Goal: Information Seeking & Learning: Learn about a topic

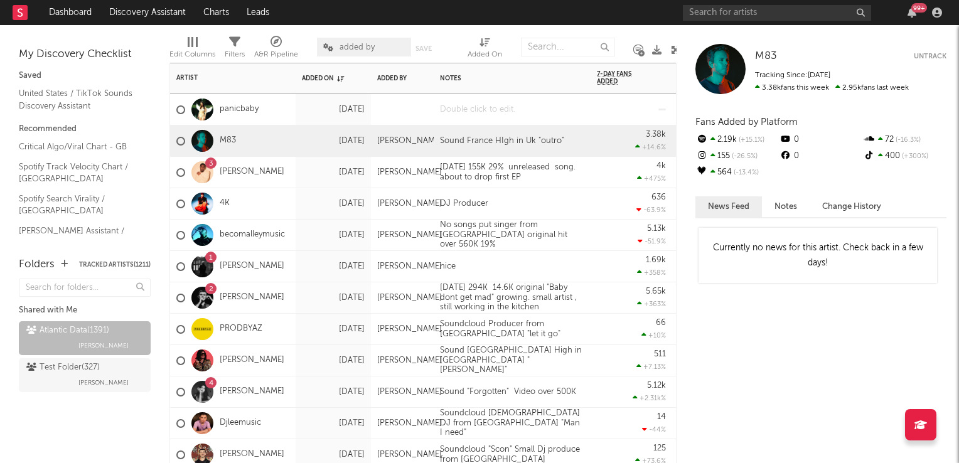
click at [496, 116] on div at bounding box center [512, 109] width 157 height 31
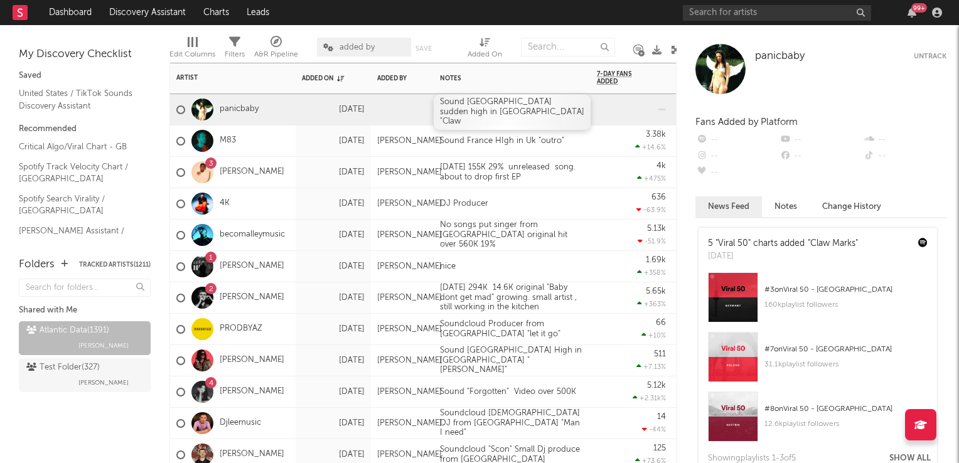
click at [494, 117] on div "Sound Germany sudden high in UK "Claw" at bounding box center [512, 112] width 157 height 36
click at [594, 210] on div "636 -63.9 %" at bounding box center [632, 203] width 82 height 31
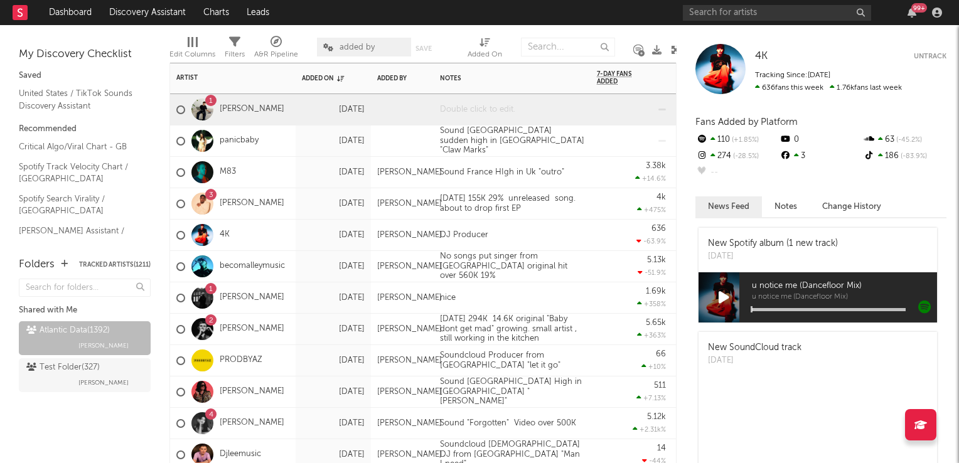
click at [488, 107] on div at bounding box center [512, 109] width 157 height 31
click at [488, 109] on div at bounding box center [512, 109] width 157 height 31
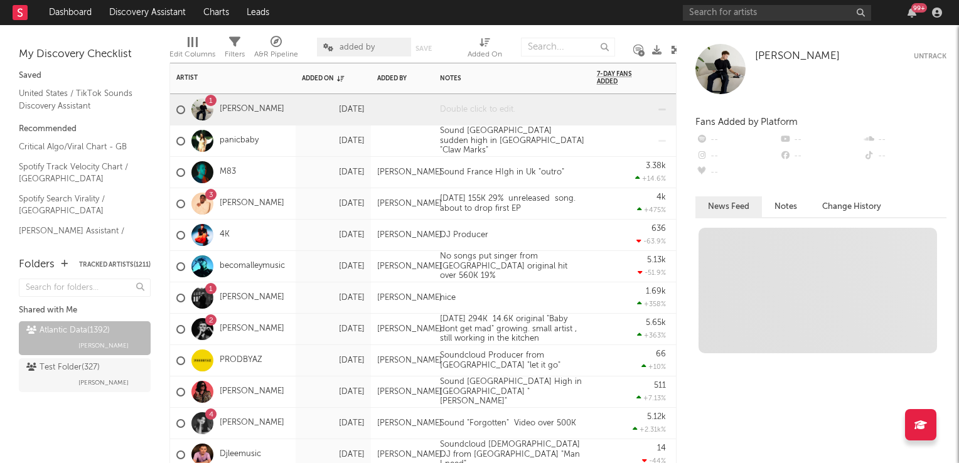
click at [488, 109] on div at bounding box center [512, 109] width 157 height 31
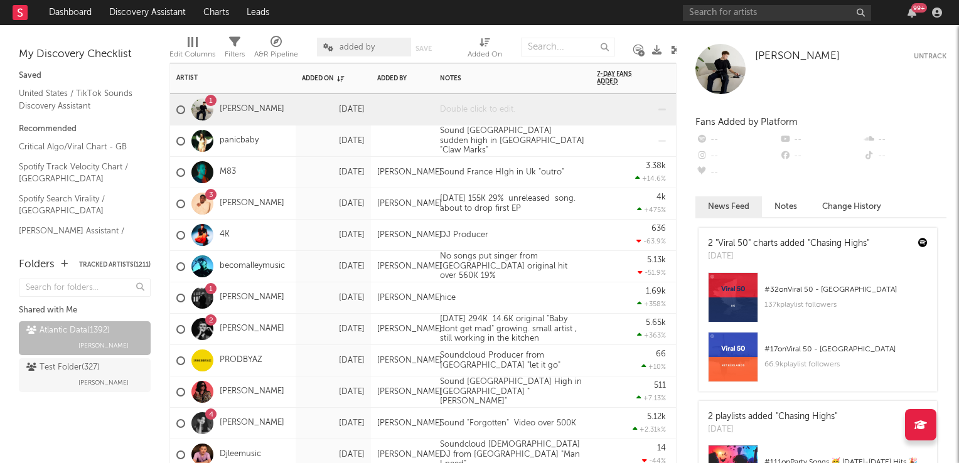
click at [488, 109] on div at bounding box center [512, 109] width 157 height 31
click at [490, 113] on div "Sound Netherland High in Uk " Chasing HIgh"" at bounding box center [512, 109] width 157 height 31
click at [490, 112] on div "Sound Netherland High in Uk " Chasing HIgh"" at bounding box center [512, 109] width 157 height 31
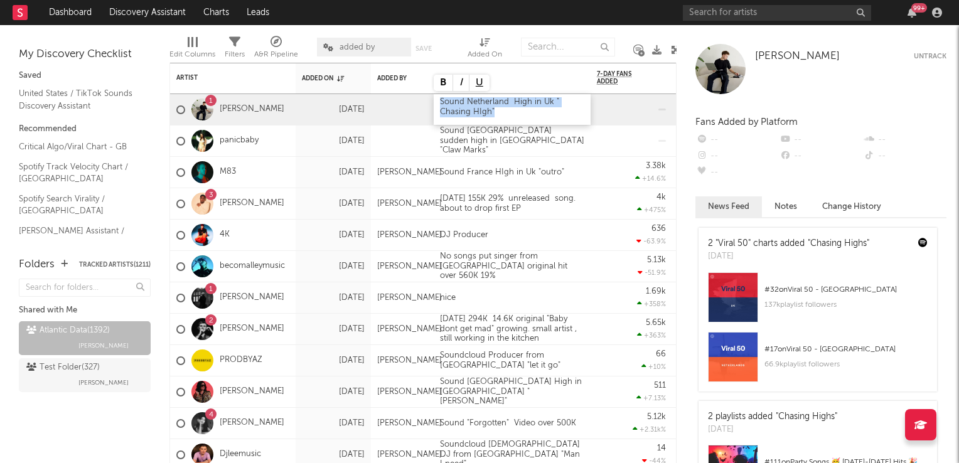
click at [490, 112] on div "Sound Netherland High in Uk " Chasing HIgh"" at bounding box center [512, 109] width 157 height 31
drag, startPoint x: 377, startPoint y: 267, endPoint x: 209, endPoint y: 3, distance: 313.0
click at [377, 267] on div "Alex Fusco" at bounding box center [409, 267] width 65 height 10
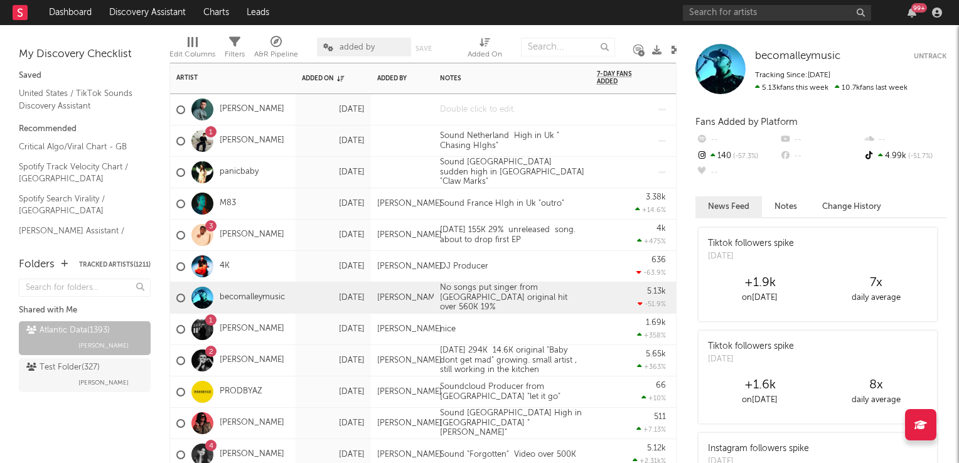
click at [490, 117] on div at bounding box center [512, 109] width 157 height 31
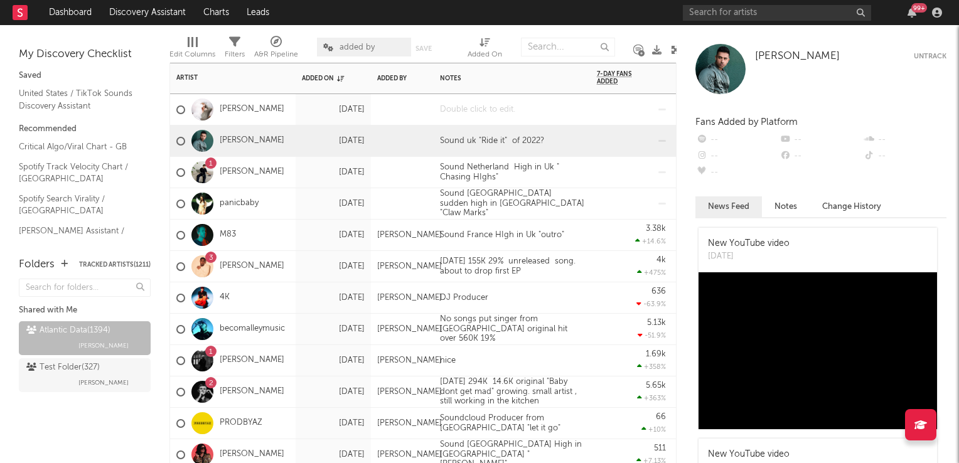
click at [500, 115] on div at bounding box center [512, 109] width 157 height 31
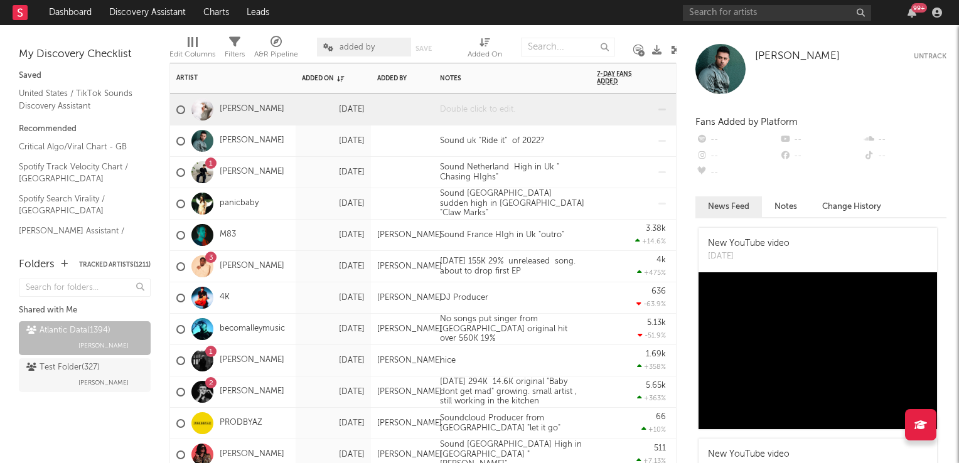
click at [500, 115] on div at bounding box center [512, 109] width 157 height 31
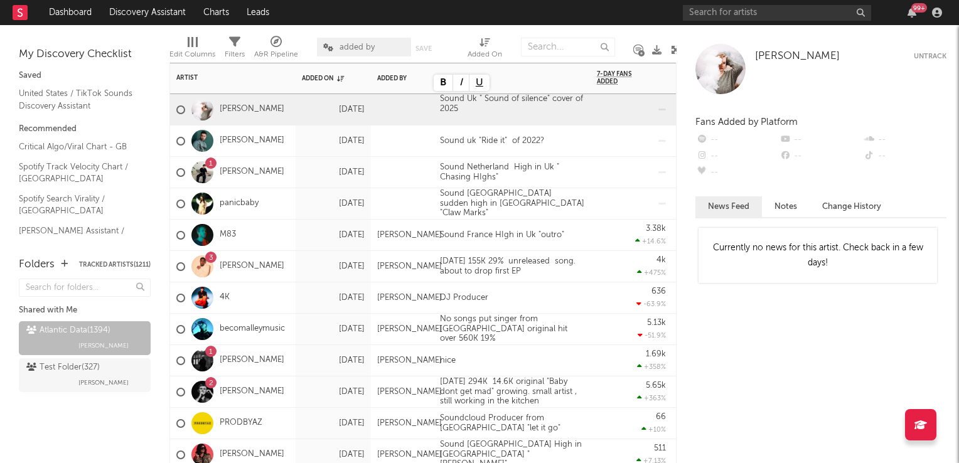
click at [598, 178] on div at bounding box center [631, 172] width 69 height 31
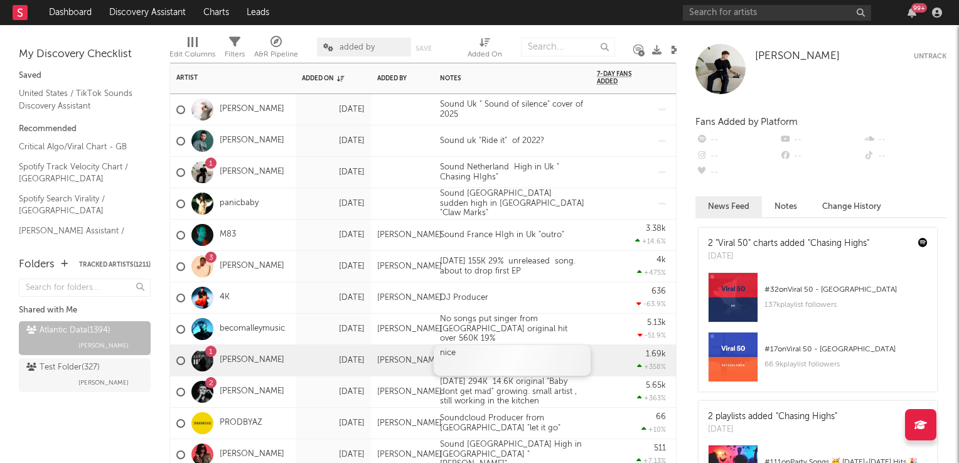
click at [494, 362] on div "nice" at bounding box center [512, 360] width 157 height 31
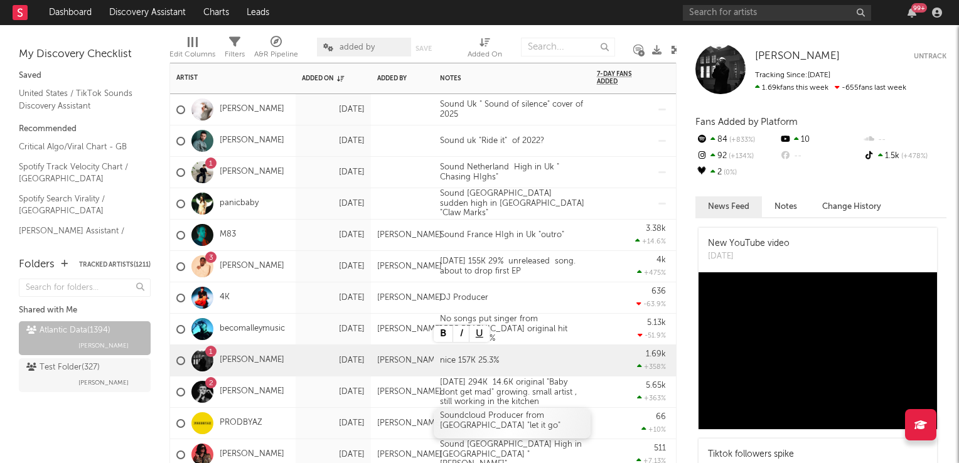
click at [578, 411] on div "Soundcloud Producer from Leeds "let it go"" at bounding box center [512, 423] width 157 height 31
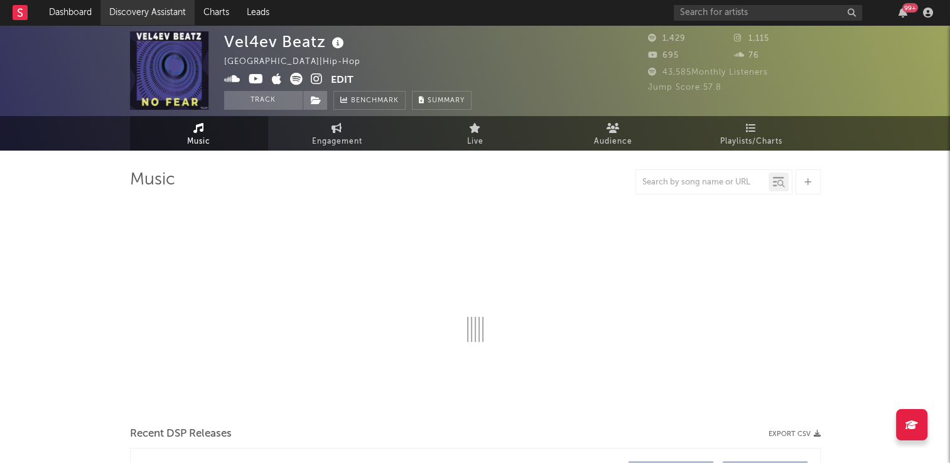
click at [151, 13] on link "Discovery Assistant" at bounding box center [147, 12] width 94 height 25
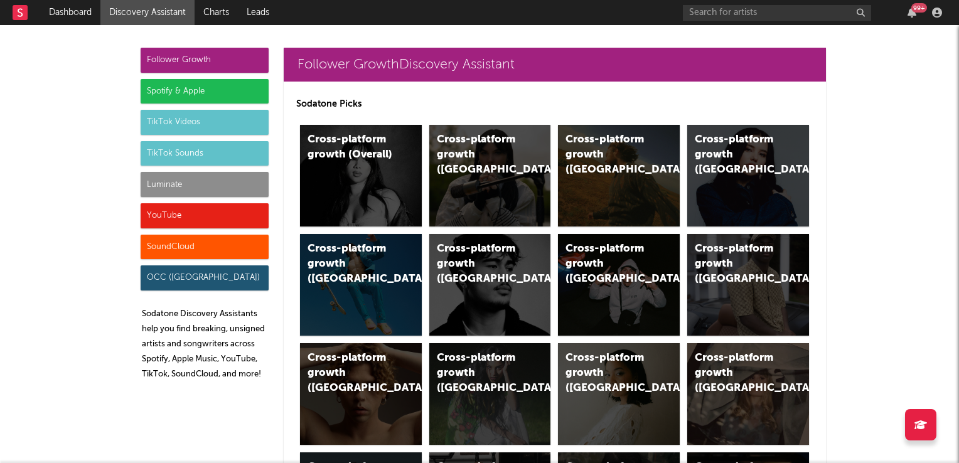
click at [200, 153] on div "TikTok Sounds" at bounding box center [205, 153] width 128 height 25
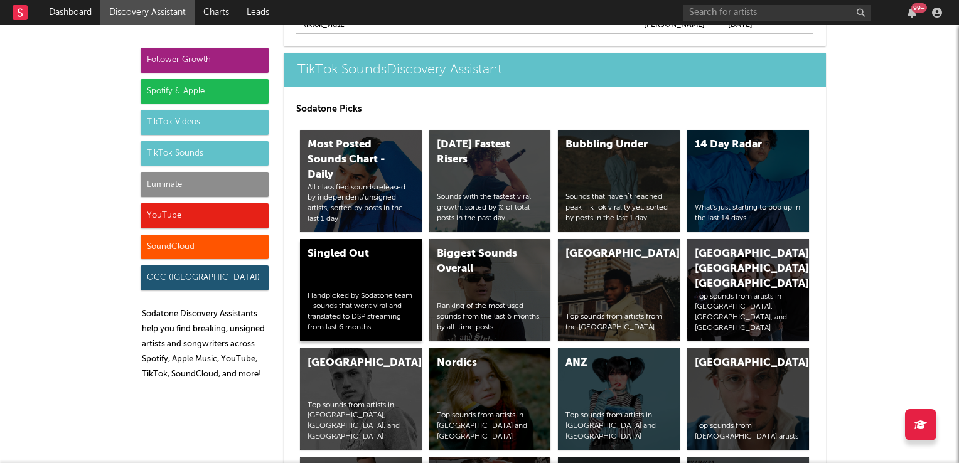
scroll to position [4573, 0]
click at [629, 295] on div "United Kingdom Top sounds from artists from the United Kingdom" at bounding box center [619, 290] width 122 height 102
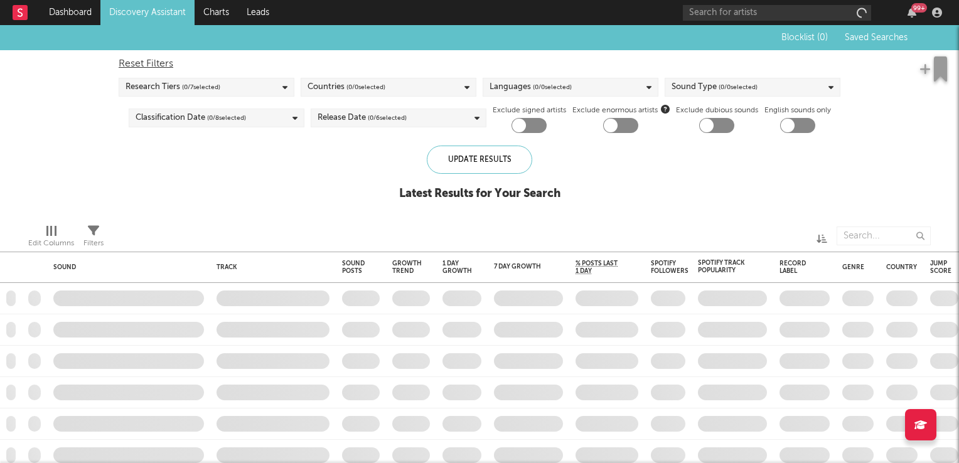
checkbox input "true"
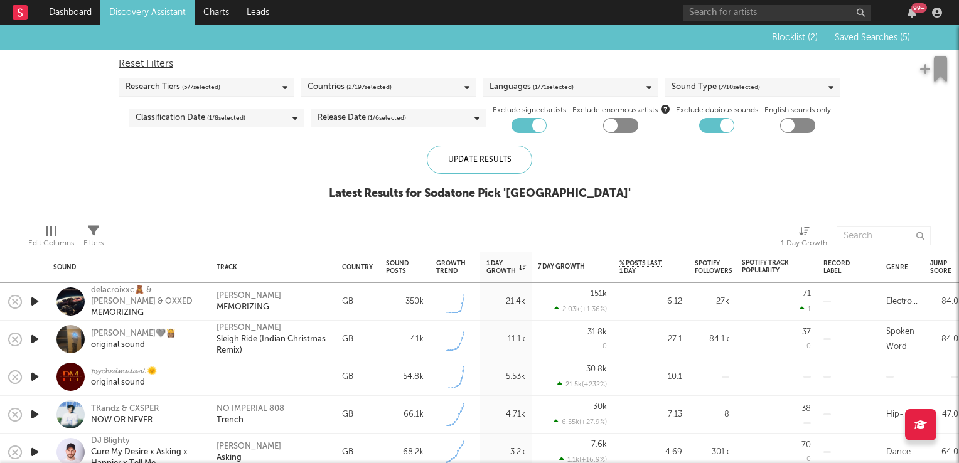
click at [35, 306] on icon "button" at bounding box center [34, 302] width 13 height 16
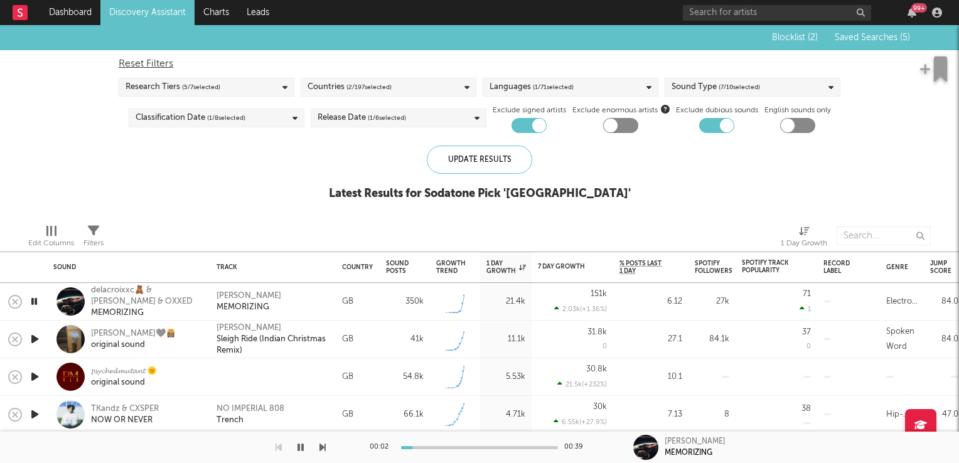
click at [35, 306] on icon "button" at bounding box center [34, 302] width 12 height 16
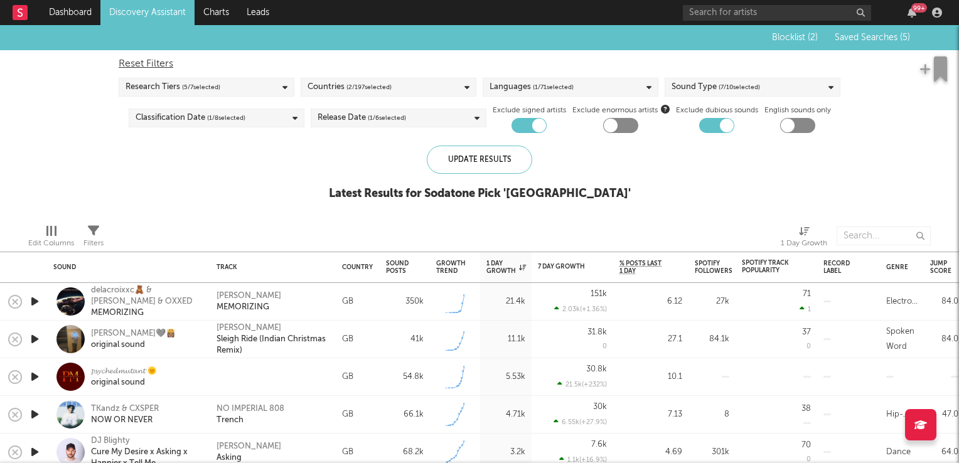
click at [33, 336] on icon "button" at bounding box center [34, 340] width 13 height 16
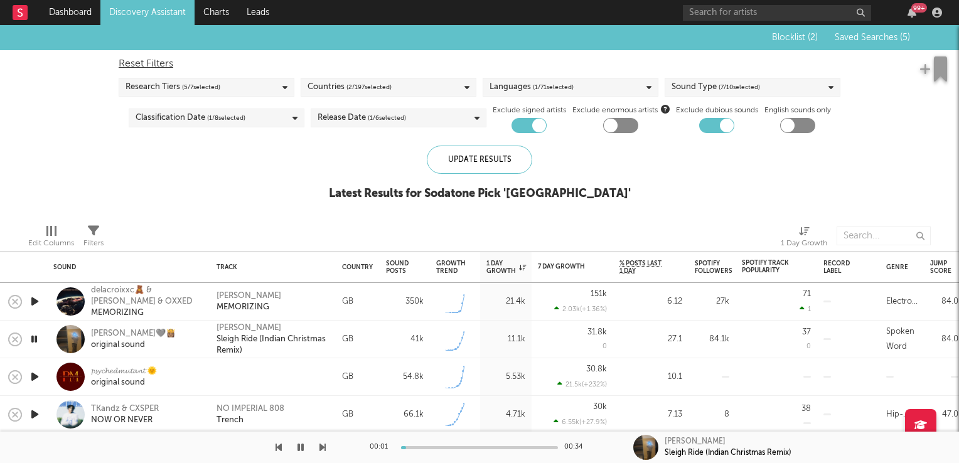
click at [33, 336] on icon "button" at bounding box center [34, 340] width 12 height 16
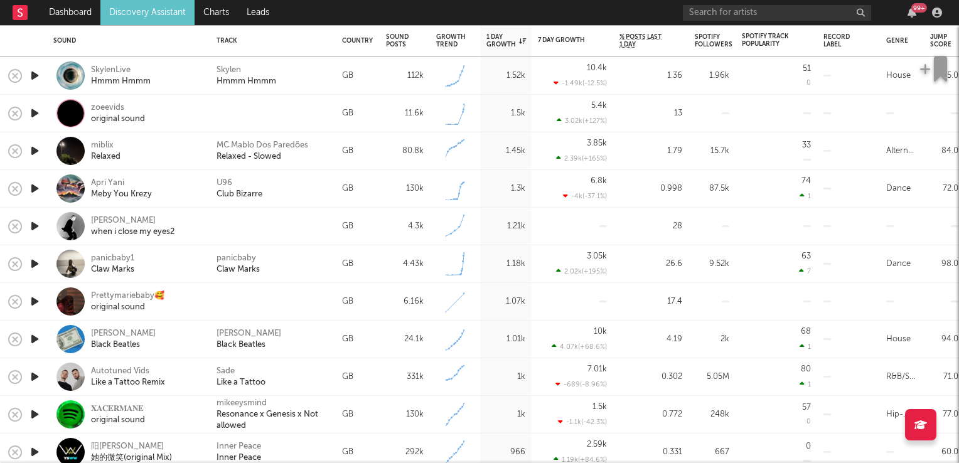
click at [33, 262] on icon "button" at bounding box center [34, 264] width 13 height 16
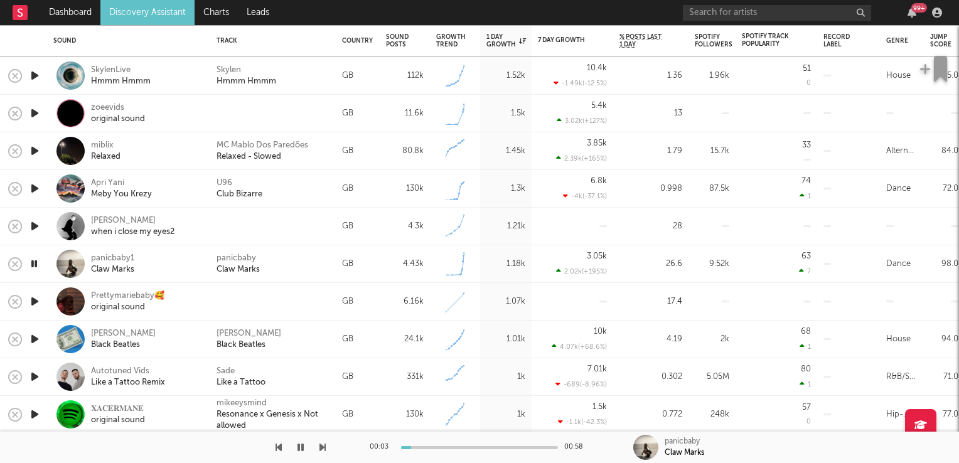
click at [33, 262] on icon "button" at bounding box center [34, 264] width 12 height 16
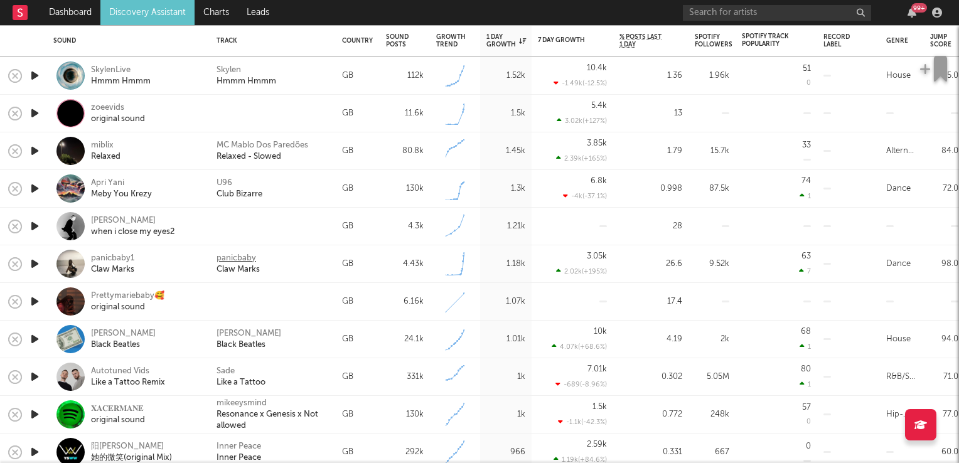
click at [224, 260] on div "panicbaby" at bounding box center [237, 258] width 40 height 11
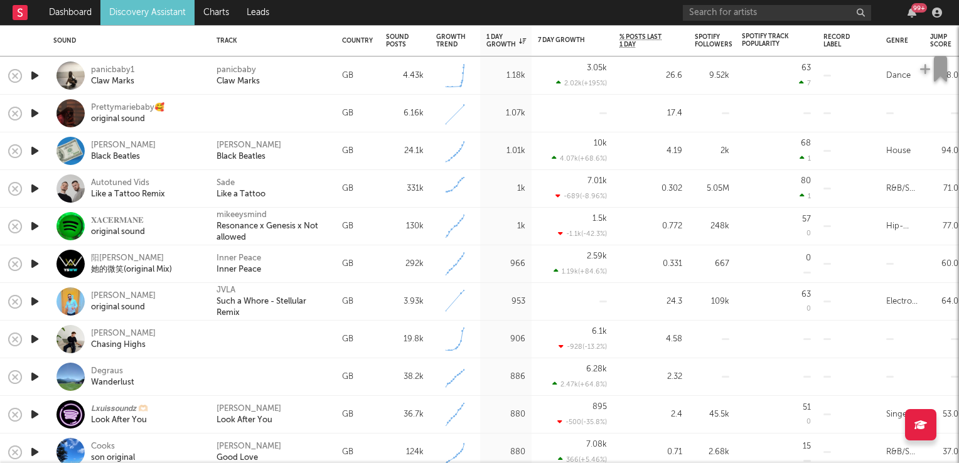
click at [30, 301] on icon "button" at bounding box center [34, 302] width 13 height 16
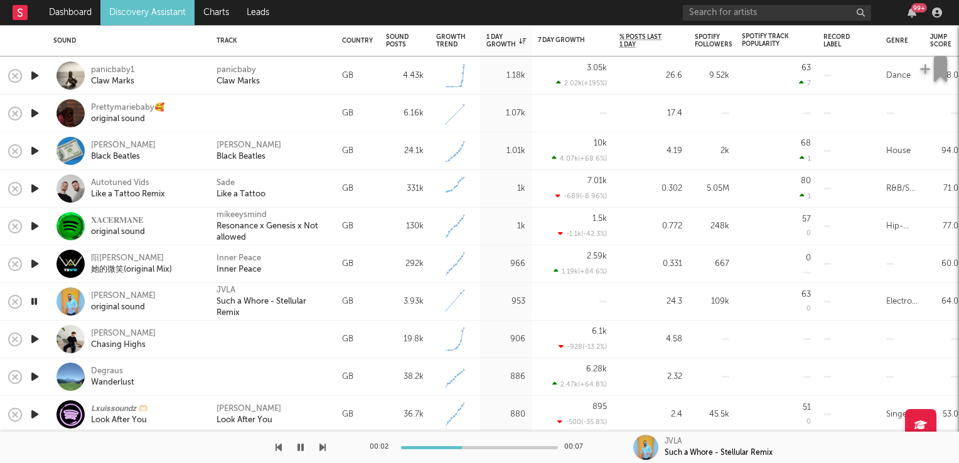
click at [30, 301] on icon "button" at bounding box center [34, 302] width 12 height 16
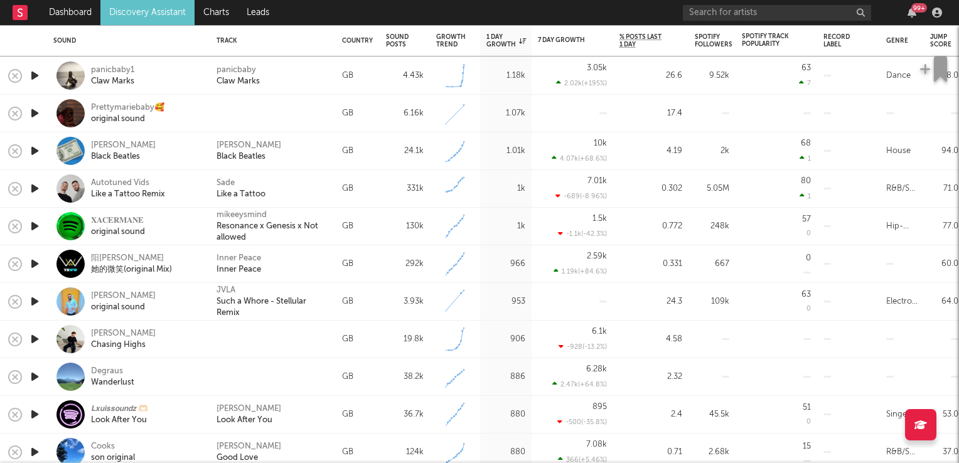
click at [35, 338] on icon "button" at bounding box center [34, 340] width 13 height 16
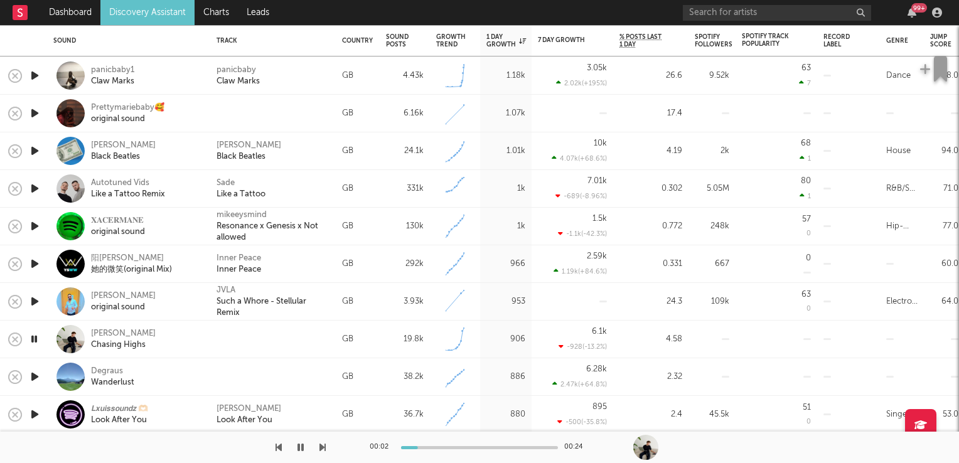
click at [36, 338] on icon "button" at bounding box center [34, 340] width 12 height 16
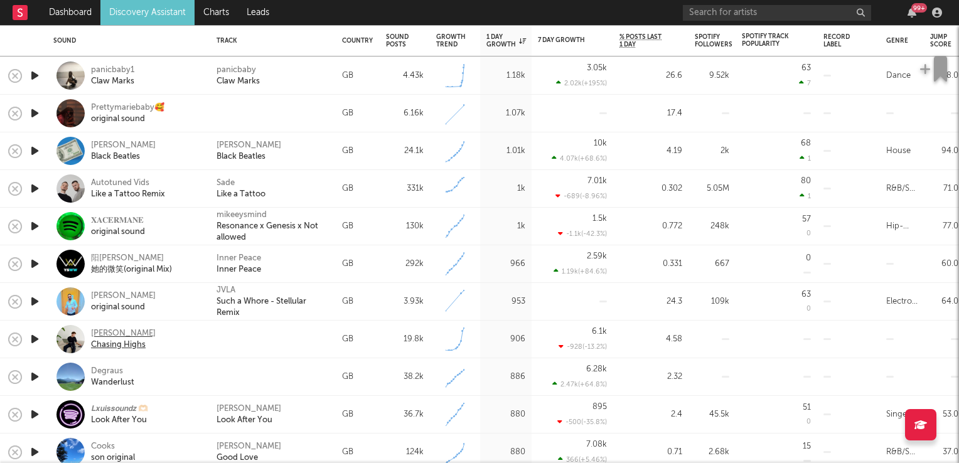
click at [107, 334] on div "[PERSON_NAME]" at bounding box center [123, 333] width 65 height 11
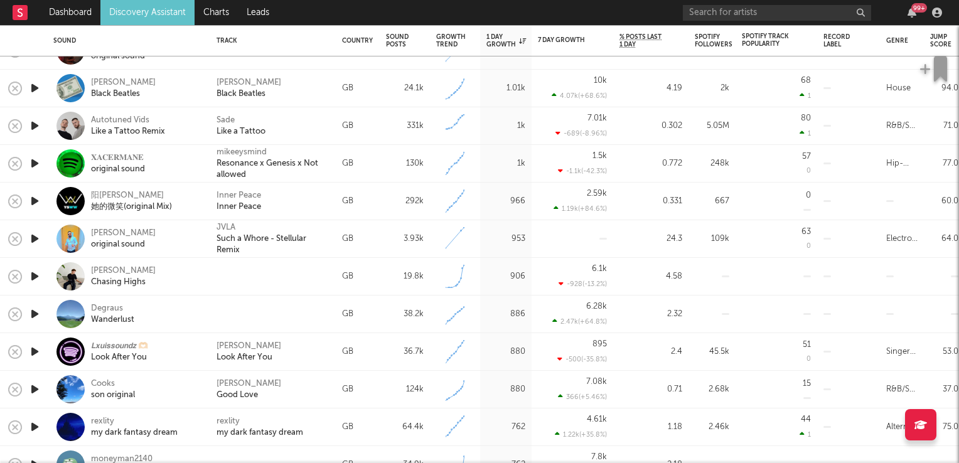
click at [38, 310] on icon "button" at bounding box center [34, 314] width 13 height 16
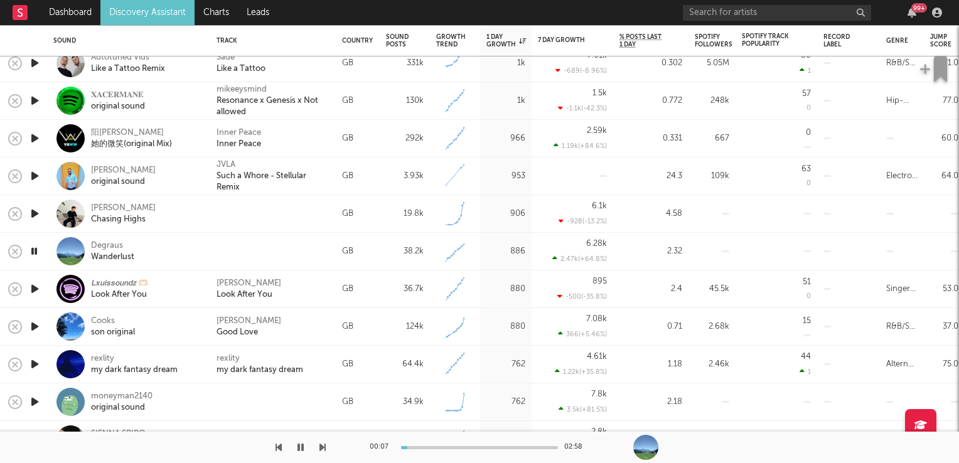
click at [35, 289] on icon "button" at bounding box center [34, 289] width 13 height 16
click at [244, 287] on div "Aron Wright" at bounding box center [249, 283] width 65 height 11
click at [35, 292] on icon "button" at bounding box center [34, 289] width 12 height 16
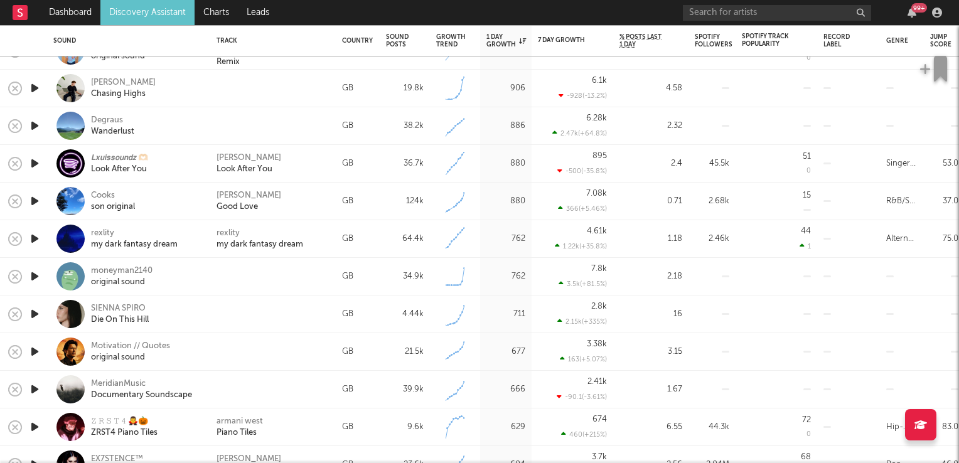
click at [35, 314] on icon "button" at bounding box center [34, 314] width 13 height 16
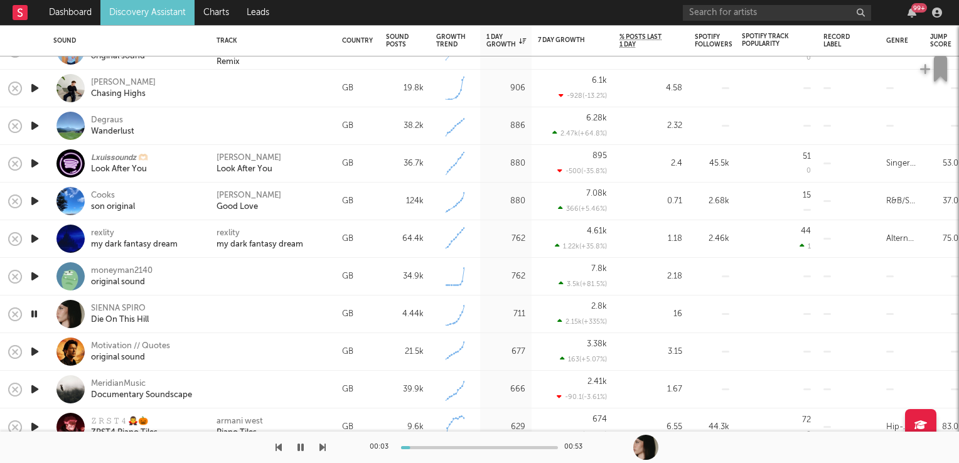
click at [35, 314] on icon "button" at bounding box center [34, 314] width 12 height 16
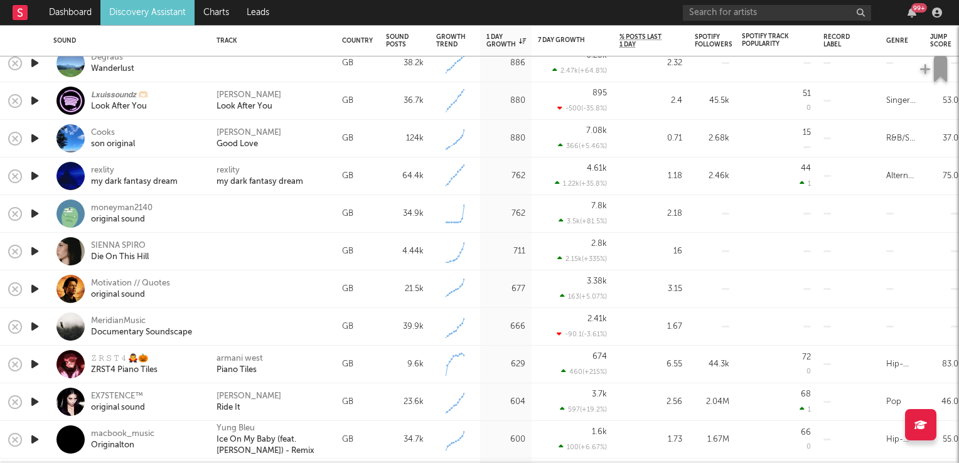
click at [31, 328] on icon "button" at bounding box center [34, 327] width 13 height 16
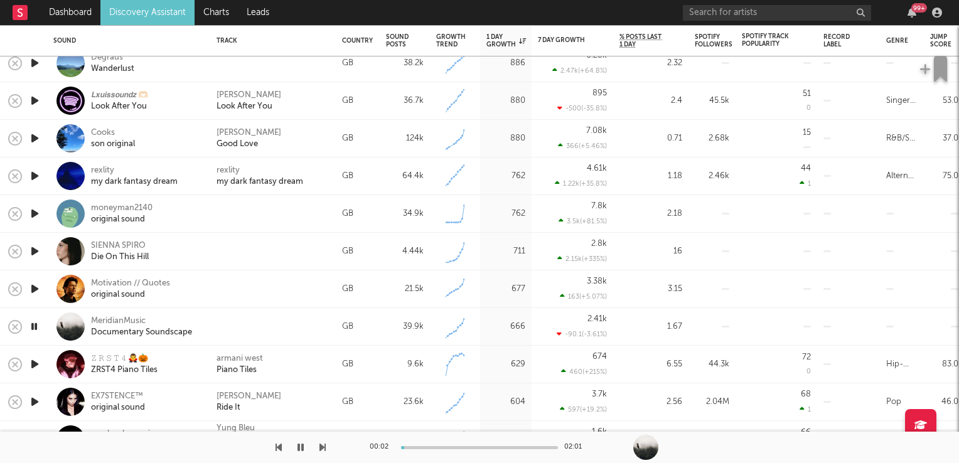
click at [31, 328] on icon "button" at bounding box center [34, 327] width 12 height 16
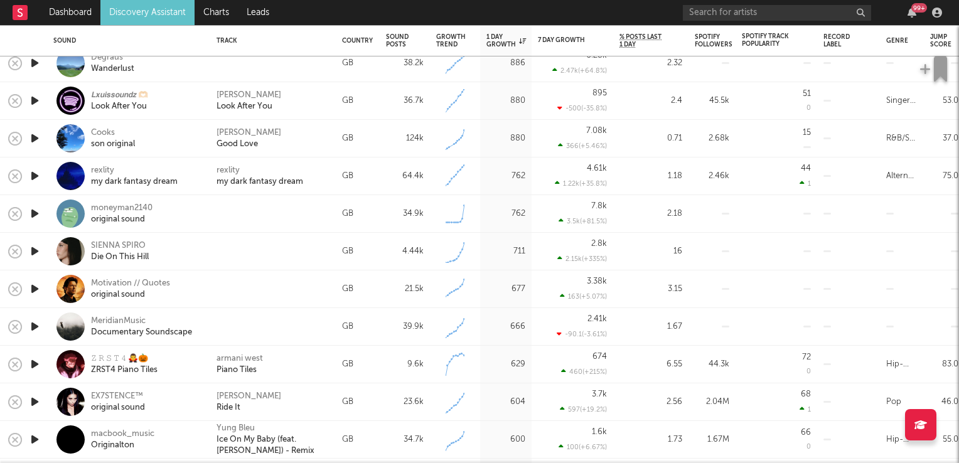
click at [33, 365] on icon "button" at bounding box center [34, 365] width 13 height 16
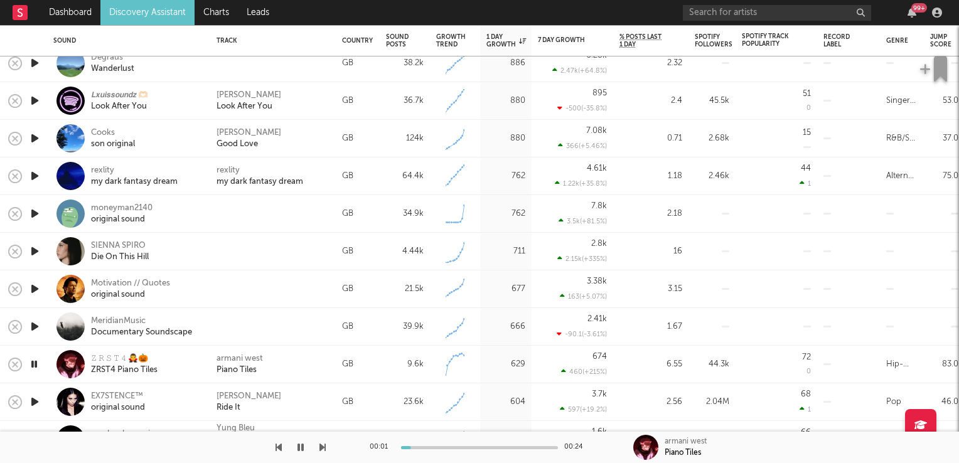
click at [33, 365] on icon "button" at bounding box center [34, 365] width 12 height 16
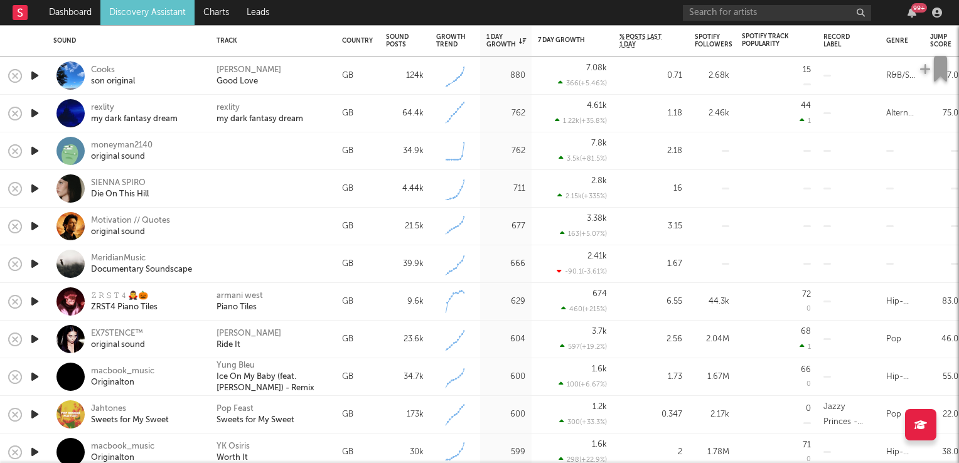
click at [37, 339] on icon "button" at bounding box center [34, 340] width 13 height 16
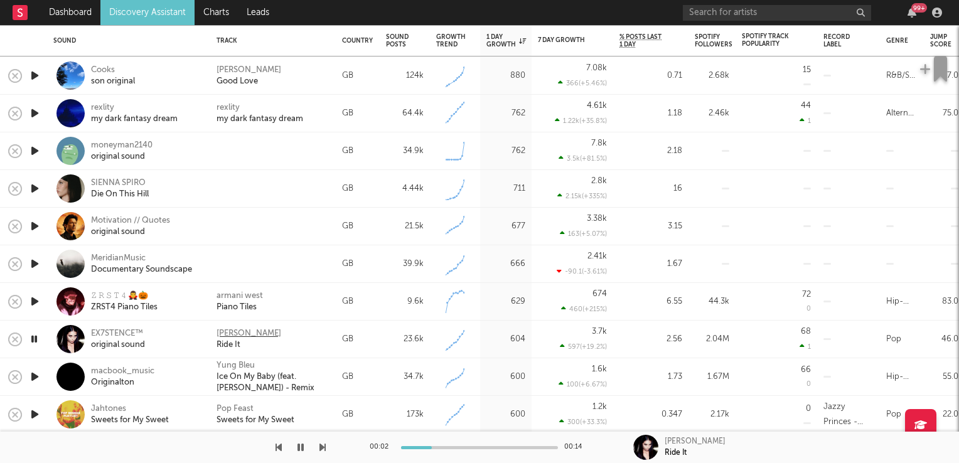
click at [230, 334] on div "Jay Sean" at bounding box center [249, 333] width 65 height 11
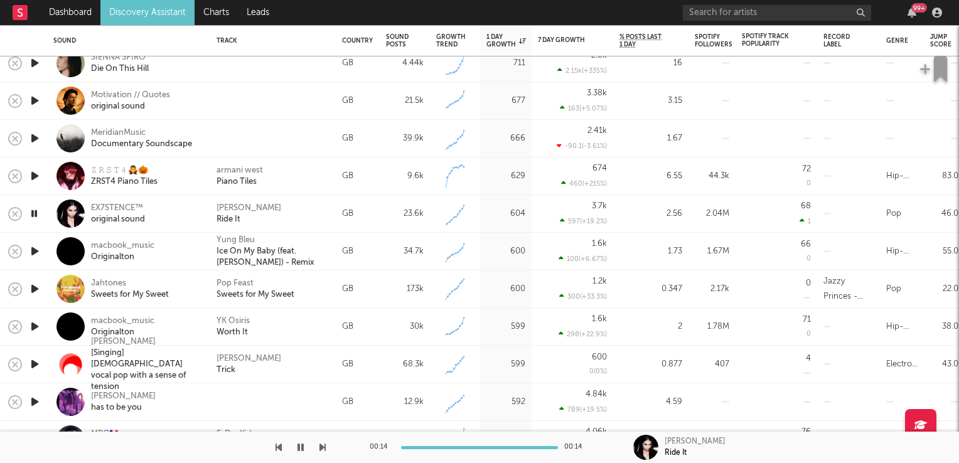
click at [33, 249] on icon "button" at bounding box center [34, 252] width 13 height 16
click at [33, 249] on icon "button" at bounding box center [34, 252] width 12 height 16
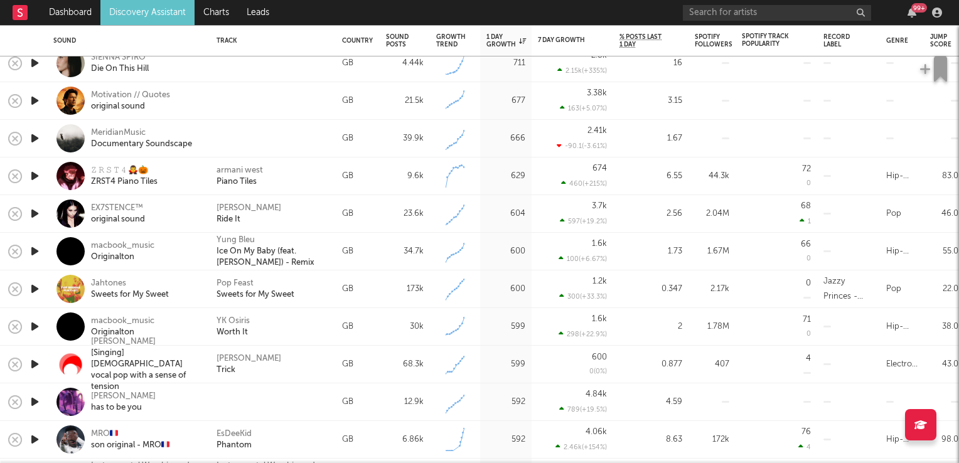
click at [36, 289] on icon "button" at bounding box center [34, 289] width 13 height 16
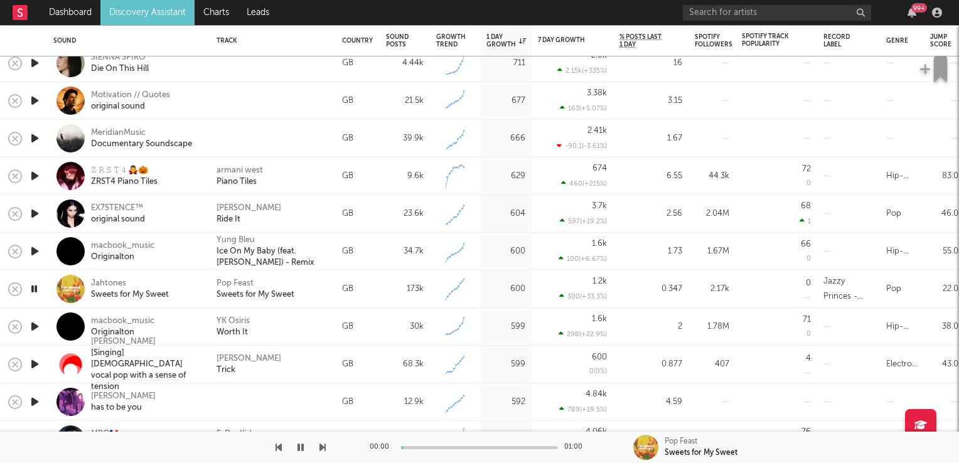
click at [36, 289] on icon "button" at bounding box center [34, 289] width 12 height 16
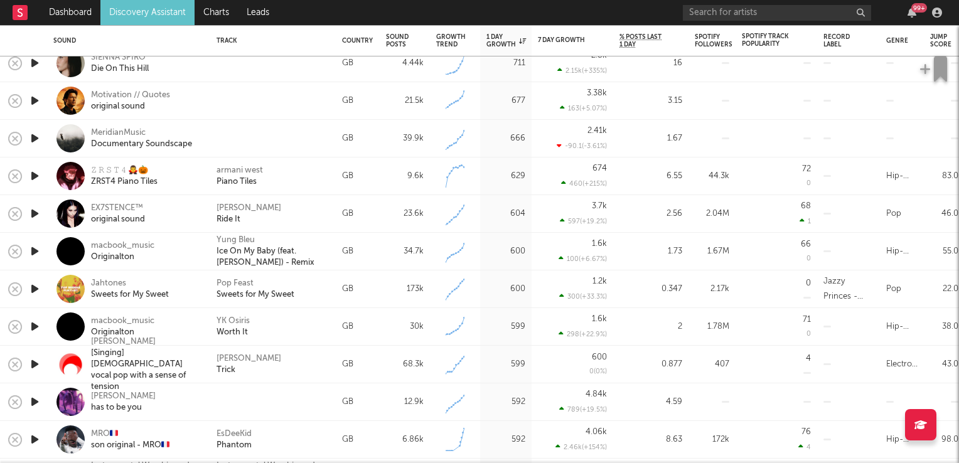
click at [36, 326] on icon "button" at bounding box center [34, 327] width 13 height 16
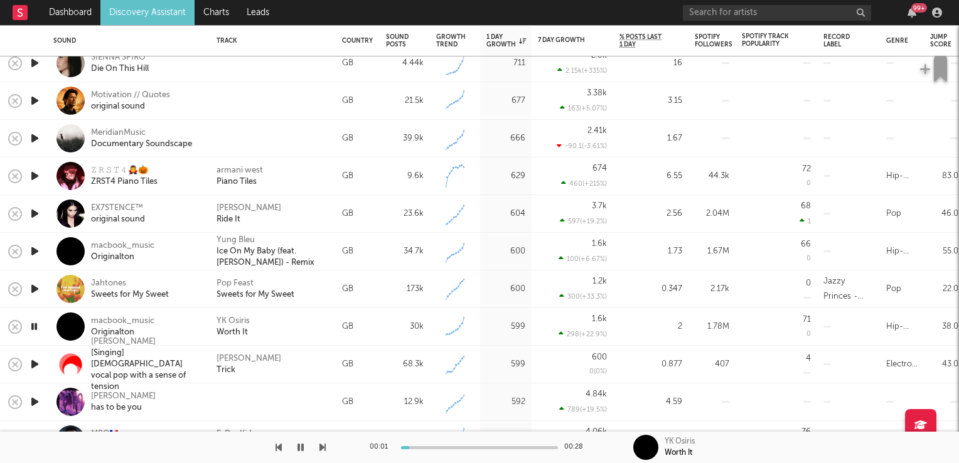
click at [36, 326] on icon "button" at bounding box center [34, 327] width 12 height 16
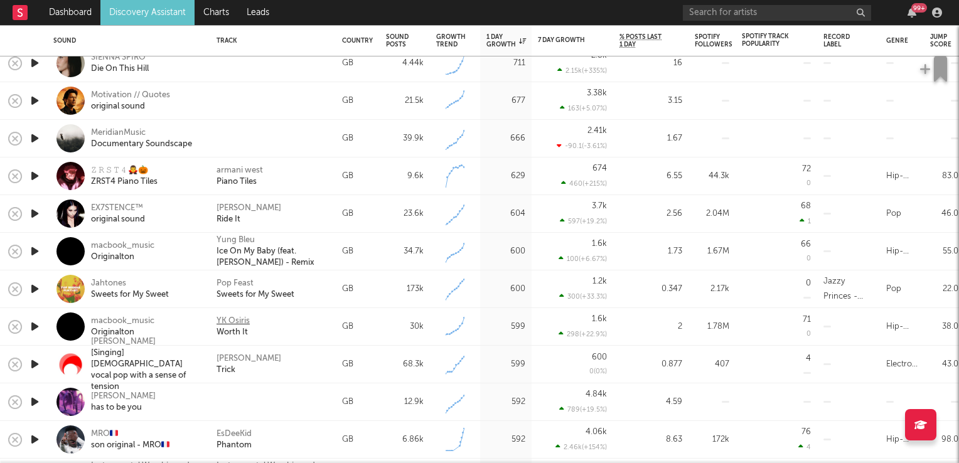
click at [246, 320] on div "YK Osiris" at bounding box center [233, 321] width 33 height 11
click at [33, 364] on icon "button" at bounding box center [34, 365] width 13 height 16
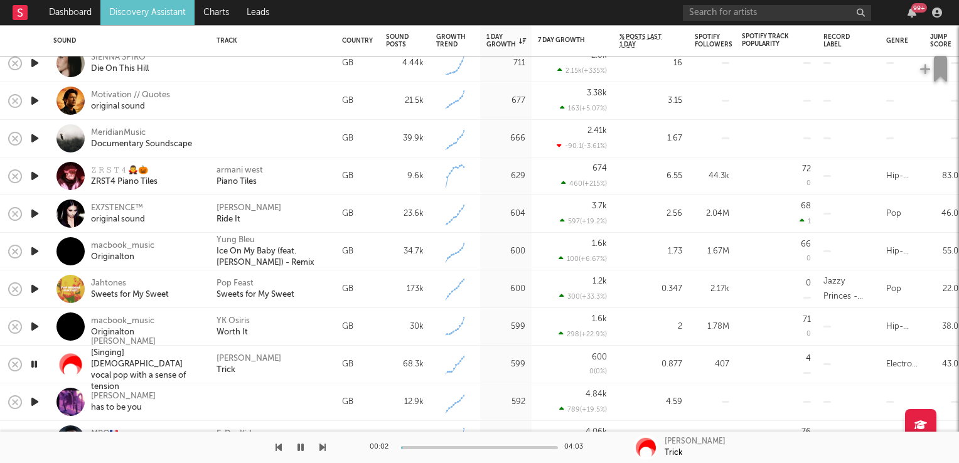
click at [33, 364] on icon "button" at bounding box center [34, 365] width 12 height 16
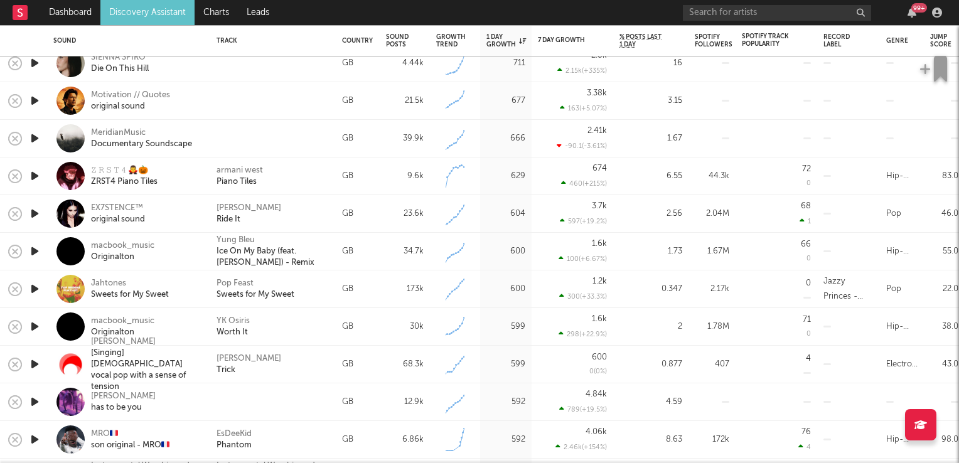
click at [35, 403] on icon "button" at bounding box center [34, 402] width 13 height 16
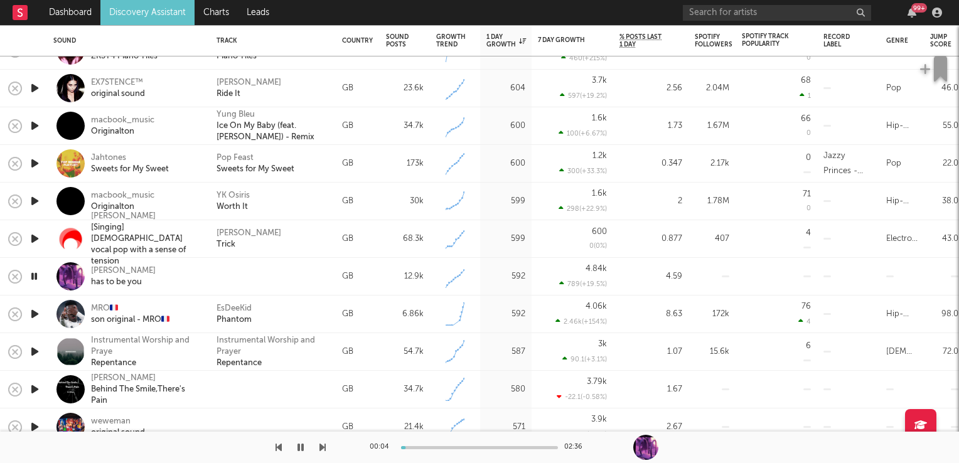
click at [33, 277] on icon "button" at bounding box center [34, 277] width 12 height 16
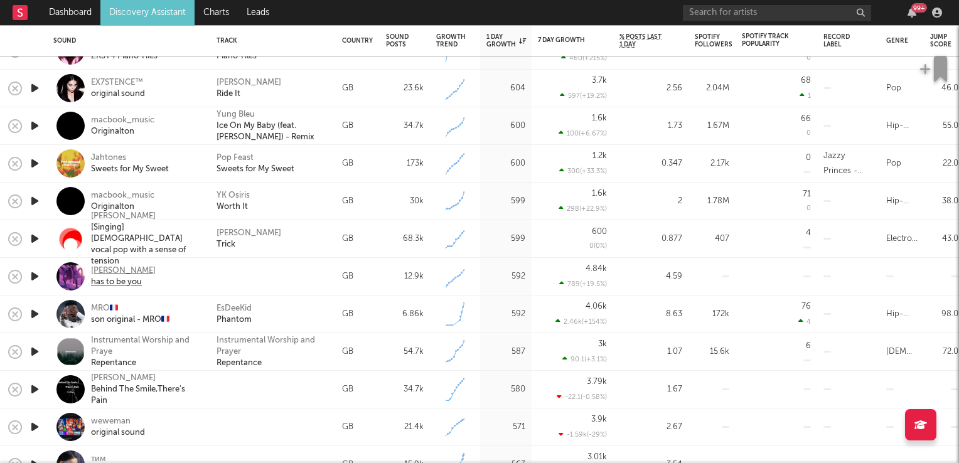
click at [114, 274] on div "luka caro" at bounding box center [123, 271] width 65 height 11
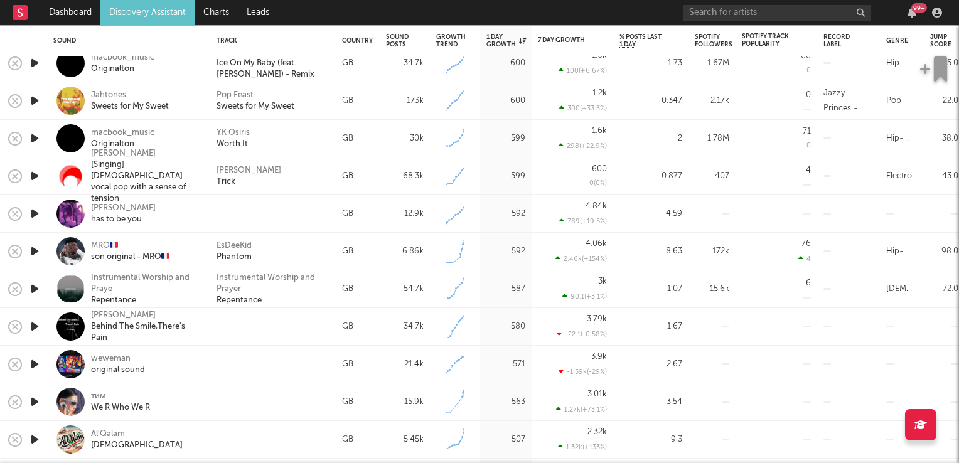
click at [35, 325] on icon "button" at bounding box center [34, 327] width 13 height 16
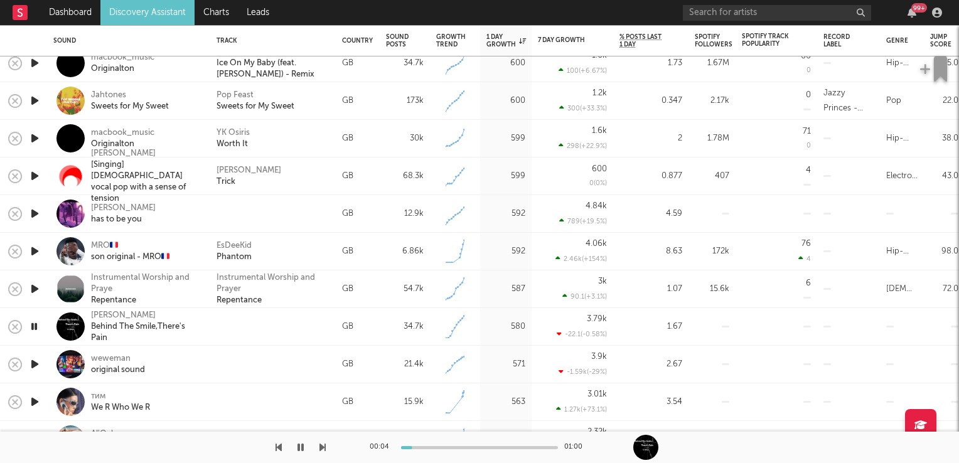
click at [35, 325] on icon "button" at bounding box center [34, 327] width 12 height 16
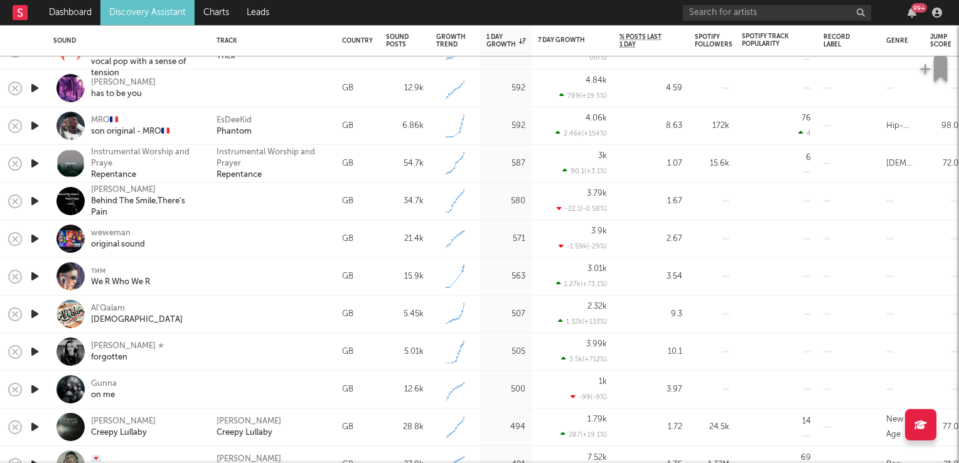
click at [34, 389] on icon "button" at bounding box center [34, 390] width 13 height 16
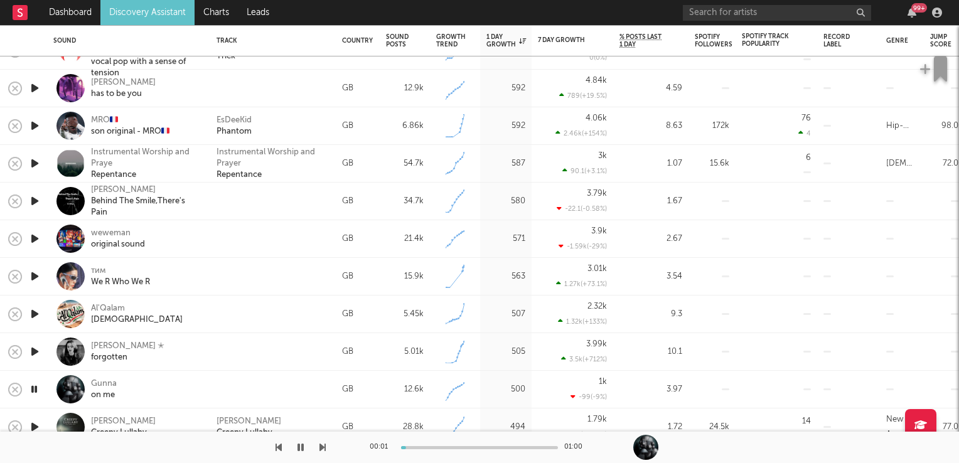
click at [34, 389] on icon "button" at bounding box center [34, 390] width 12 height 16
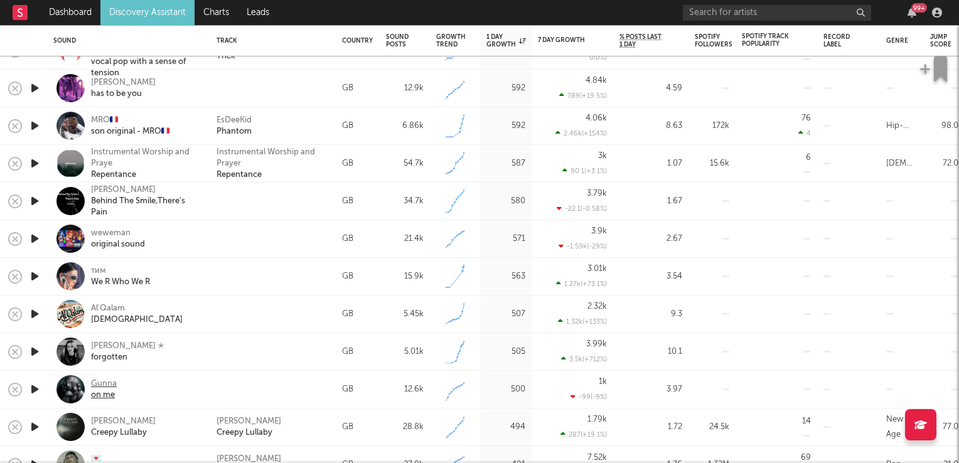
click at [108, 386] on div "Gunna" at bounding box center [104, 384] width 26 height 11
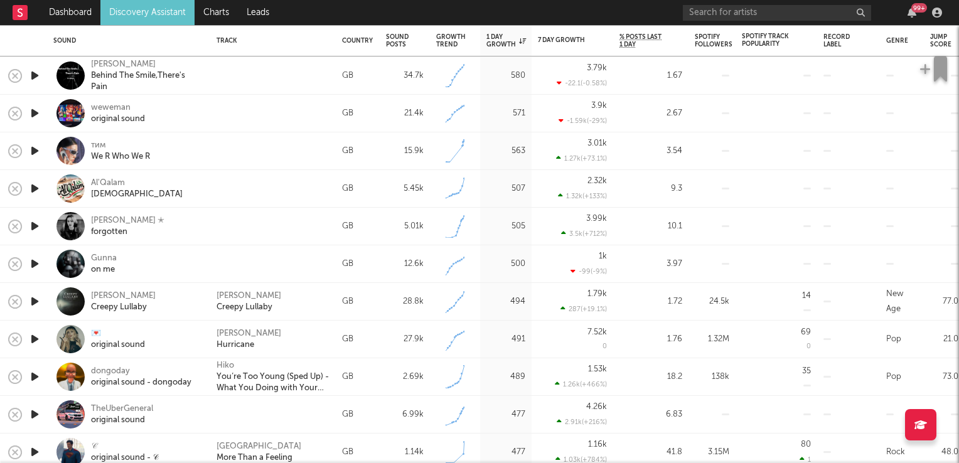
click at [34, 303] on icon "button" at bounding box center [34, 302] width 13 height 16
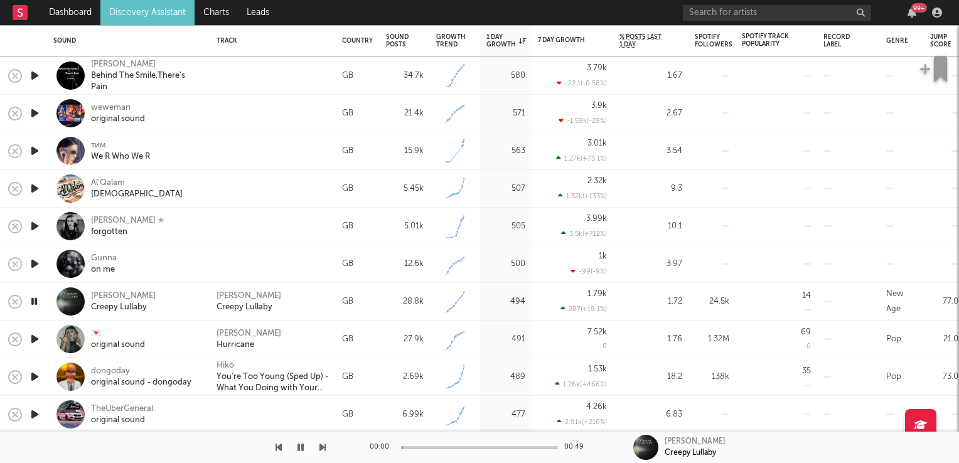
click at [34, 303] on icon "button" at bounding box center [34, 302] width 12 height 16
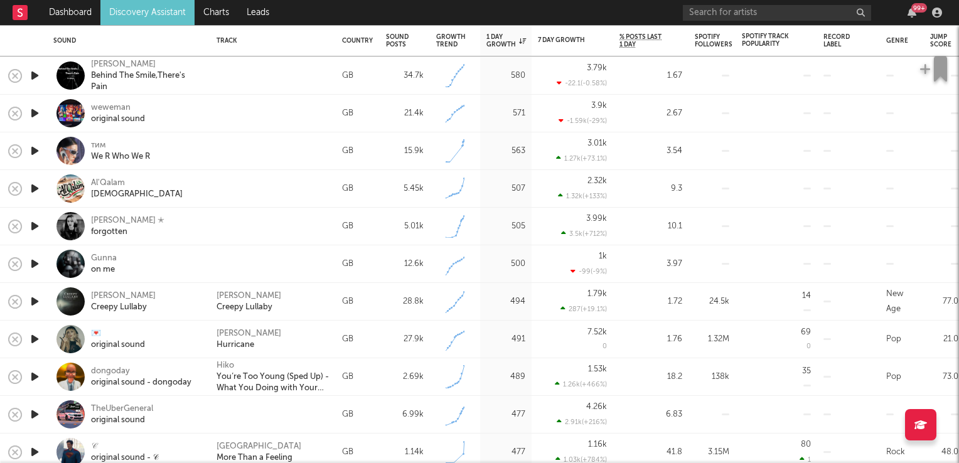
click at [38, 338] on icon "button" at bounding box center [34, 340] width 13 height 16
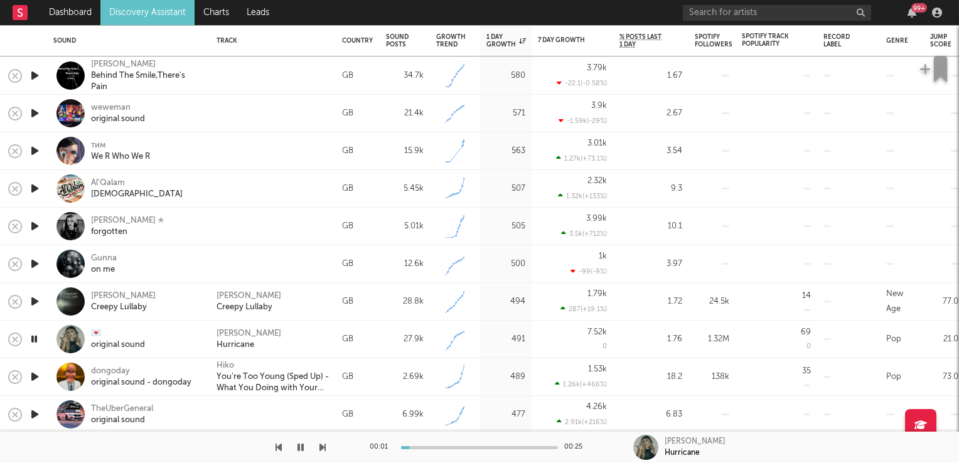
click at [38, 338] on icon "button" at bounding box center [34, 340] width 12 height 16
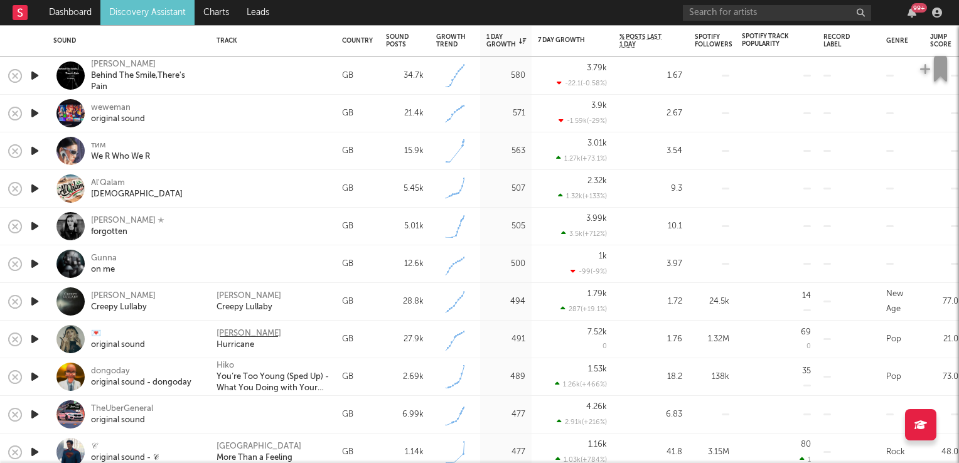
click at [234, 333] on div "Bridgit Mendler" at bounding box center [249, 333] width 65 height 11
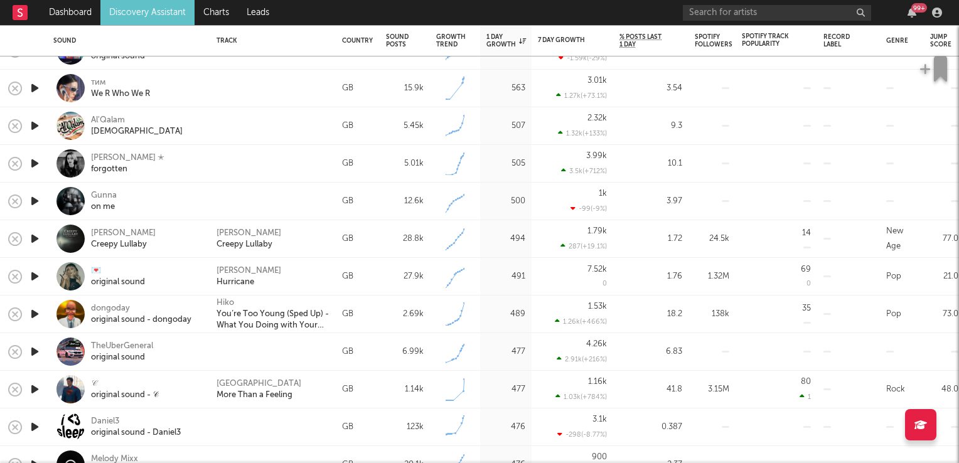
click at [38, 316] on icon "button" at bounding box center [34, 314] width 13 height 16
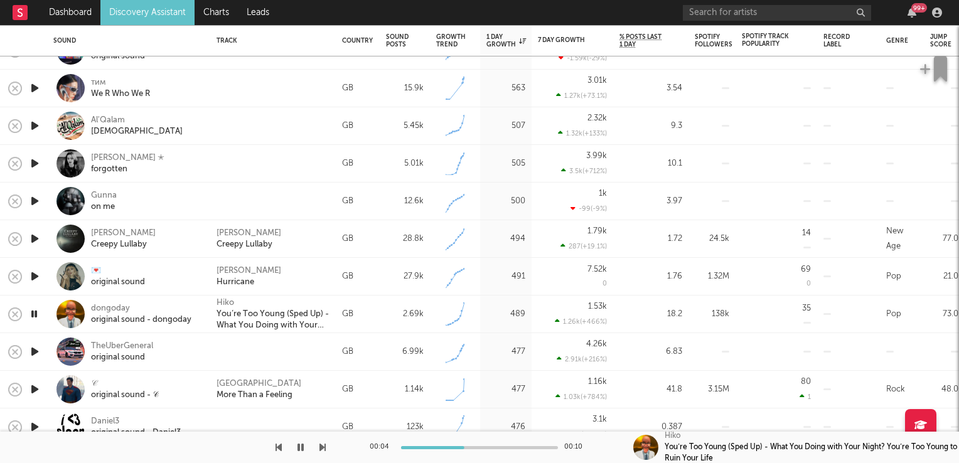
click at [38, 316] on icon "button" at bounding box center [34, 314] width 12 height 16
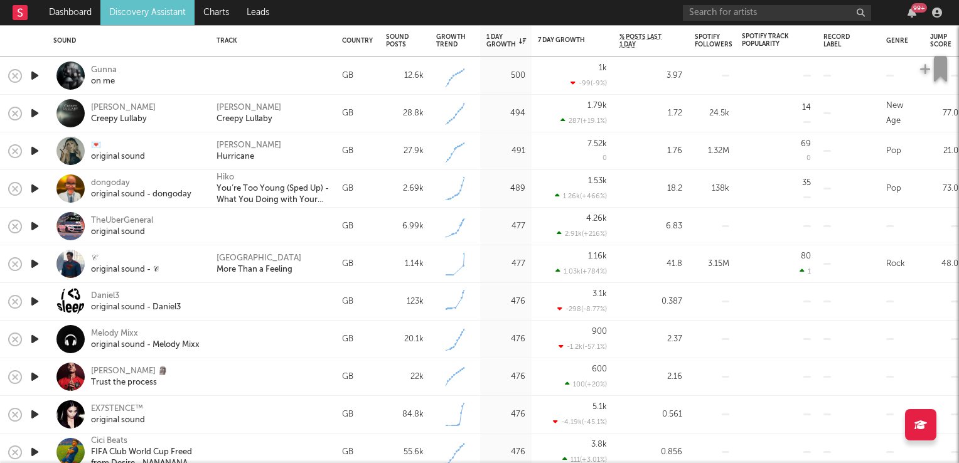
click at [35, 267] on icon "button" at bounding box center [34, 264] width 13 height 16
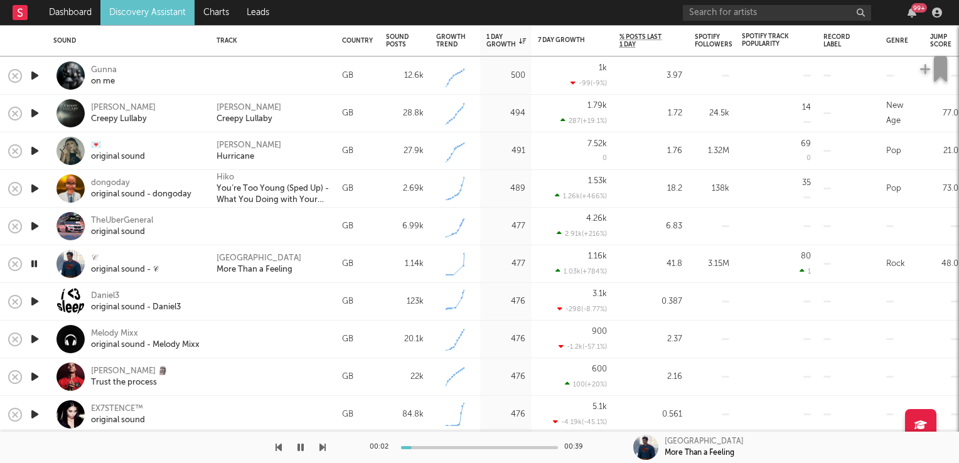
click at [35, 267] on icon "button" at bounding box center [34, 264] width 12 height 16
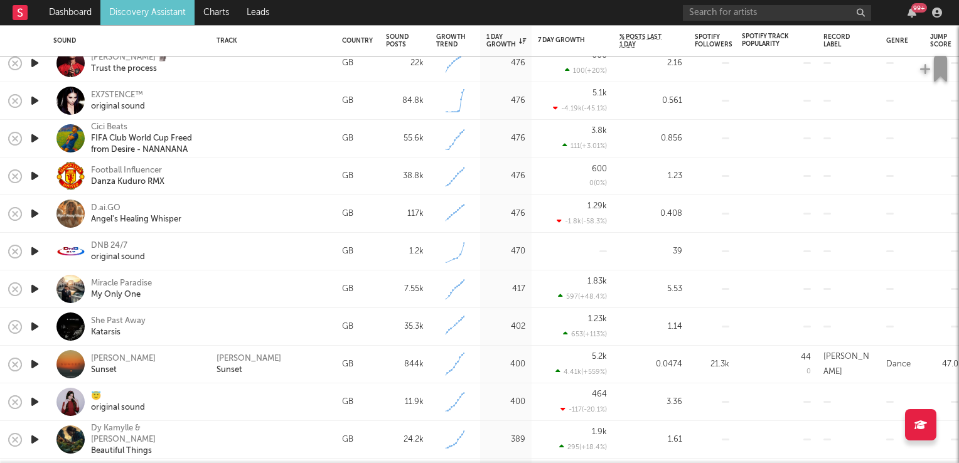
click at [36, 288] on icon "button" at bounding box center [34, 289] width 13 height 16
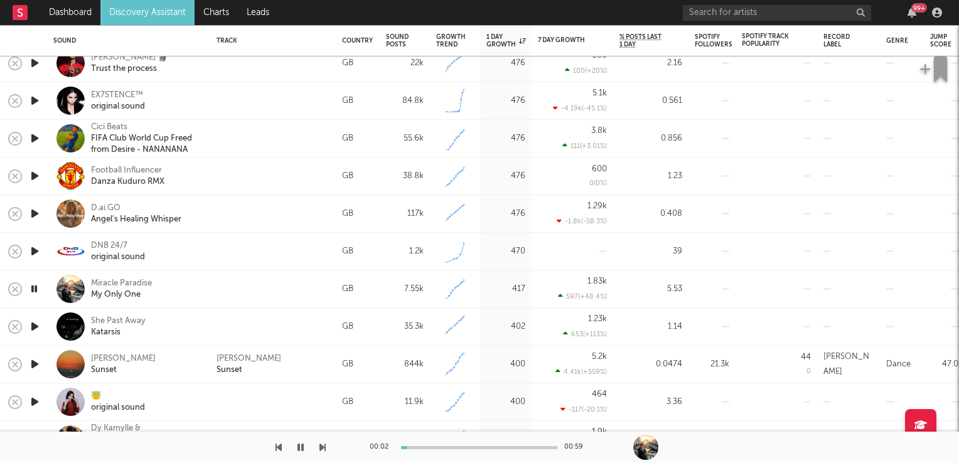
click at [35, 289] on icon "button" at bounding box center [34, 289] width 12 height 16
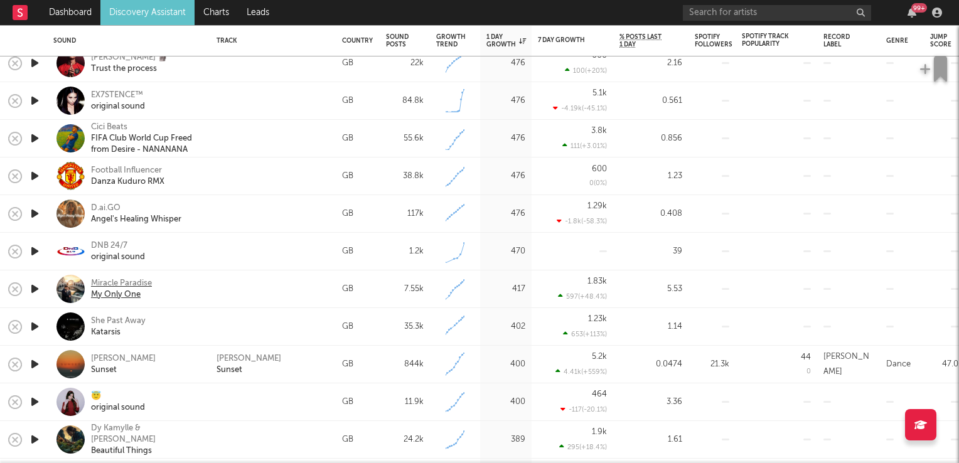
click at [115, 288] on div "Miracle Paradise" at bounding box center [121, 283] width 61 height 11
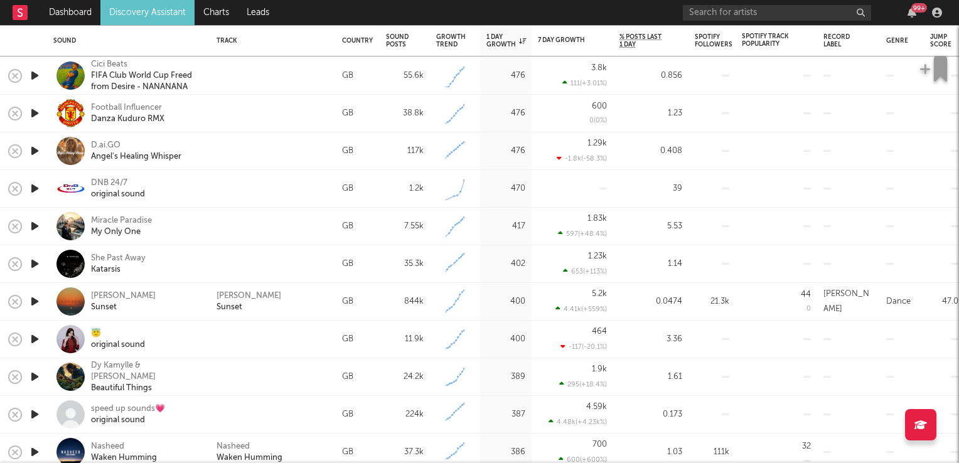
click at [32, 375] on icon "button" at bounding box center [34, 377] width 13 height 16
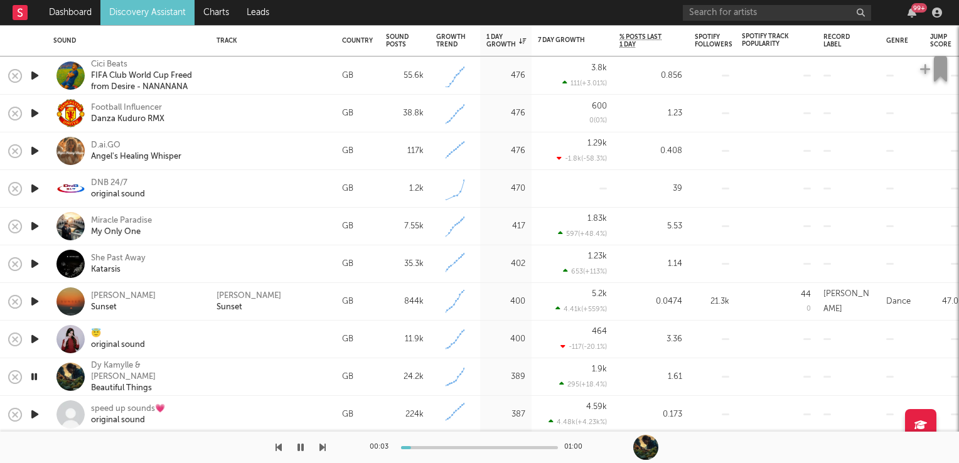
click at [32, 375] on icon "button" at bounding box center [34, 377] width 12 height 16
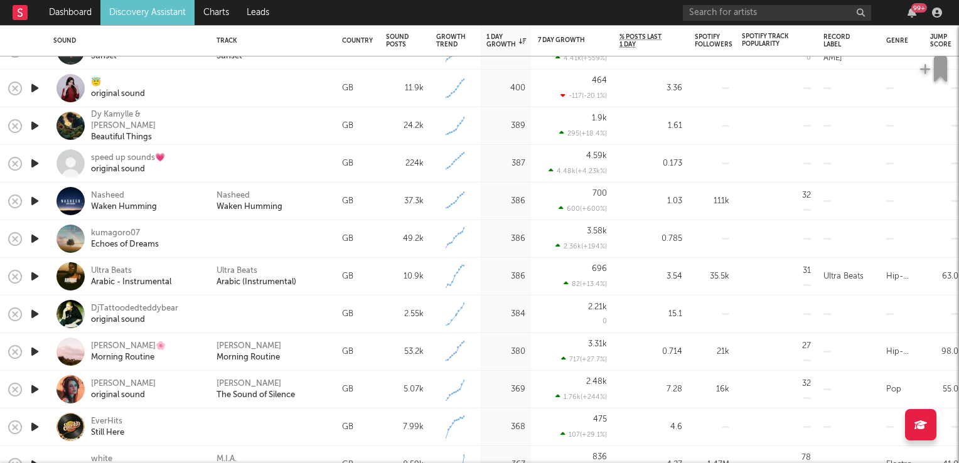
click at [37, 392] on icon "button" at bounding box center [34, 390] width 13 height 16
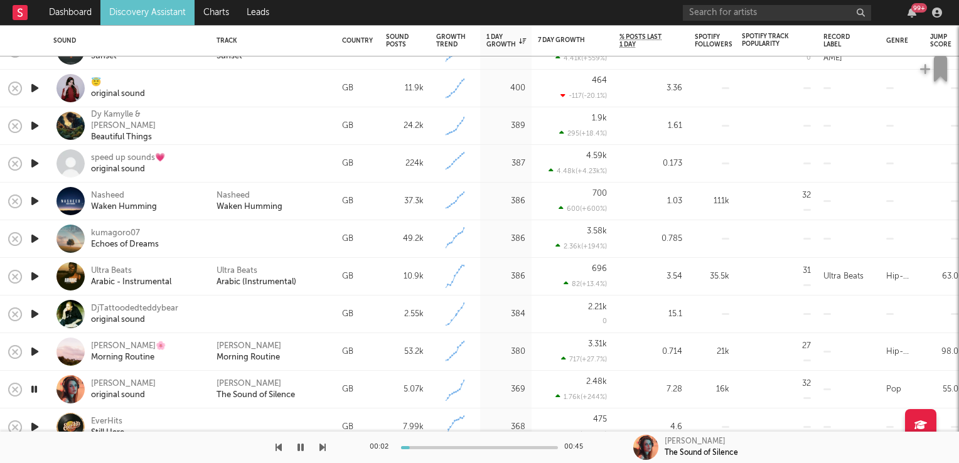
click at [37, 392] on icon "button" at bounding box center [34, 390] width 12 height 16
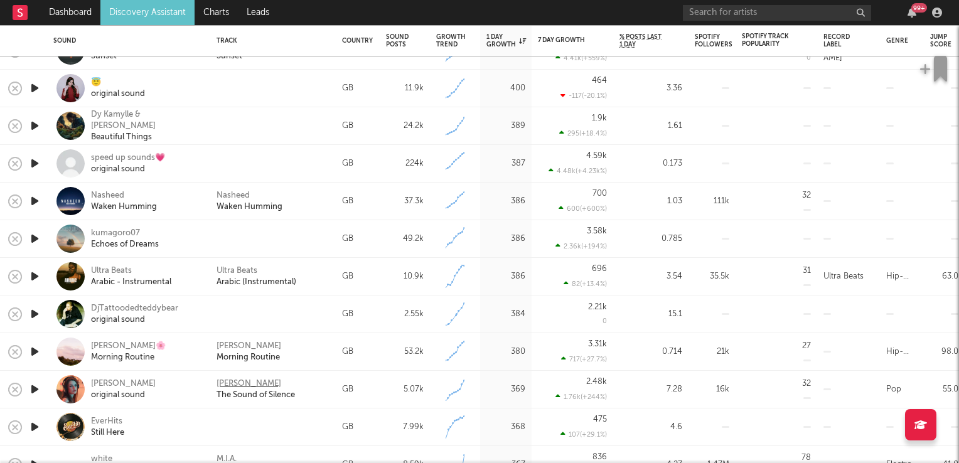
click at [242, 384] on div "Freya Catherine" at bounding box center [249, 384] width 65 height 11
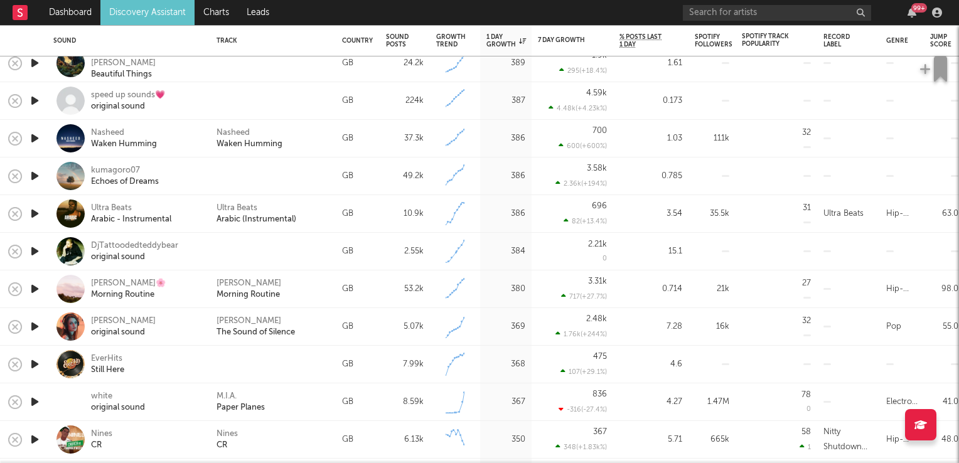
click at [32, 325] on icon "button" at bounding box center [34, 327] width 13 height 16
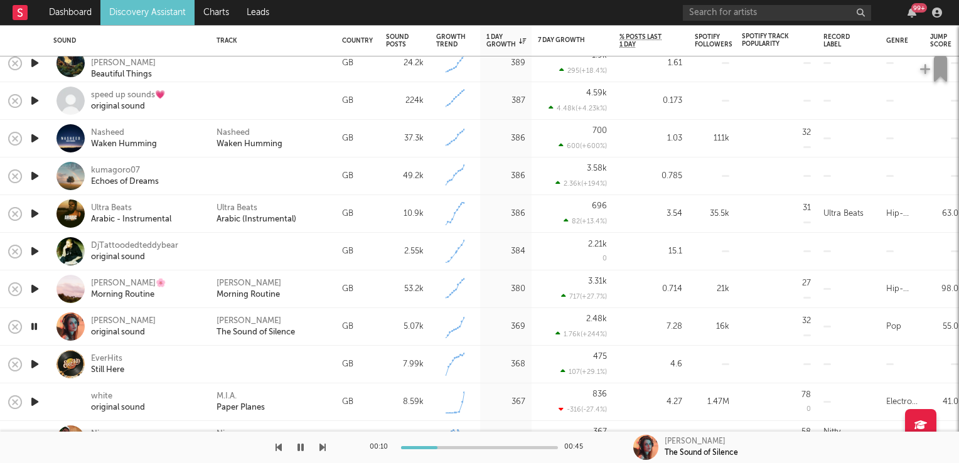
click at [32, 325] on icon "button" at bounding box center [34, 327] width 12 height 16
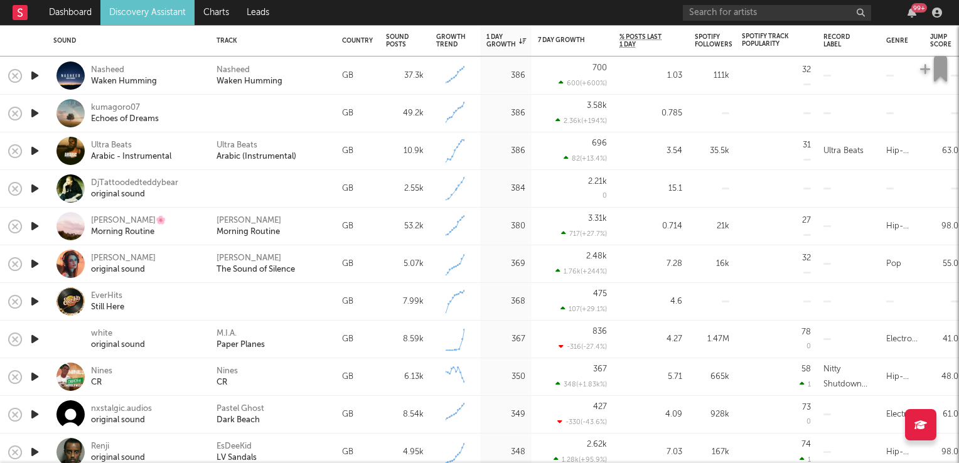
click at [33, 300] on icon "button" at bounding box center [34, 302] width 13 height 16
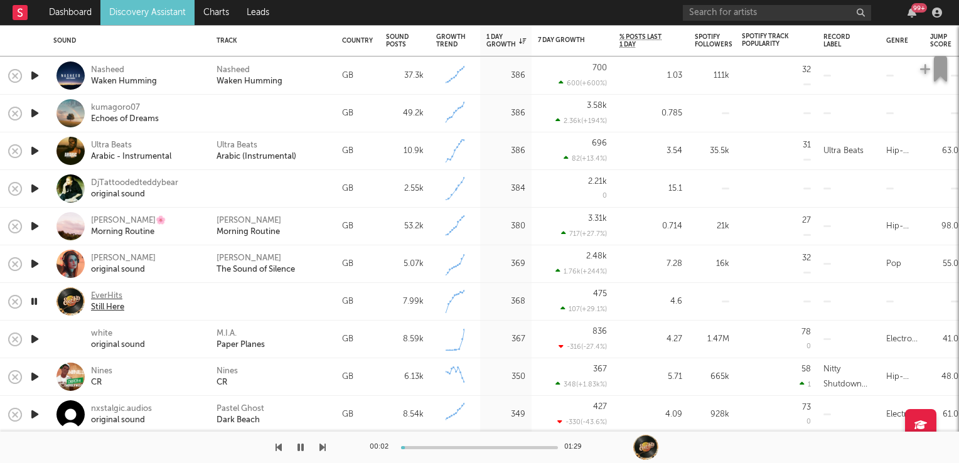
click at [114, 296] on div "EverHits" at bounding box center [107, 296] width 33 height 11
click at [36, 341] on icon "button" at bounding box center [34, 340] width 13 height 16
click at [230, 333] on div "M.I.A." at bounding box center [227, 333] width 20 height 11
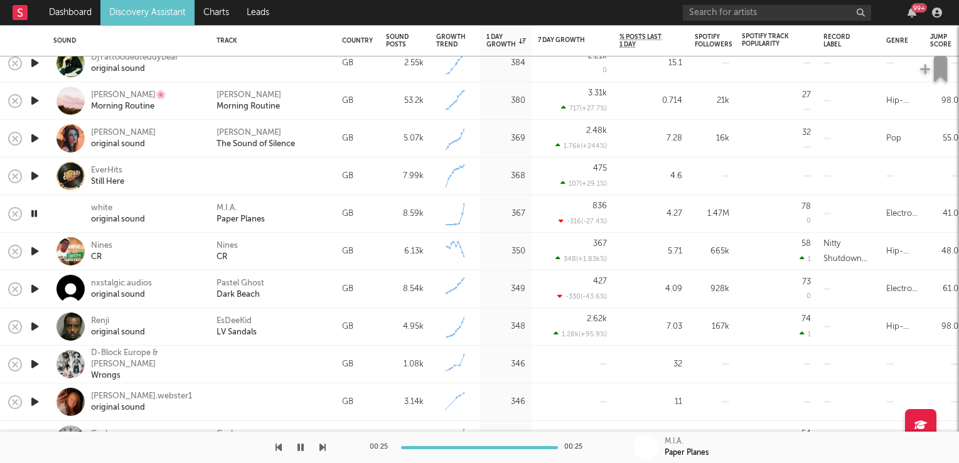
click at [36, 288] on icon "button" at bounding box center [34, 289] width 13 height 16
click at [36, 288] on icon "button" at bounding box center [34, 289] width 12 height 16
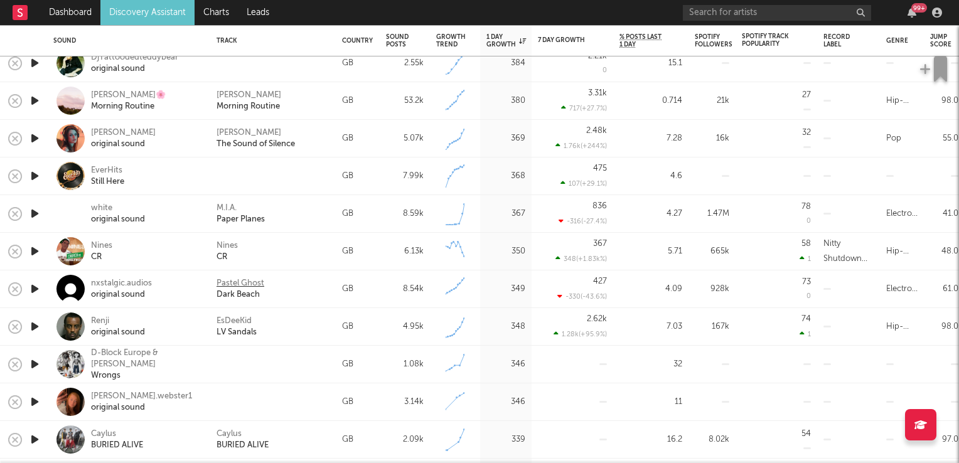
click at [231, 280] on div "Pastel Ghost" at bounding box center [241, 283] width 48 height 11
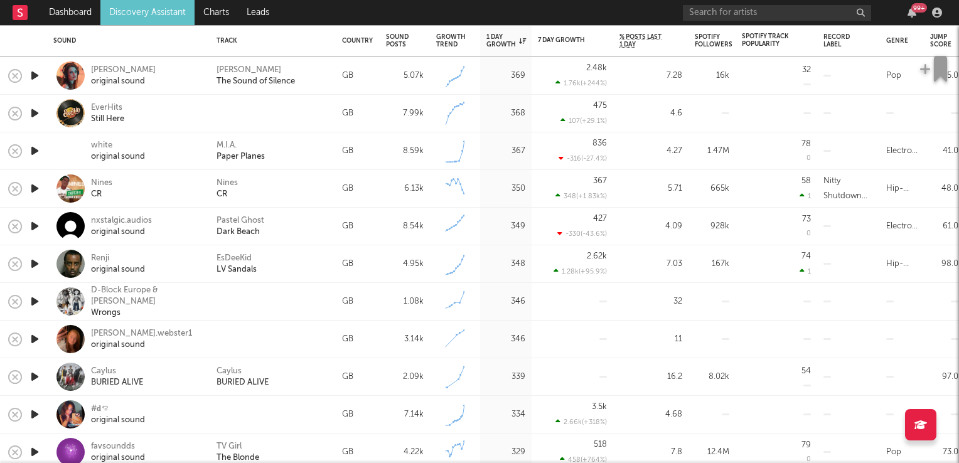
click at [34, 377] on icon "button" at bounding box center [34, 377] width 13 height 16
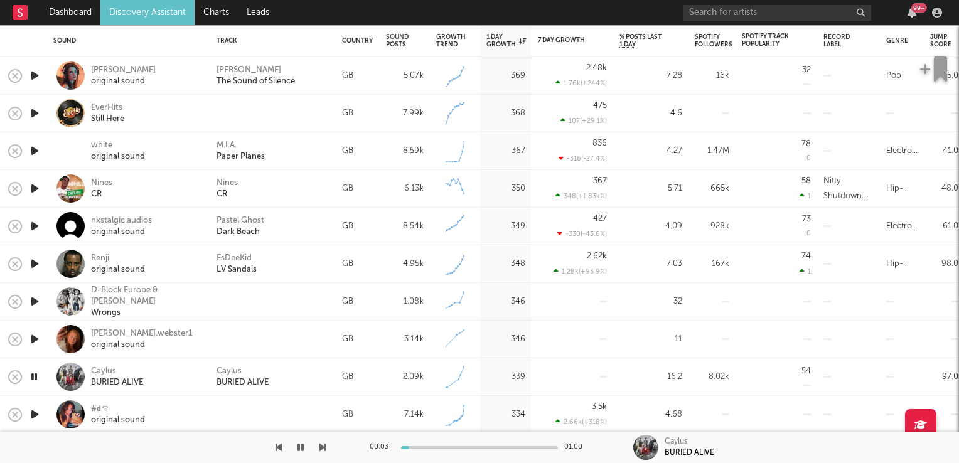
click at [34, 377] on icon "button" at bounding box center [34, 377] width 12 height 16
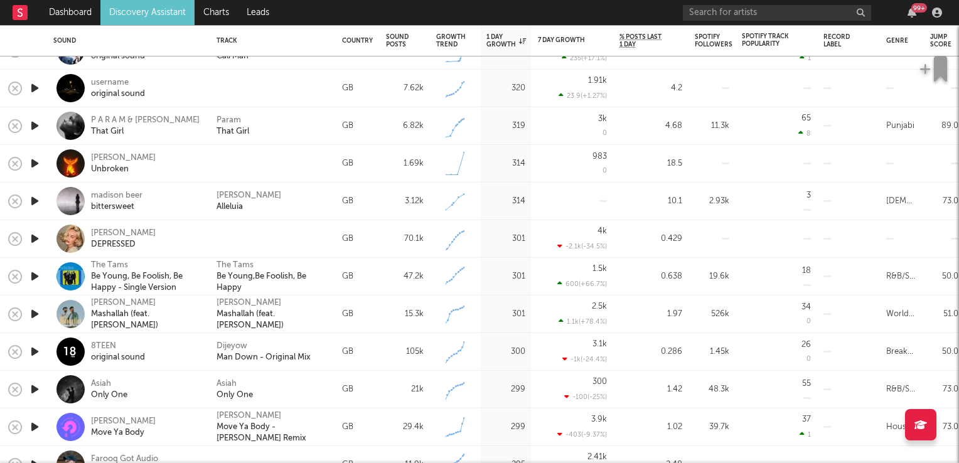
click at [35, 388] on icon "button" at bounding box center [34, 390] width 13 height 16
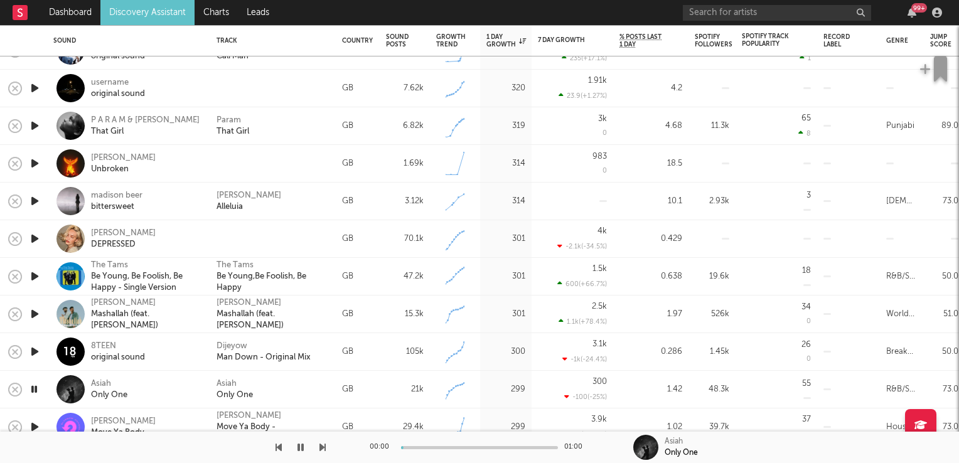
click at [35, 388] on icon "button" at bounding box center [34, 390] width 12 height 16
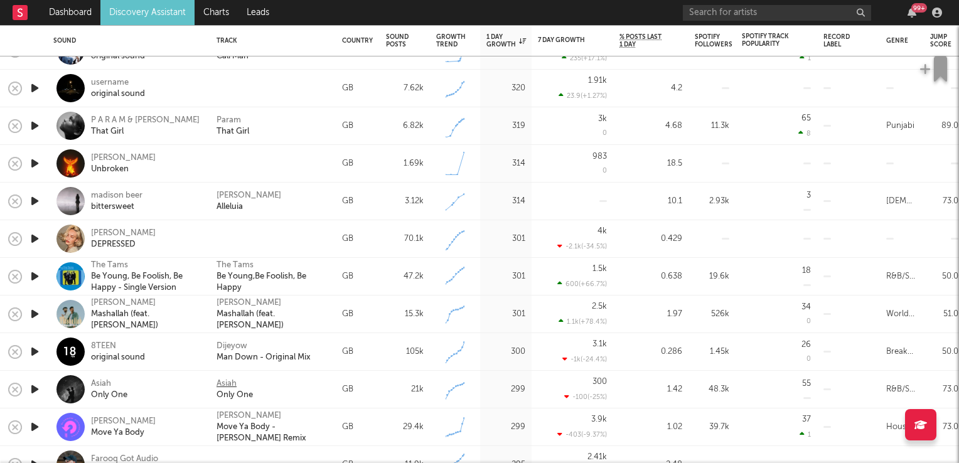
click at [226, 385] on div "Asiah" at bounding box center [227, 384] width 20 height 11
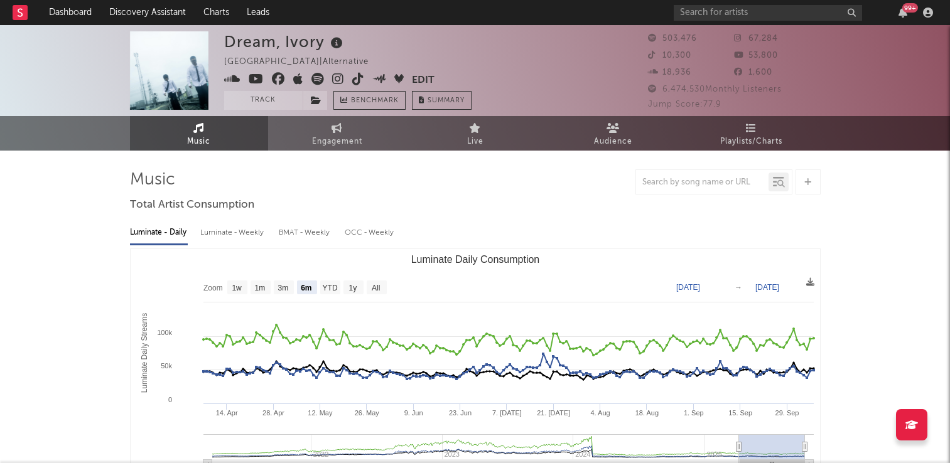
select select "6m"
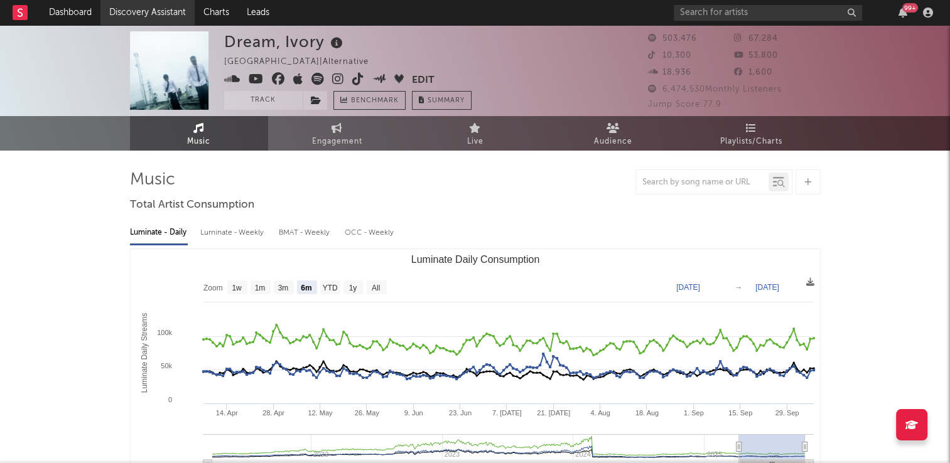
click at [154, 16] on link "Discovery Assistant" at bounding box center [147, 12] width 94 height 25
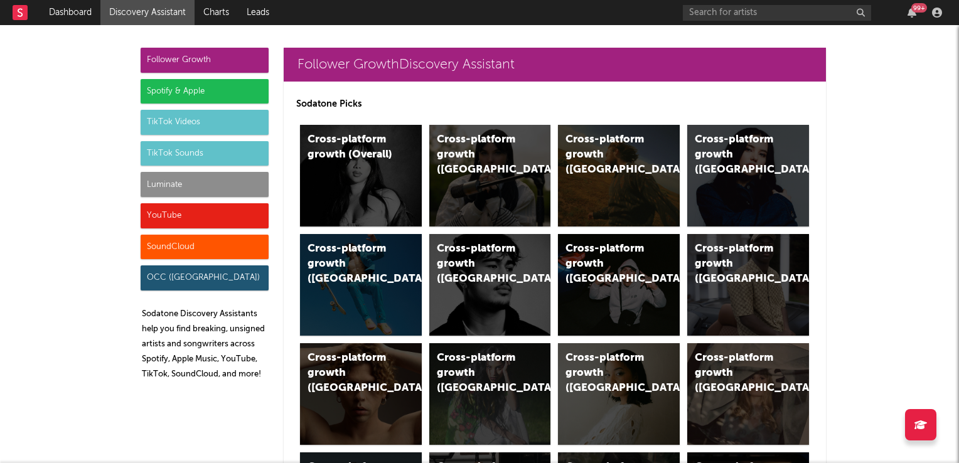
click at [211, 127] on div "TikTok Videos" at bounding box center [205, 122] width 128 height 25
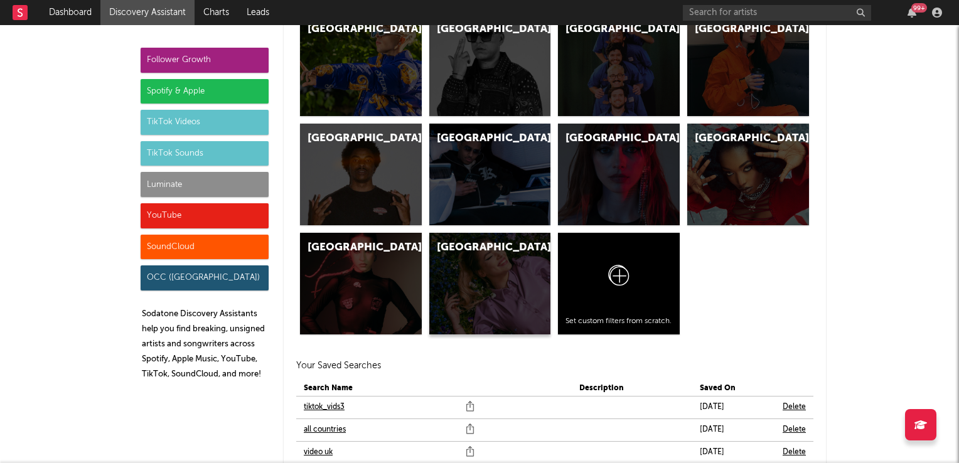
scroll to position [4212, 0]
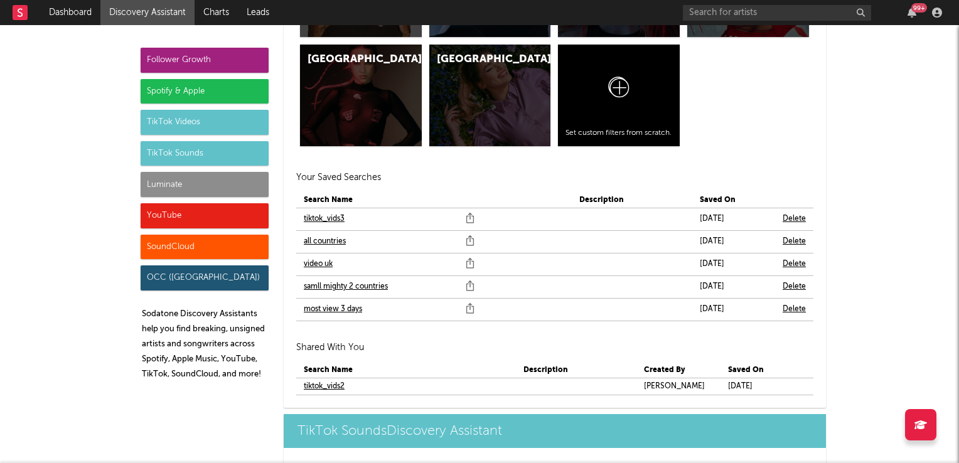
click at [306, 264] on link "video uk" at bounding box center [318, 264] width 29 height 15
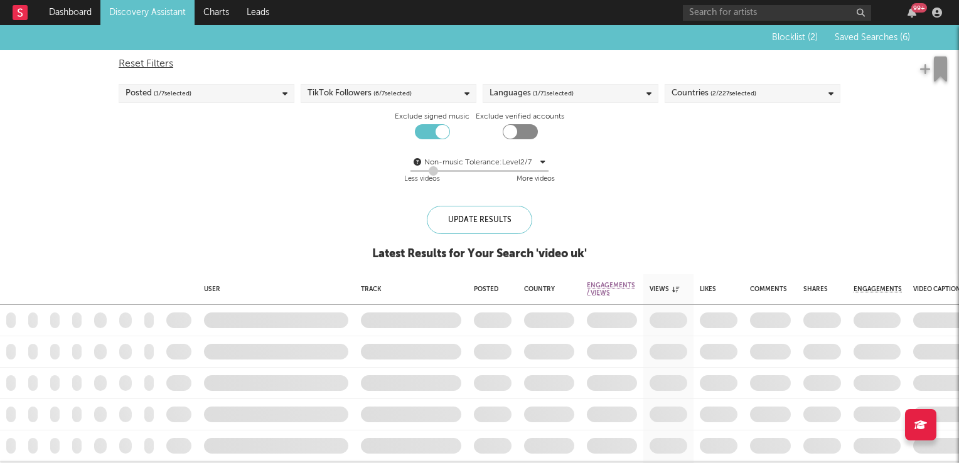
checkbox input "true"
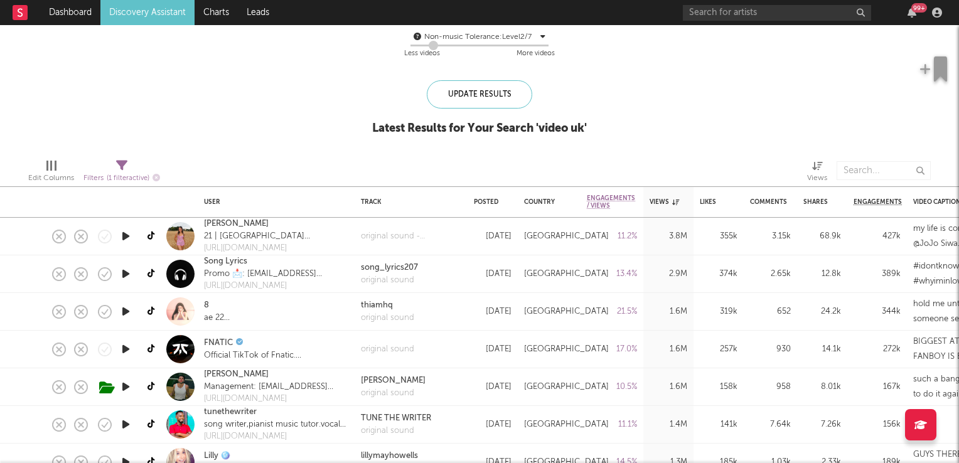
click at [128, 235] on icon "button" at bounding box center [125, 237] width 13 height 16
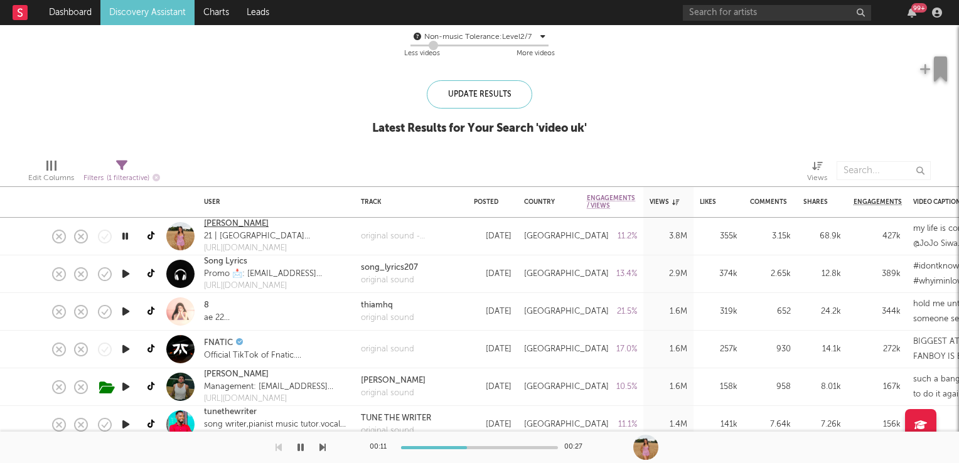
click at [213, 225] on link "katie" at bounding box center [236, 224] width 65 height 13
click at [131, 235] on icon "button" at bounding box center [125, 237] width 12 height 16
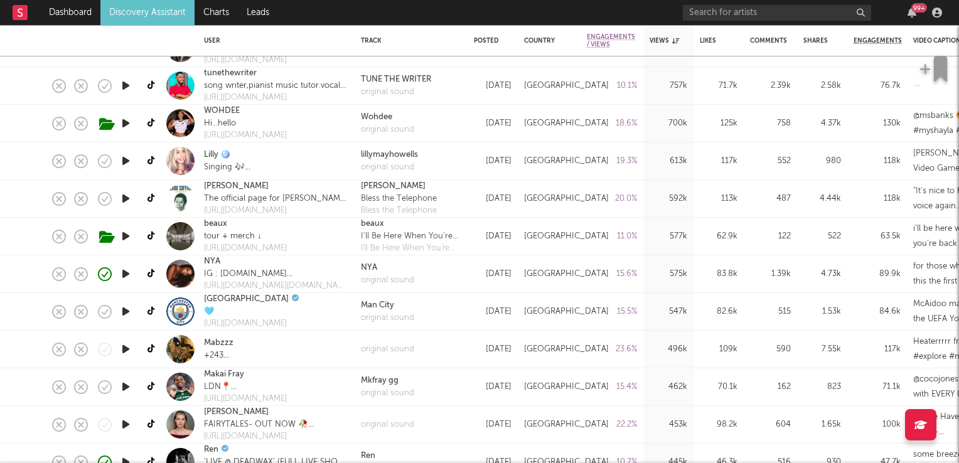
click at [123, 235] on icon "button" at bounding box center [125, 237] width 13 height 16
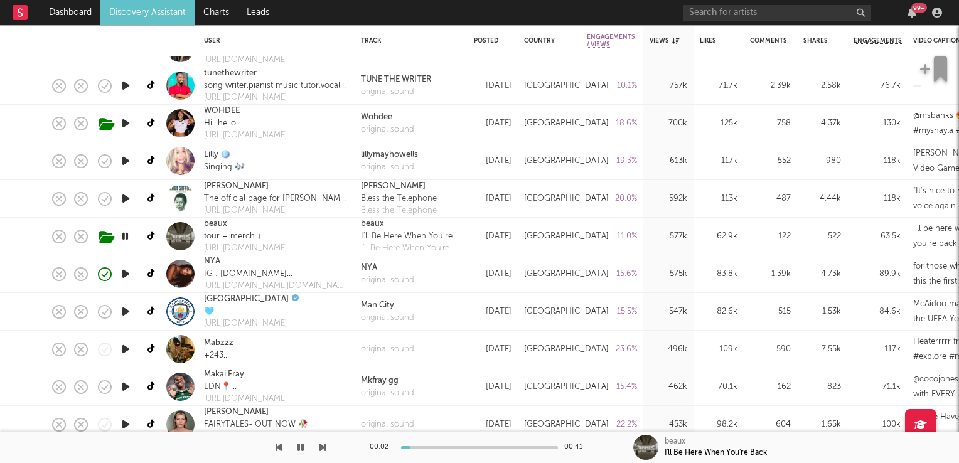
click at [123, 235] on icon "button" at bounding box center [125, 237] width 12 height 16
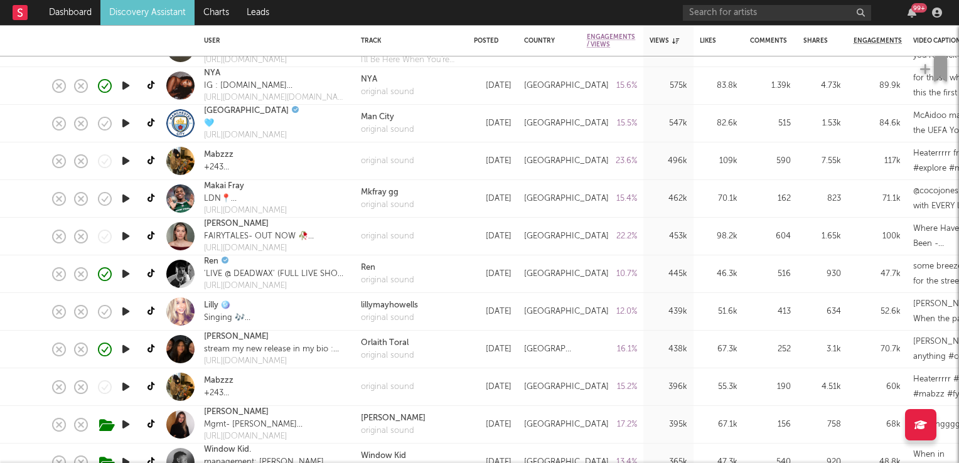
click at [126, 235] on icon "button" at bounding box center [125, 237] width 13 height 16
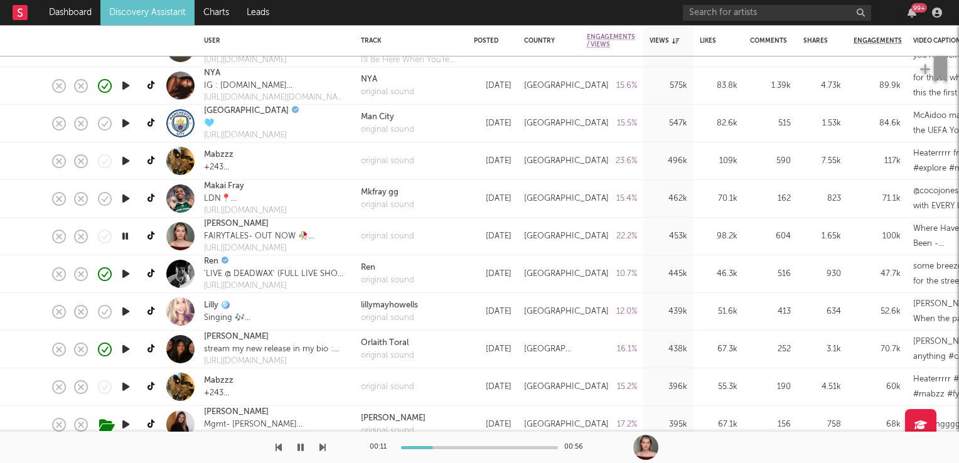
click at [124, 236] on icon "button" at bounding box center [125, 237] width 12 height 16
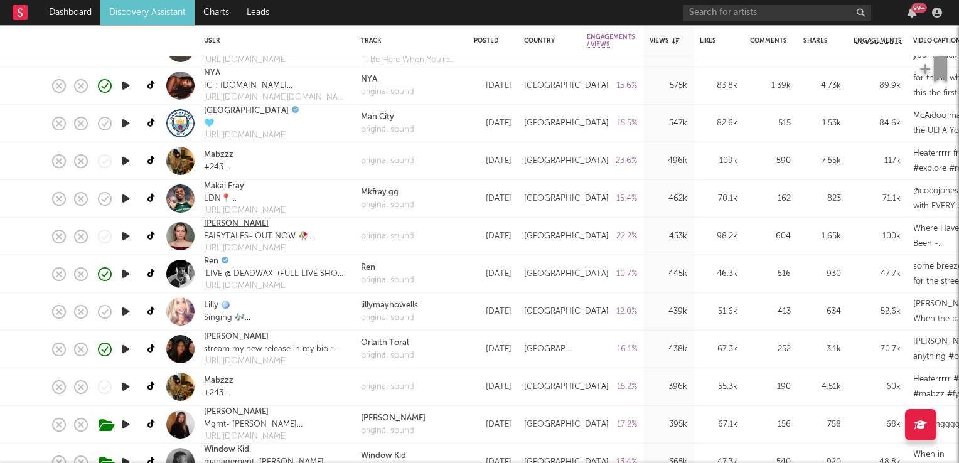
click at [220, 223] on link "lucy simmonds" at bounding box center [236, 224] width 65 height 13
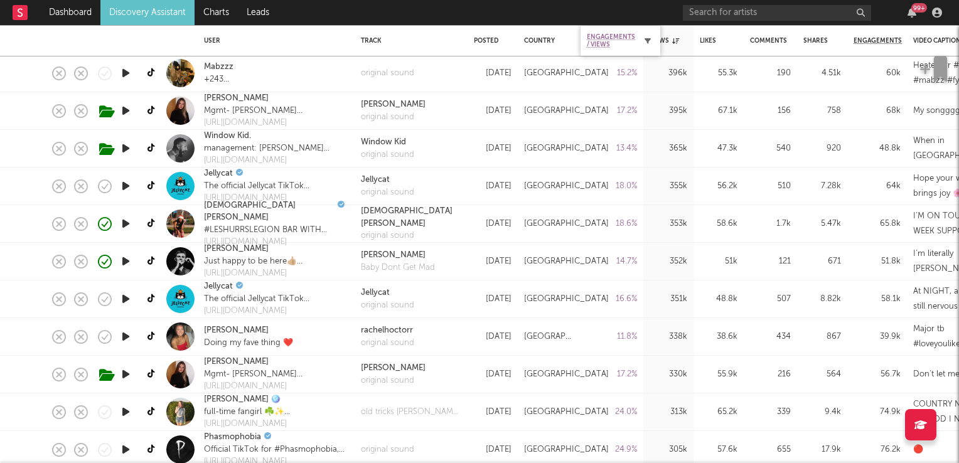
click at [647, 40] on icon "button" at bounding box center [648, 41] width 6 height 6
click at [645, 40] on icon "button" at bounding box center [648, 41] width 6 height 6
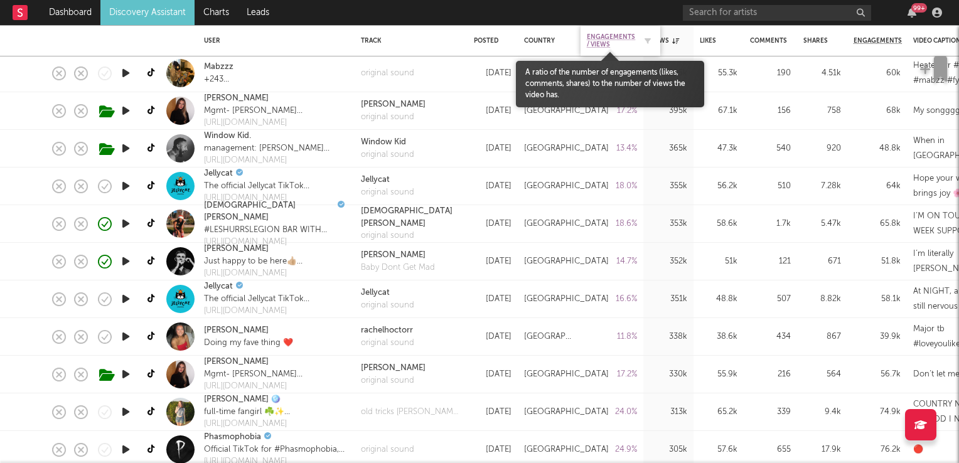
click at [607, 34] on span "Engagements / Views" at bounding box center [611, 40] width 48 height 15
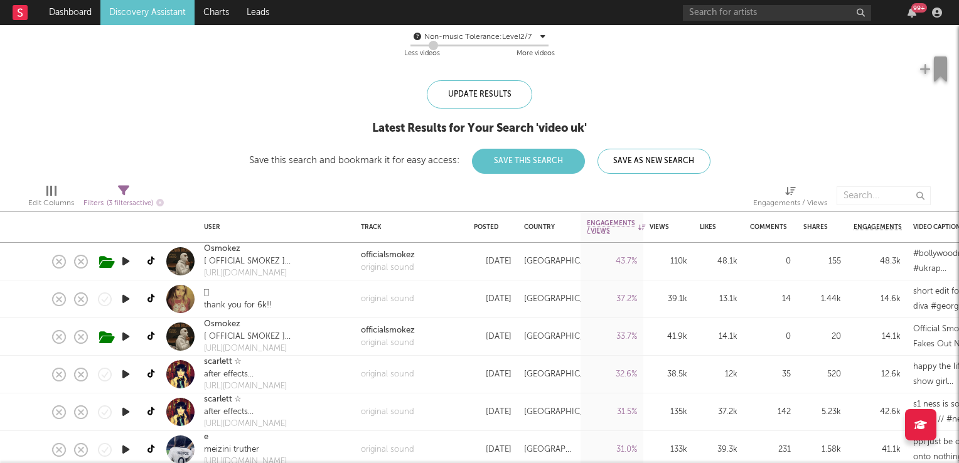
click at [126, 260] on icon "button" at bounding box center [125, 262] width 13 height 16
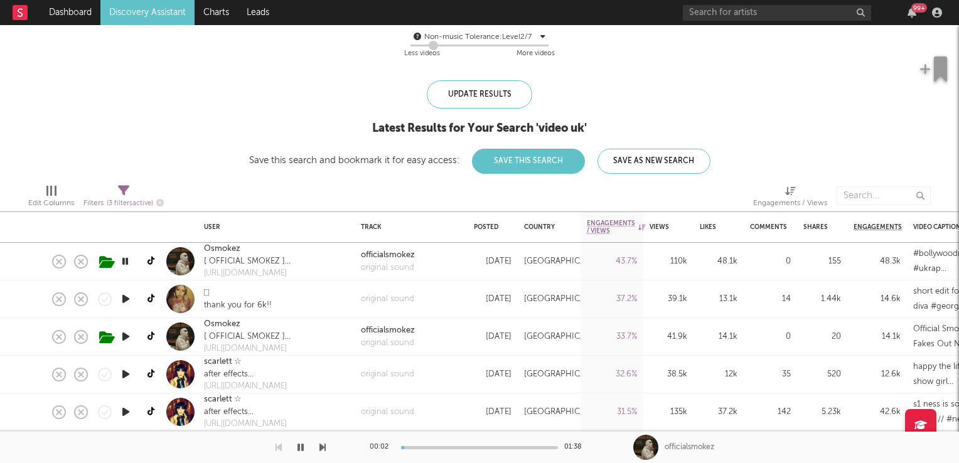
click at [126, 260] on icon "button" at bounding box center [125, 262] width 12 height 16
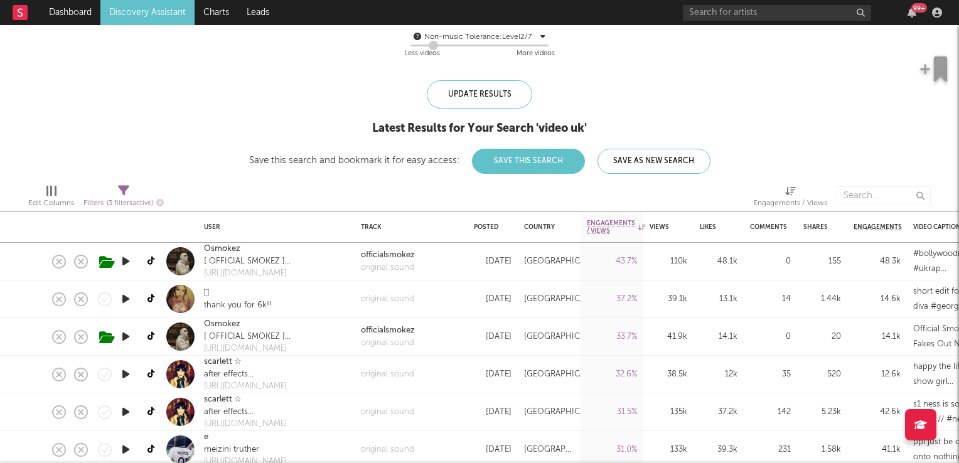
click at [126, 299] on icon "button" at bounding box center [125, 299] width 13 height 16
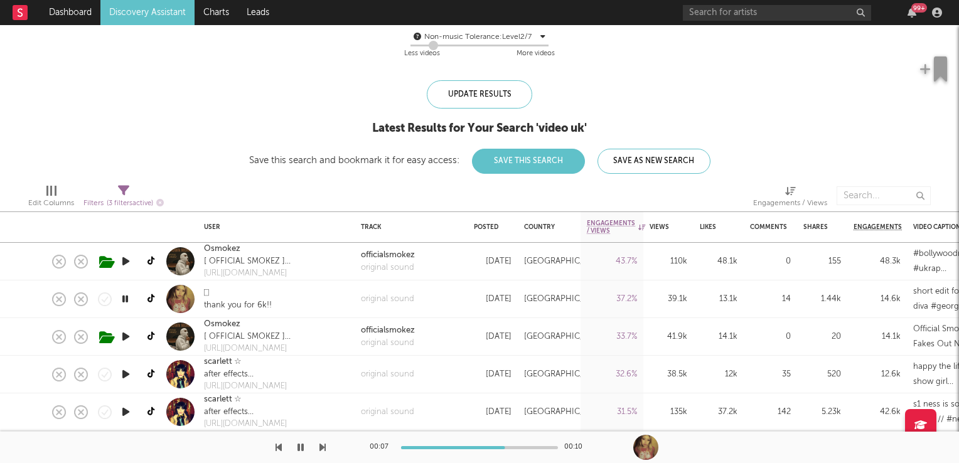
click at [125, 298] on icon "button" at bounding box center [125, 299] width 12 height 16
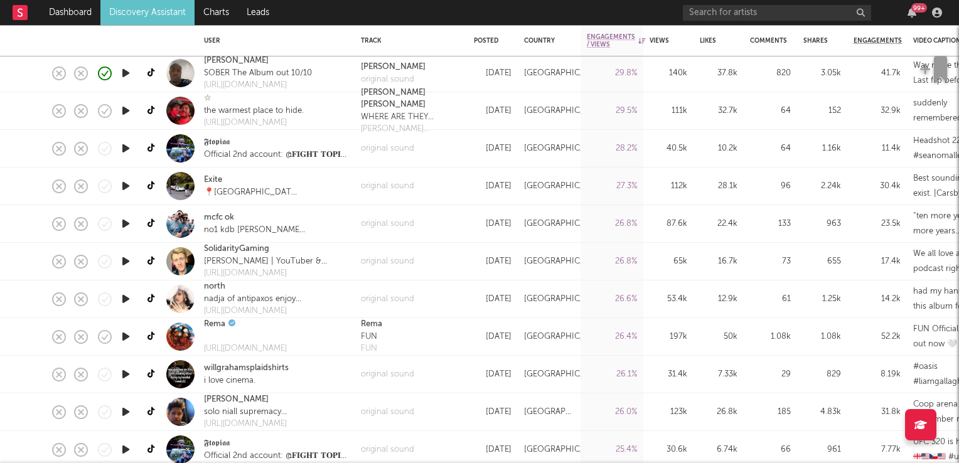
click at [128, 336] on icon "button" at bounding box center [125, 337] width 13 height 16
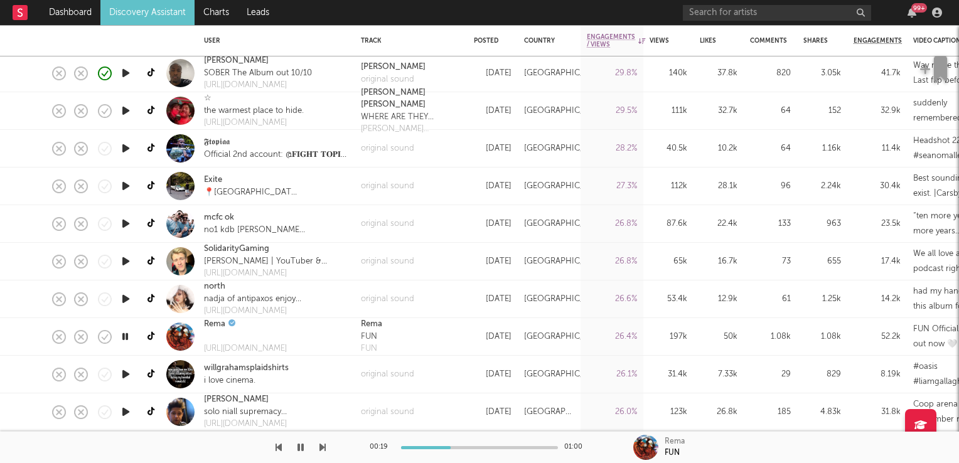
click at [122, 338] on icon "button" at bounding box center [125, 337] width 12 height 16
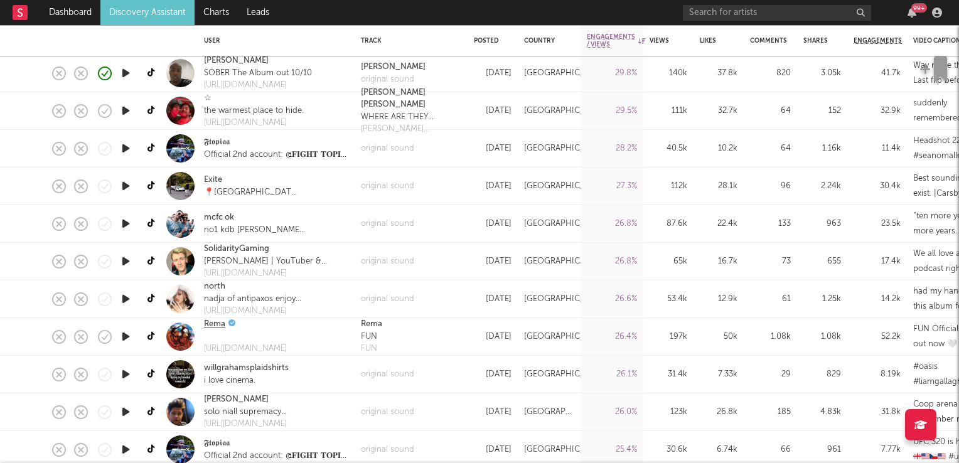
click at [216, 324] on link "Rema" at bounding box center [214, 324] width 21 height 13
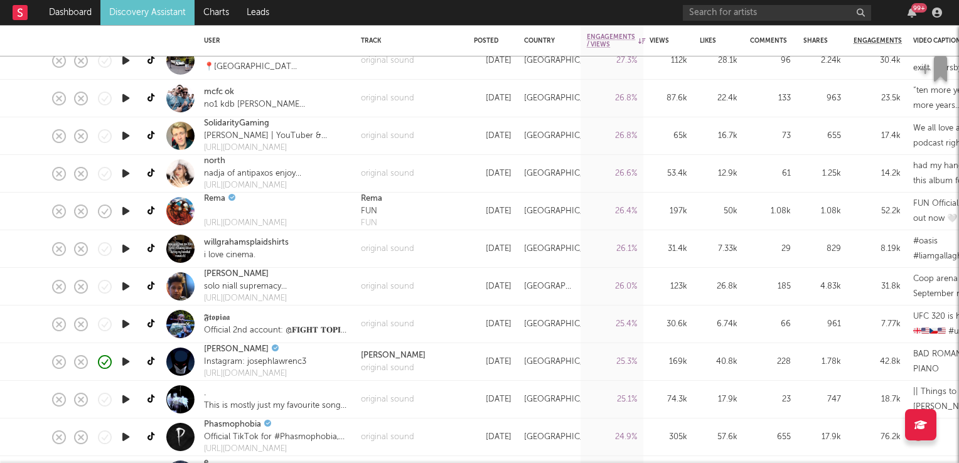
click at [122, 286] on icon "button" at bounding box center [125, 287] width 13 height 16
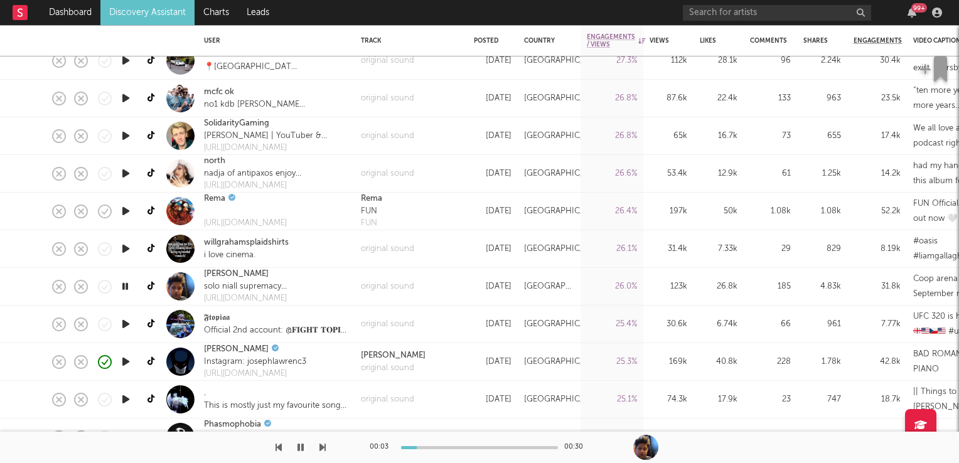
click at [122, 286] on icon "button" at bounding box center [125, 287] width 12 height 16
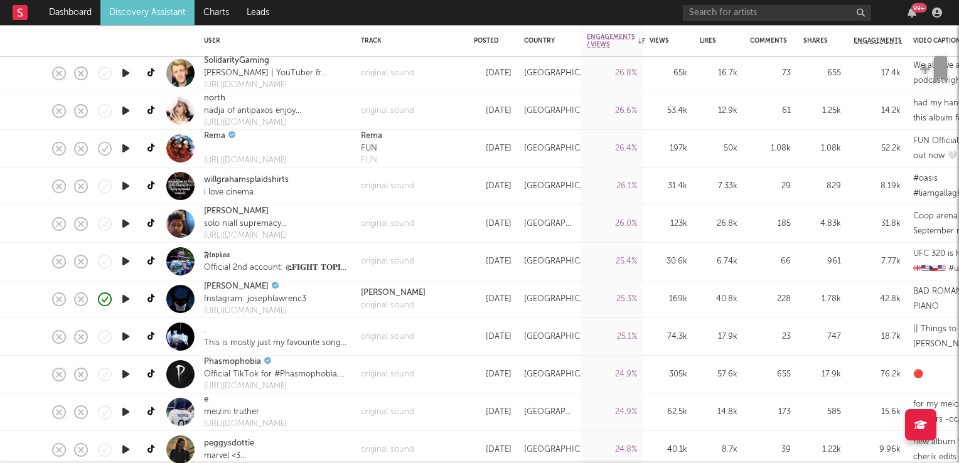
click at [127, 298] on icon "button" at bounding box center [125, 299] width 13 height 16
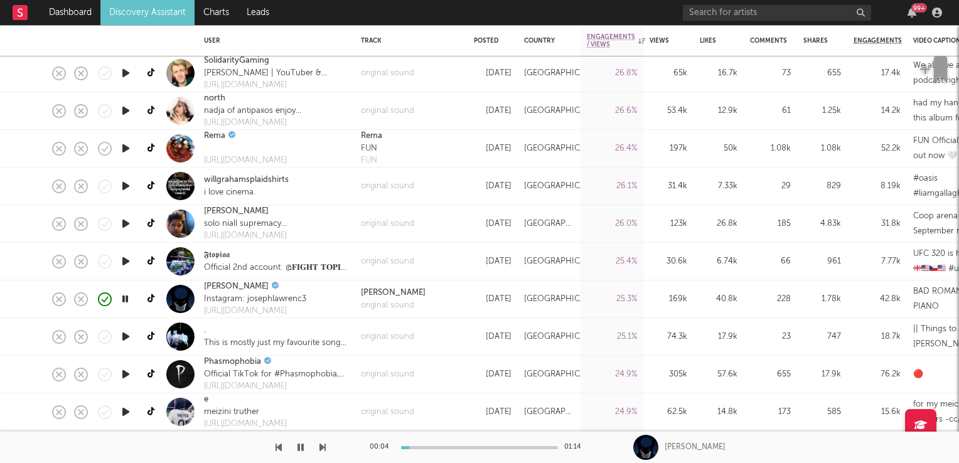
click at [127, 298] on icon "button" at bounding box center [125, 299] width 12 height 16
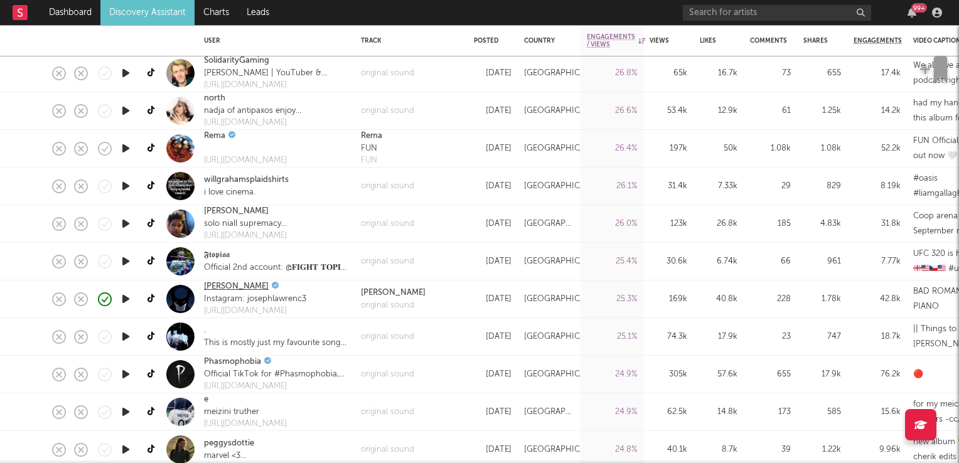
click at [238, 288] on link "joseph lawrence" at bounding box center [236, 287] width 65 height 13
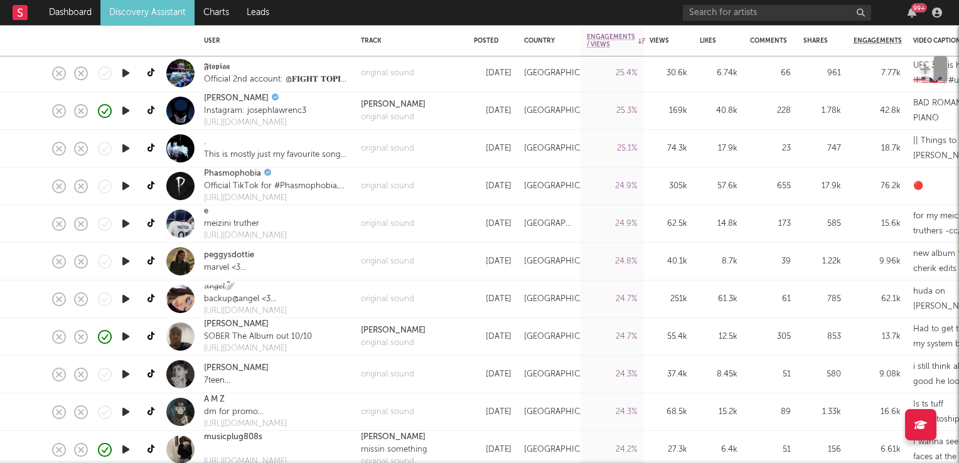
click at [124, 300] on icon "button" at bounding box center [125, 299] width 13 height 16
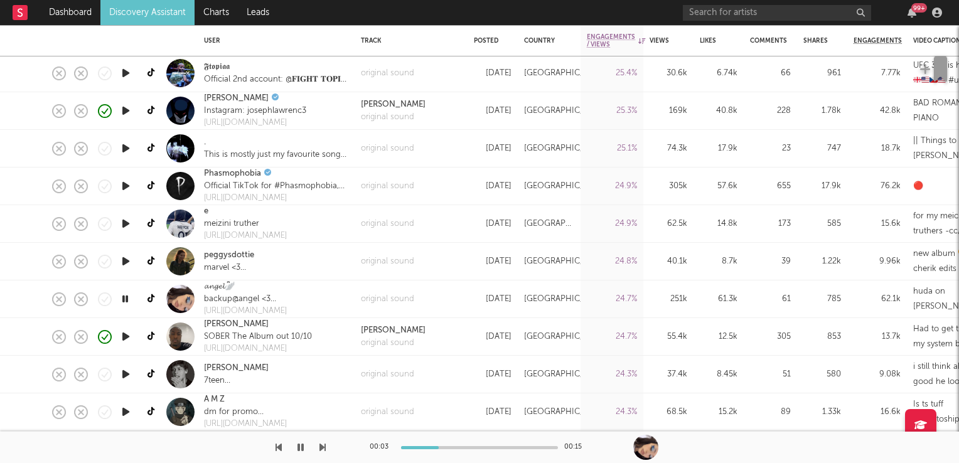
click at [124, 300] on icon "button" at bounding box center [125, 299] width 12 height 16
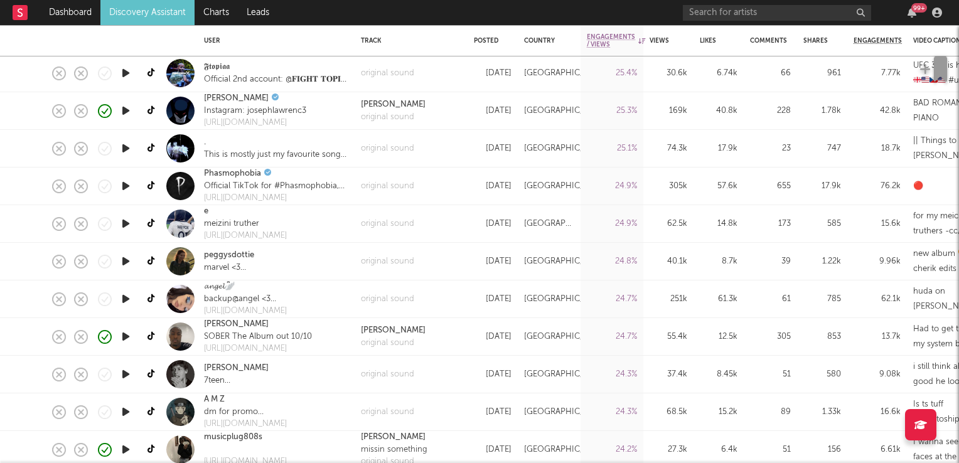
click at [127, 338] on icon "button" at bounding box center [125, 337] width 13 height 16
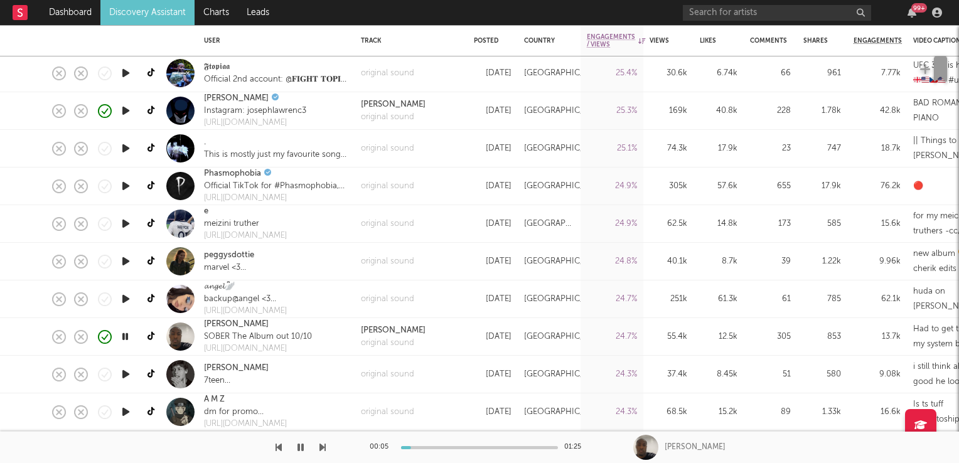
click at [127, 338] on icon "button" at bounding box center [125, 337] width 12 height 16
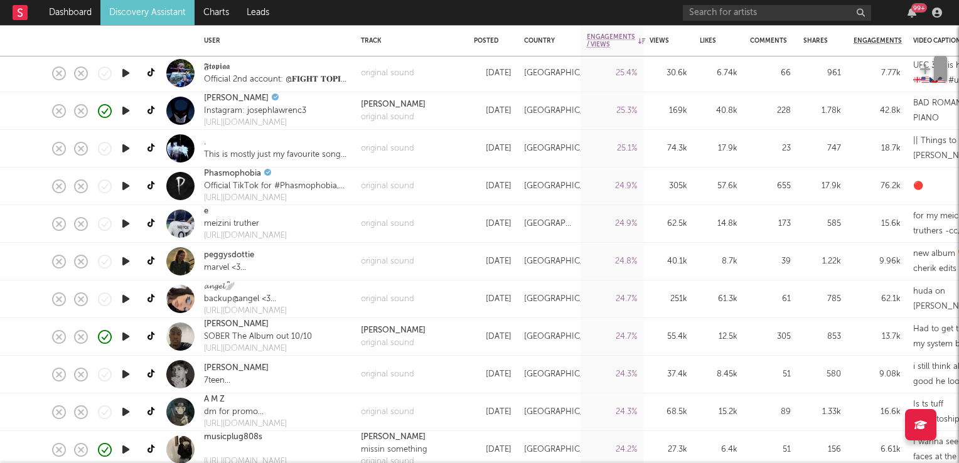
click at [126, 337] on icon "button" at bounding box center [125, 337] width 13 height 16
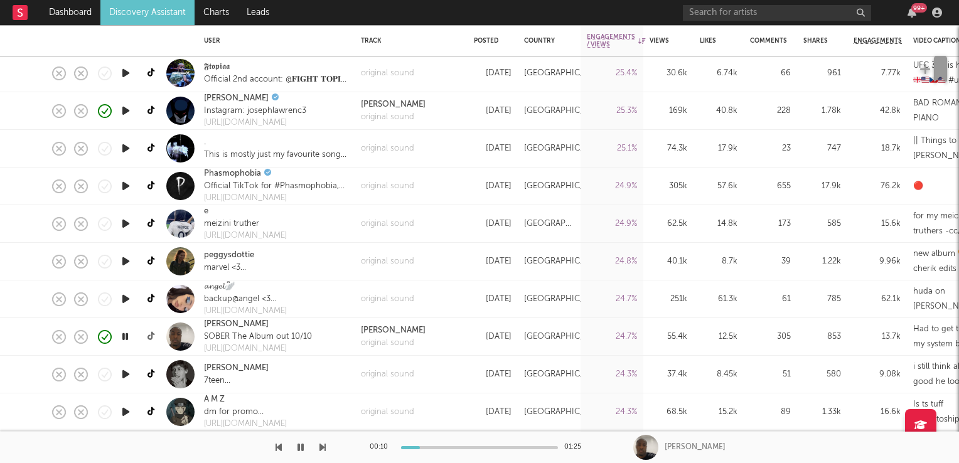
click at [151, 337] on icon at bounding box center [152, 336] width 9 height 9
click at [126, 335] on icon "button" at bounding box center [125, 337] width 12 height 16
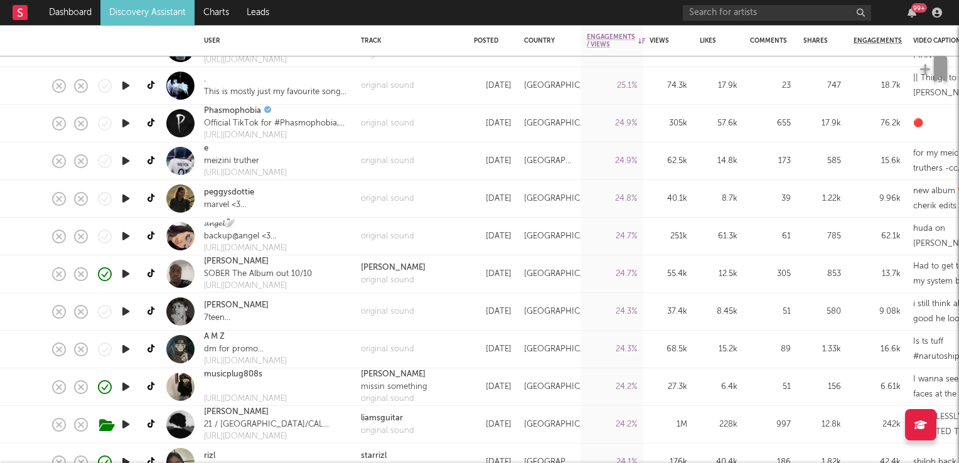
click at [126, 313] on icon "button" at bounding box center [125, 312] width 13 height 16
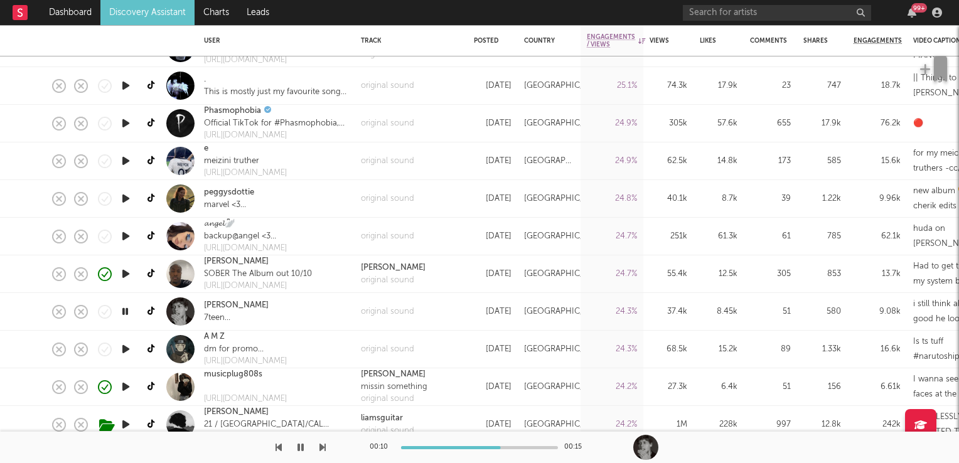
click at [128, 312] on icon "button" at bounding box center [125, 312] width 12 height 16
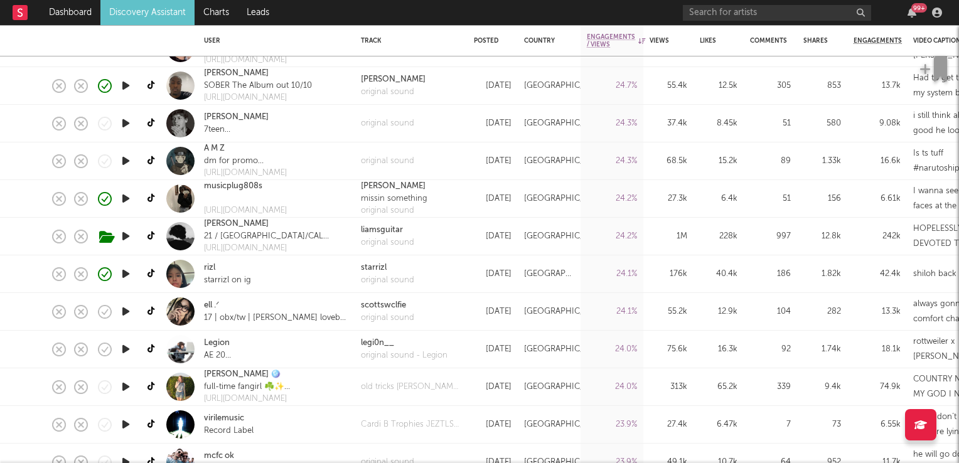
click at [126, 274] on icon "button" at bounding box center [125, 274] width 13 height 16
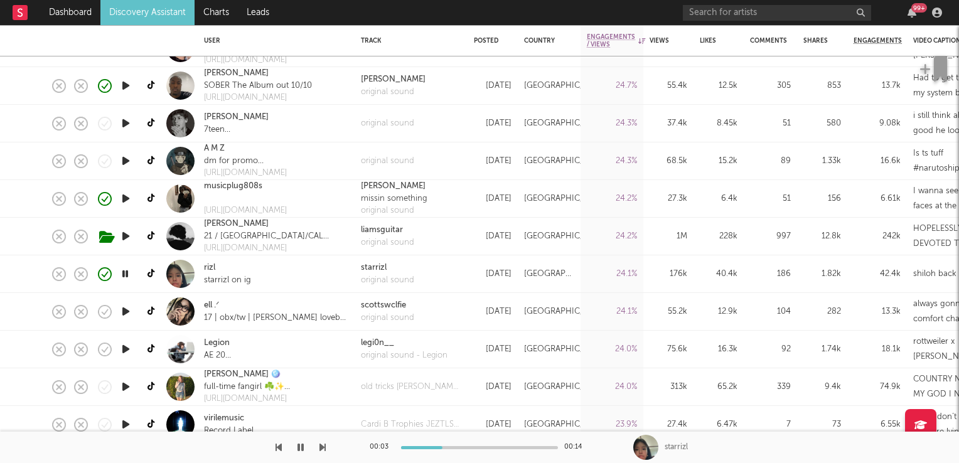
click at [124, 275] on icon "button" at bounding box center [125, 274] width 12 height 16
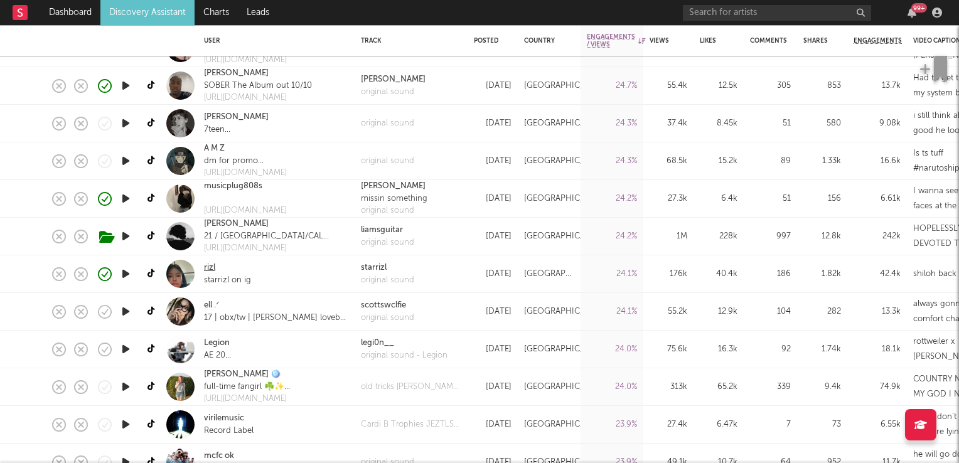
click at [208, 267] on link "rizl" at bounding box center [209, 268] width 11 height 13
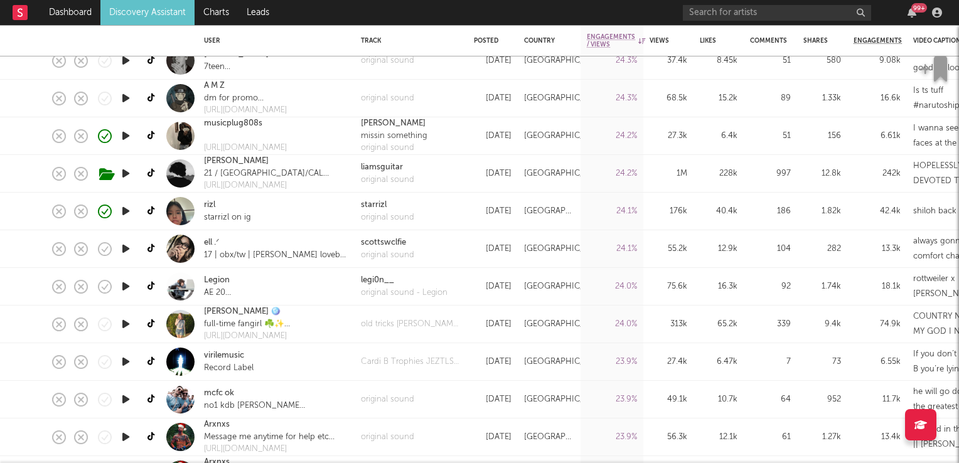
click at [123, 284] on icon "button" at bounding box center [125, 287] width 13 height 16
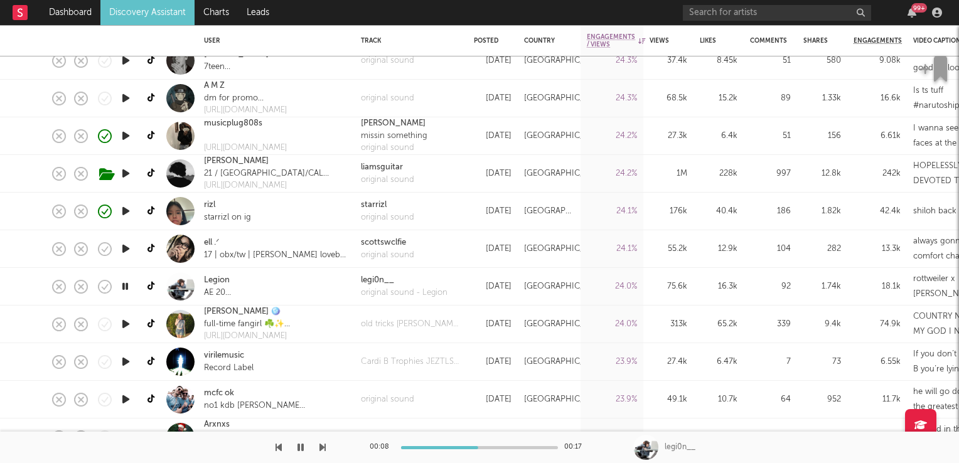
click at [127, 287] on icon "button" at bounding box center [125, 287] width 12 height 16
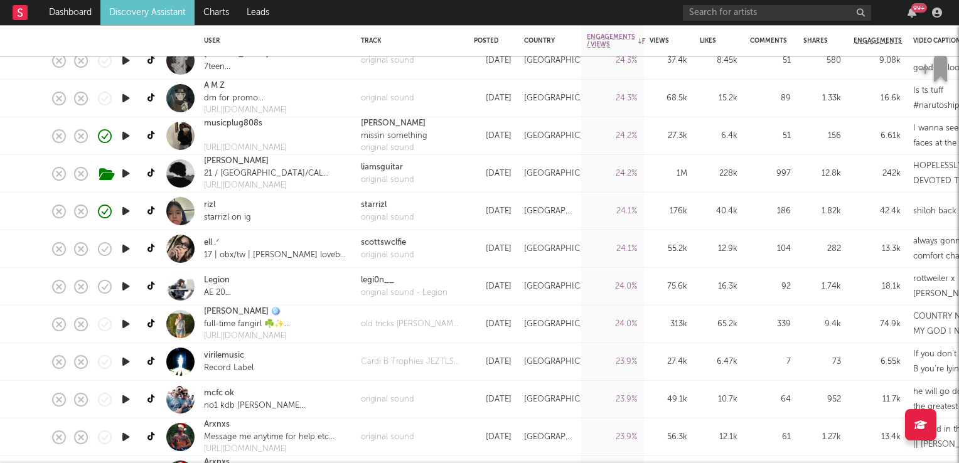
click at [126, 323] on icon "button" at bounding box center [125, 324] width 13 height 16
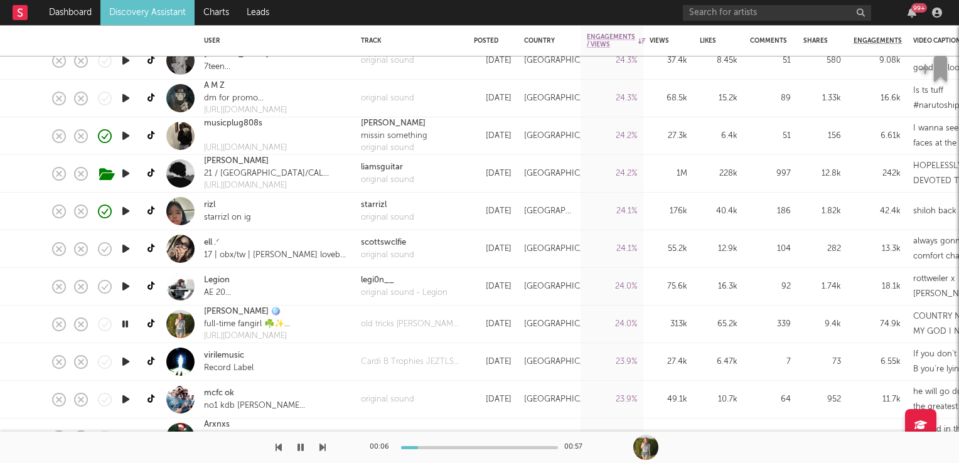
click at [126, 324] on icon "button" at bounding box center [125, 324] width 12 height 16
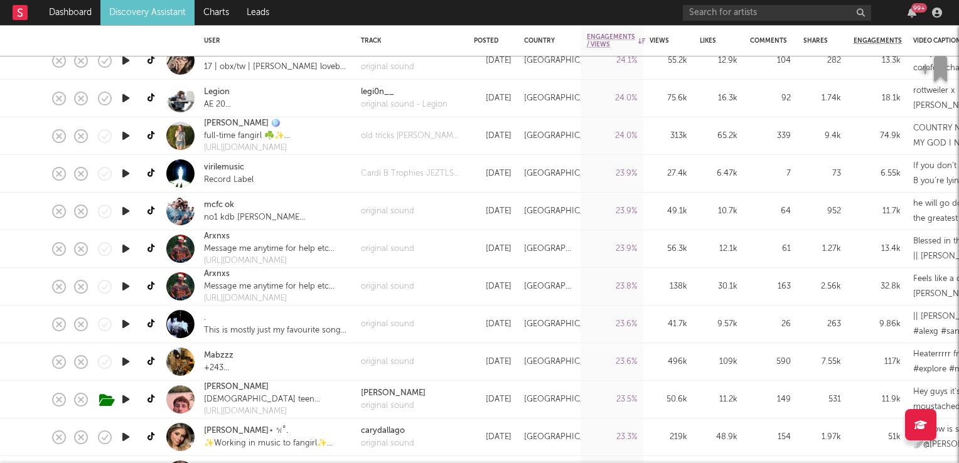
click at [125, 361] on icon "button" at bounding box center [125, 362] width 13 height 16
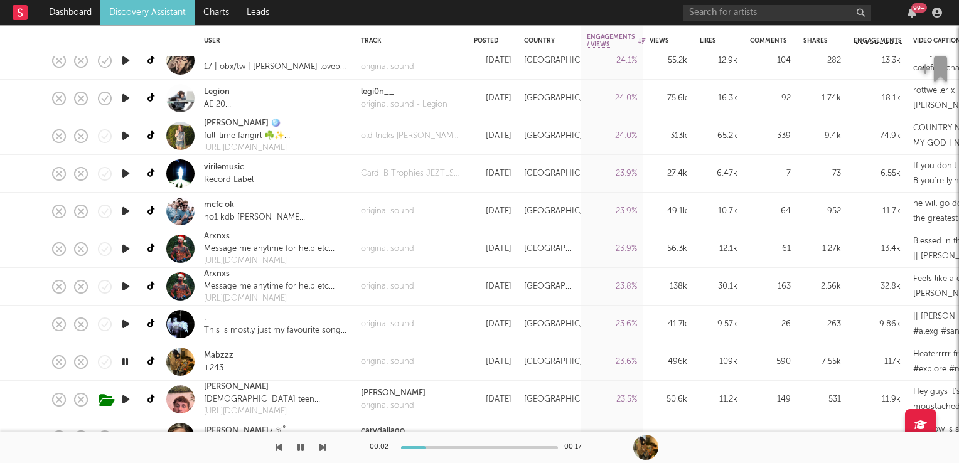
click at [125, 361] on icon "button" at bounding box center [125, 362] width 12 height 16
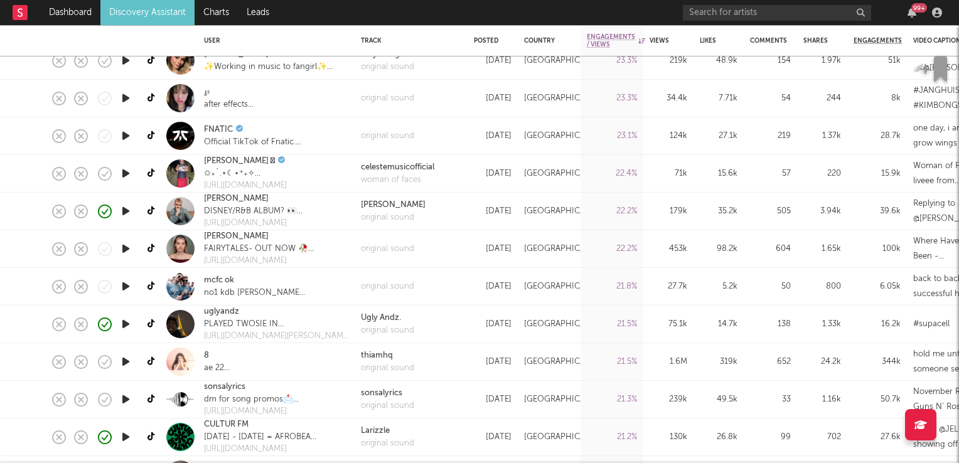
click at [126, 362] on icon "button" at bounding box center [125, 362] width 13 height 16
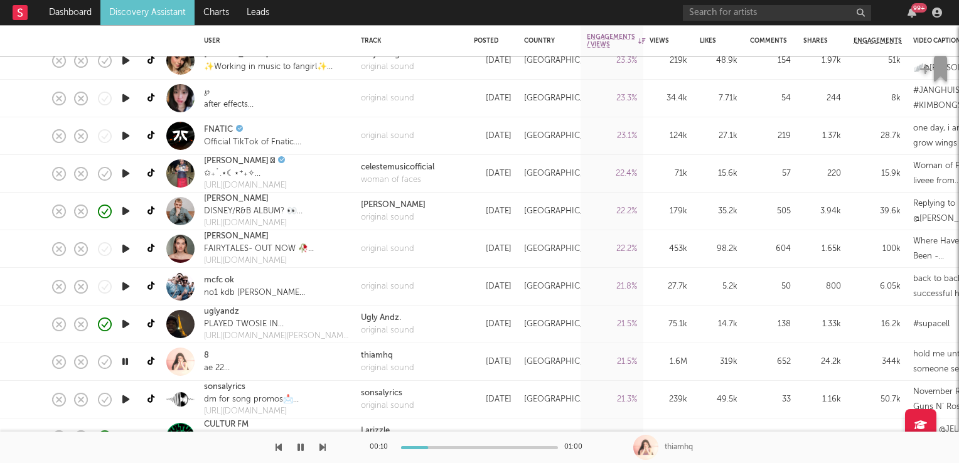
click at [124, 359] on icon "button" at bounding box center [125, 362] width 12 height 16
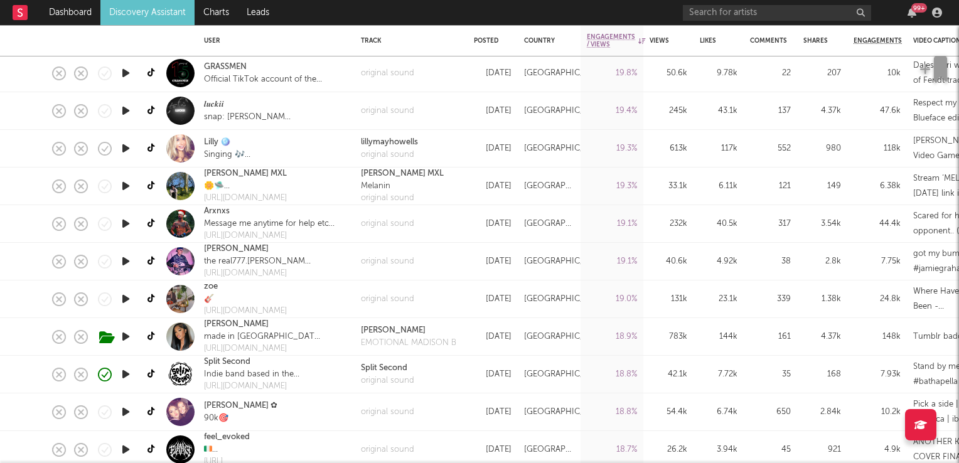
click at [123, 373] on icon "button" at bounding box center [125, 375] width 13 height 16
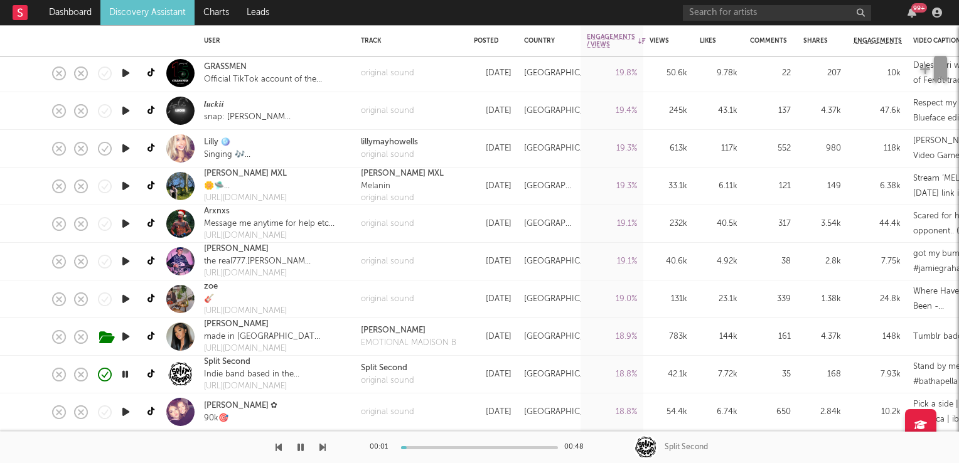
click at [123, 373] on icon "button" at bounding box center [125, 375] width 12 height 16
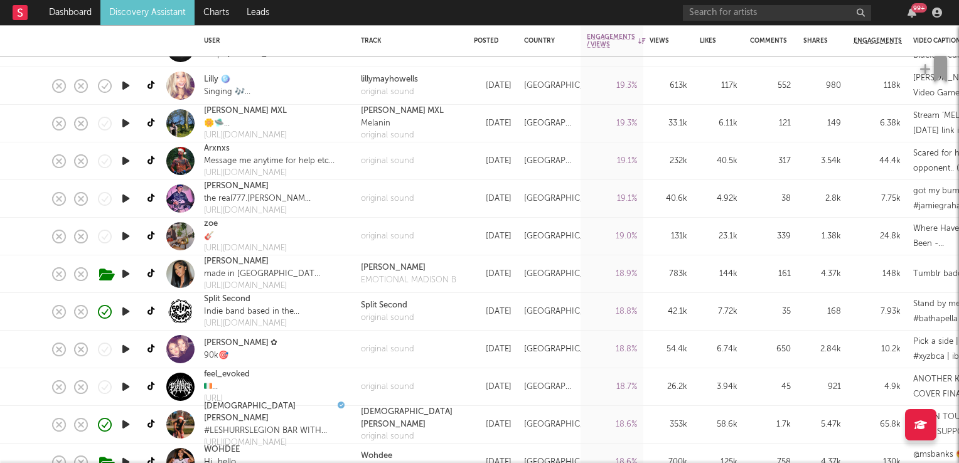
click at [121, 384] on icon "button" at bounding box center [125, 387] width 13 height 16
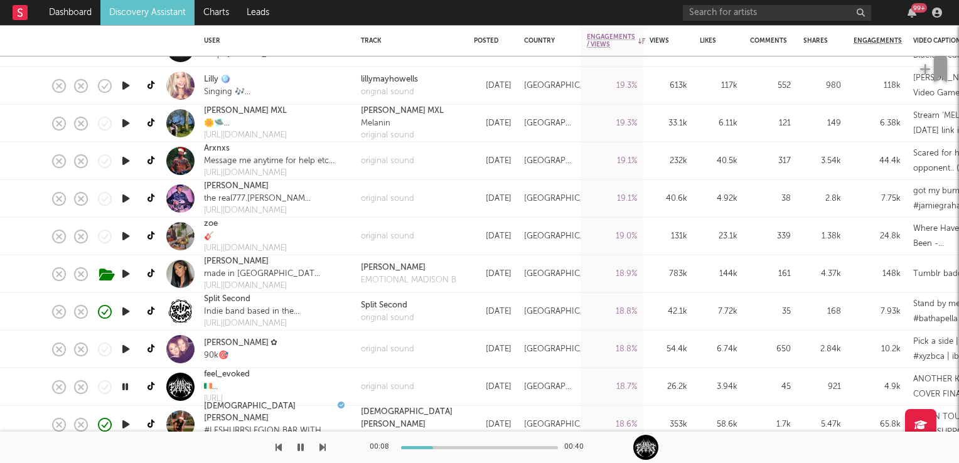
click at [128, 386] on icon "button" at bounding box center [125, 387] width 12 height 16
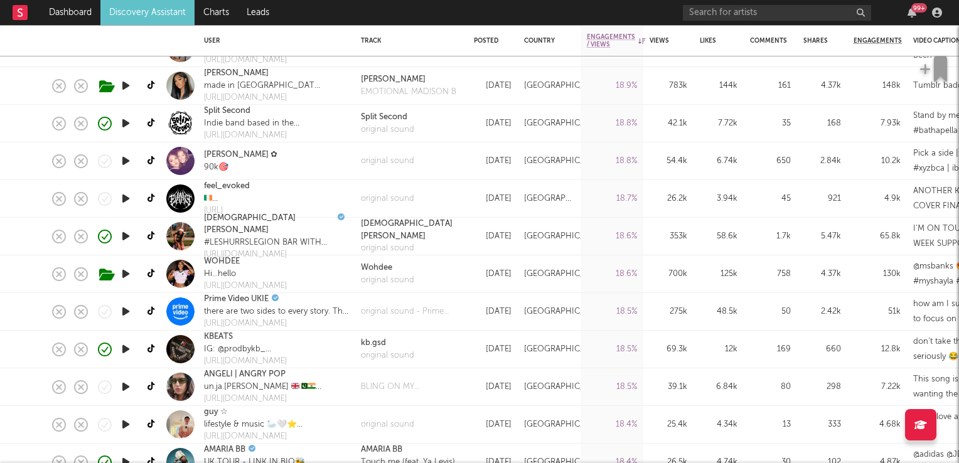
click at [120, 348] on icon "button" at bounding box center [125, 350] width 13 height 16
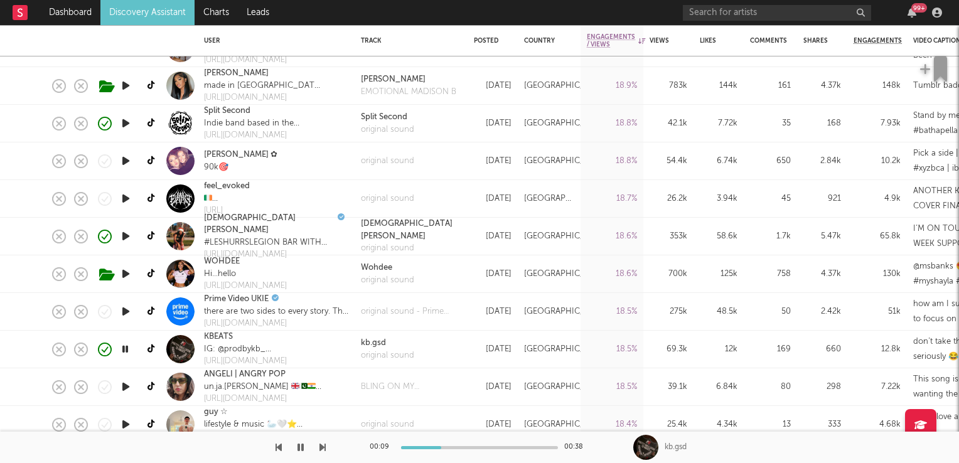
click at [123, 350] on icon "button" at bounding box center [125, 350] width 12 height 16
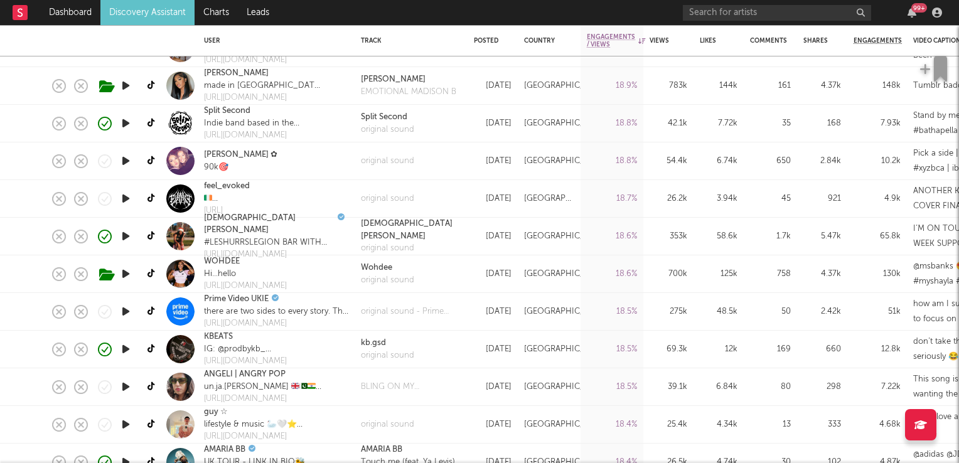
click at [123, 387] on icon "button" at bounding box center [125, 387] width 13 height 16
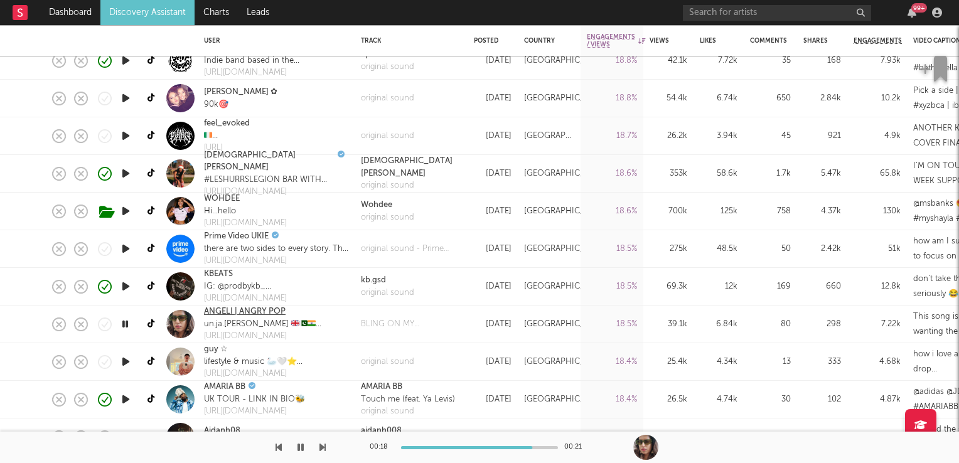
click at [223, 313] on link "ANGELI | ANGRY POP" at bounding box center [245, 312] width 82 height 13
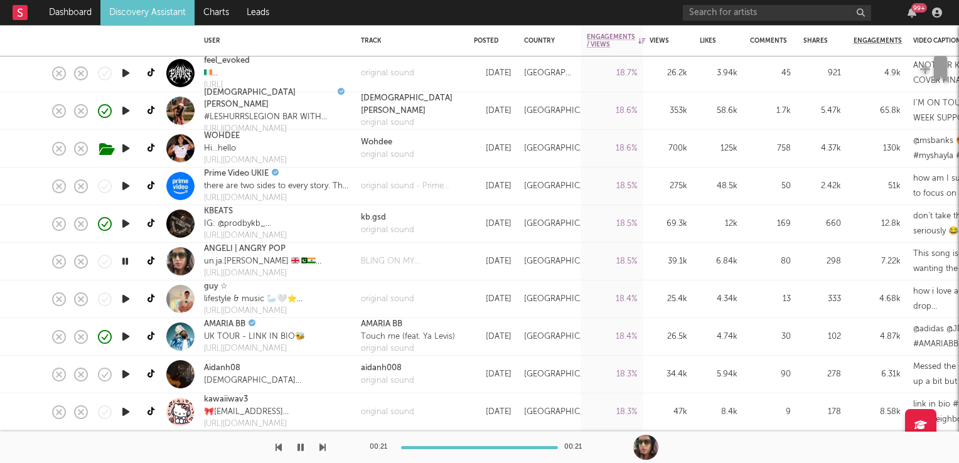
click at [126, 300] on icon "button" at bounding box center [125, 299] width 13 height 16
click at [126, 300] on icon "button" at bounding box center [125, 299] width 12 height 16
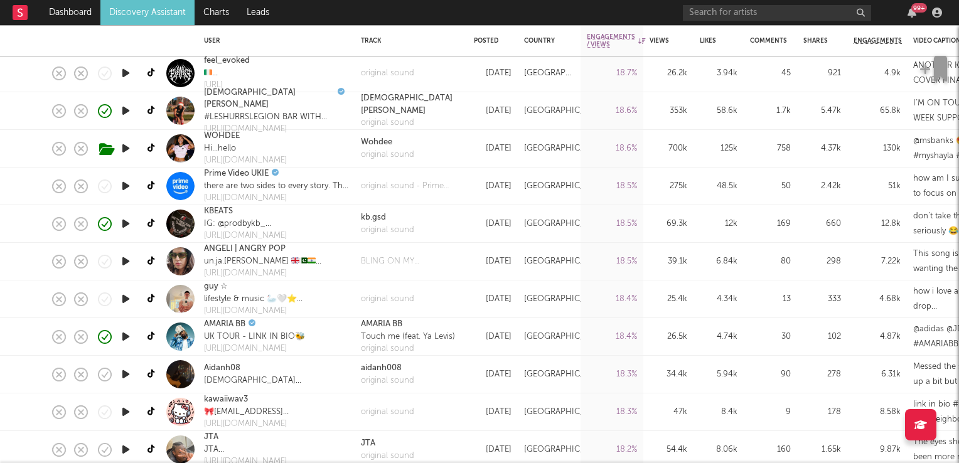
click at [126, 338] on icon "button" at bounding box center [125, 337] width 13 height 16
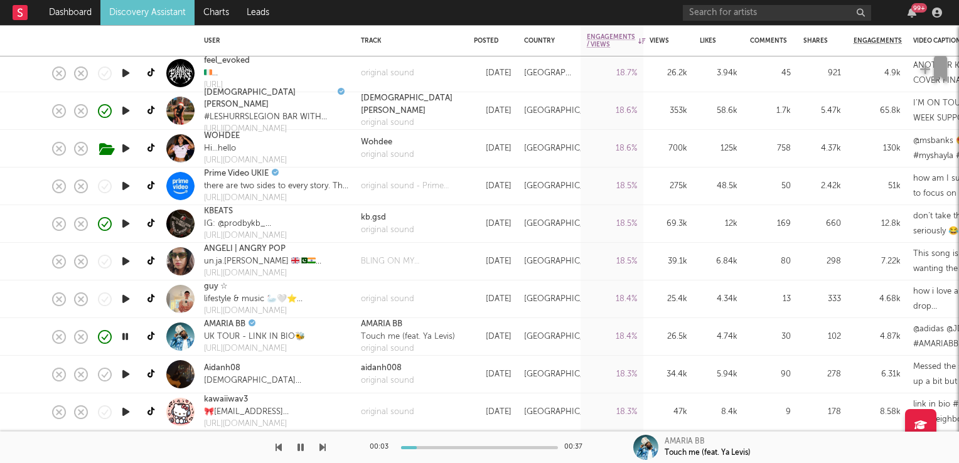
click at [129, 338] on icon "button" at bounding box center [125, 337] width 12 height 16
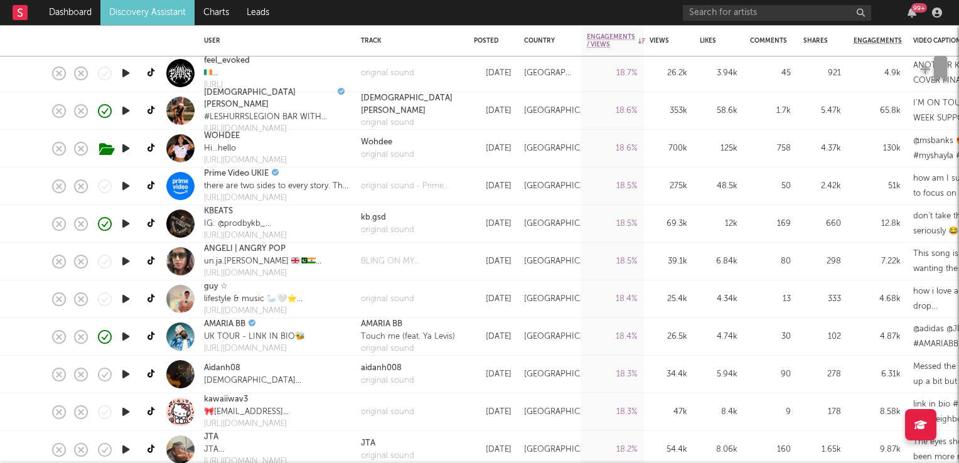
click at [129, 375] on icon "button" at bounding box center [125, 375] width 13 height 16
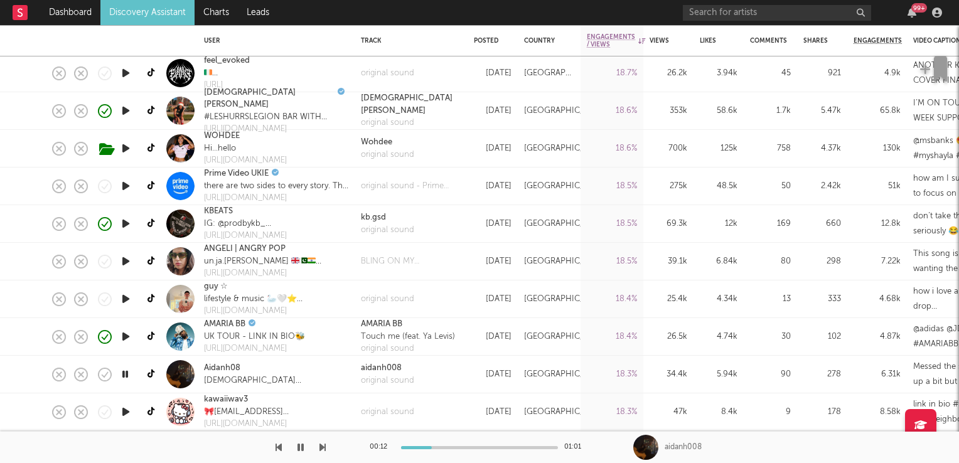
click at [124, 369] on icon "button" at bounding box center [125, 375] width 12 height 16
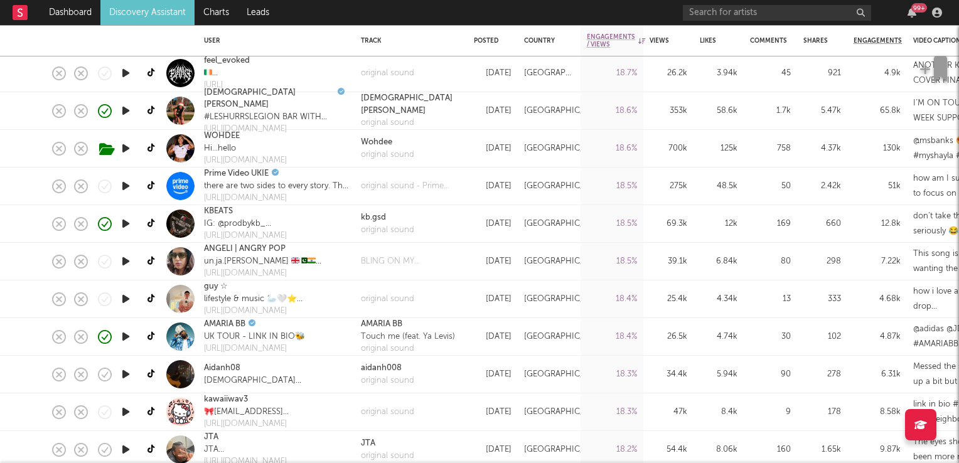
click at [122, 335] on icon "button" at bounding box center [125, 337] width 13 height 16
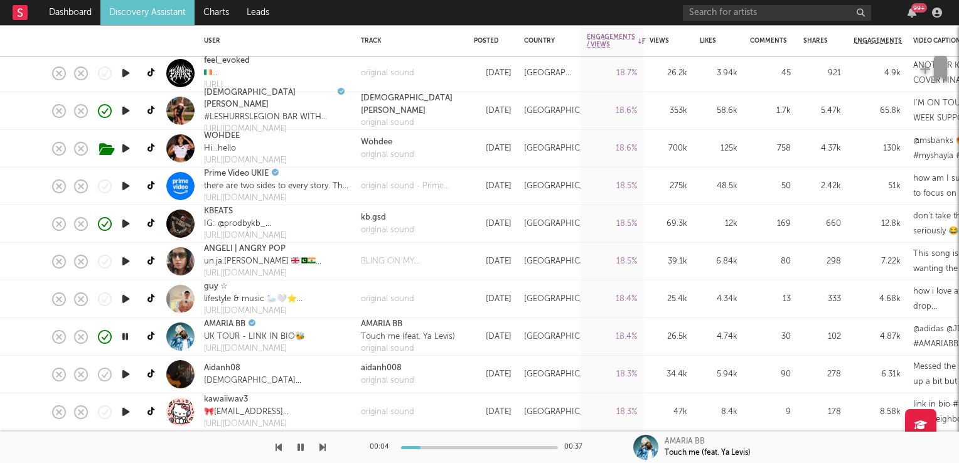
click at [122, 335] on icon "button" at bounding box center [125, 337] width 12 height 16
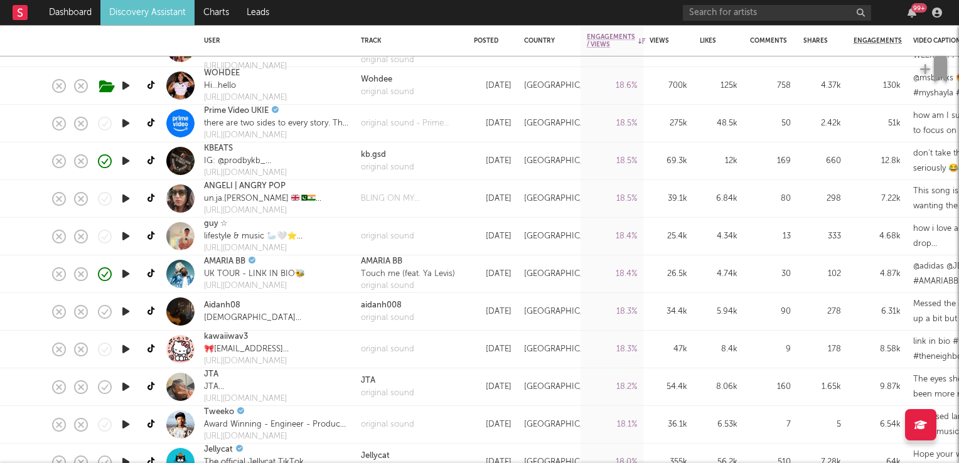
click at [122, 386] on icon "button" at bounding box center [125, 387] width 13 height 16
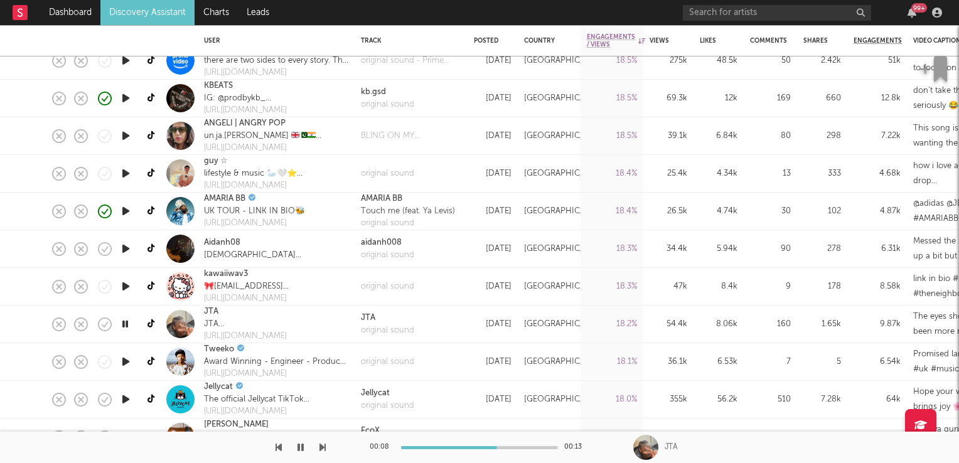
click at [121, 323] on icon "button" at bounding box center [125, 324] width 12 height 16
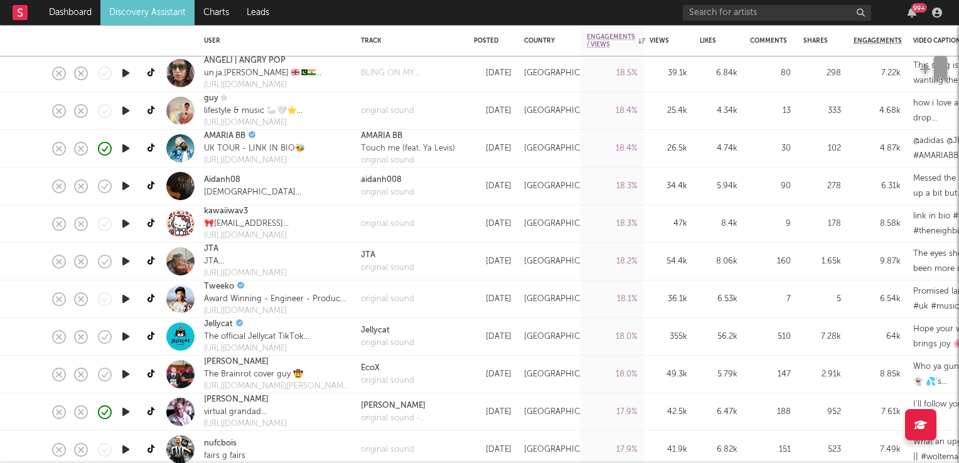
click at [126, 185] on icon "button" at bounding box center [125, 186] width 13 height 16
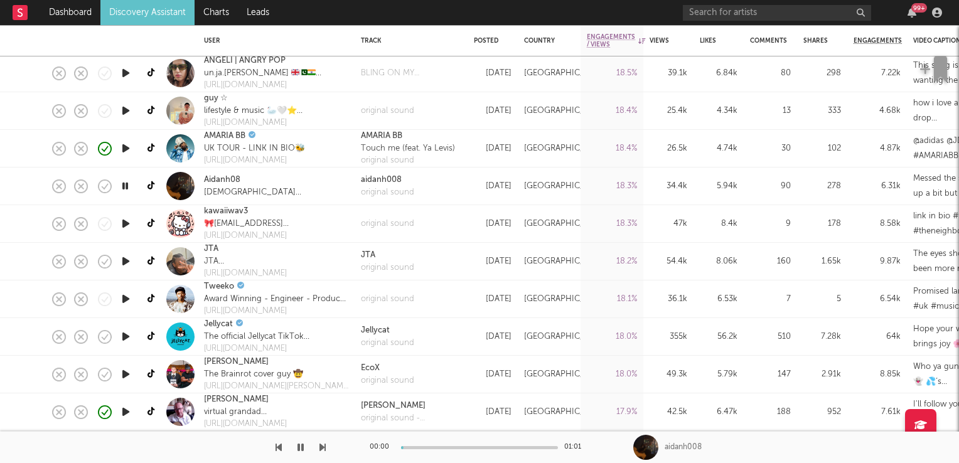
click at [126, 185] on icon "button" at bounding box center [125, 186] width 12 height 16
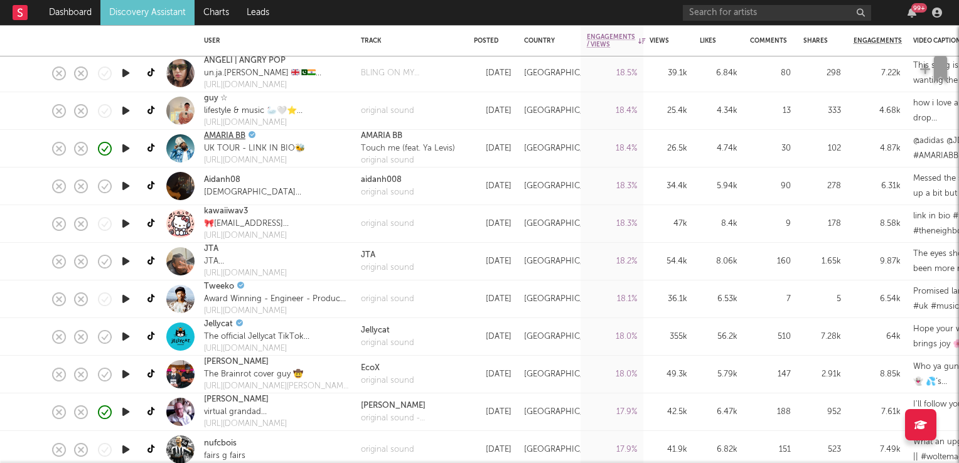
click at [229, 137] on link "AMARIA BB" at bounding box center [224, 136] width 41 height 13
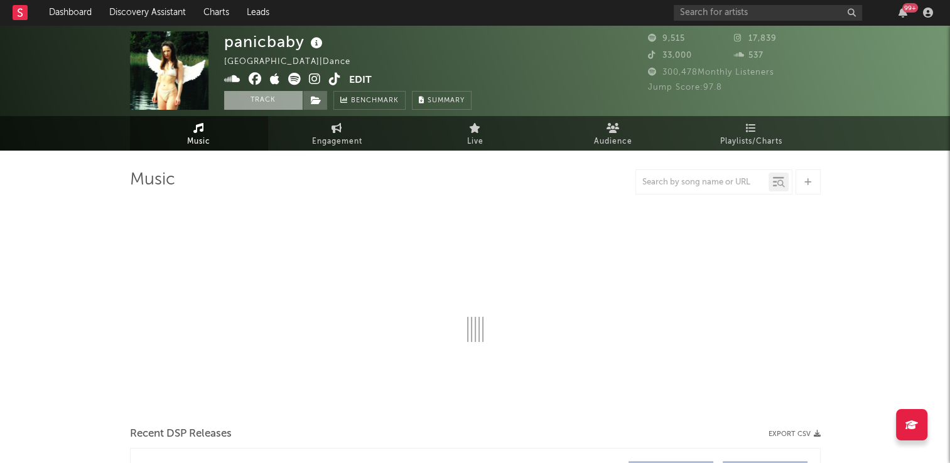
select select "1w"
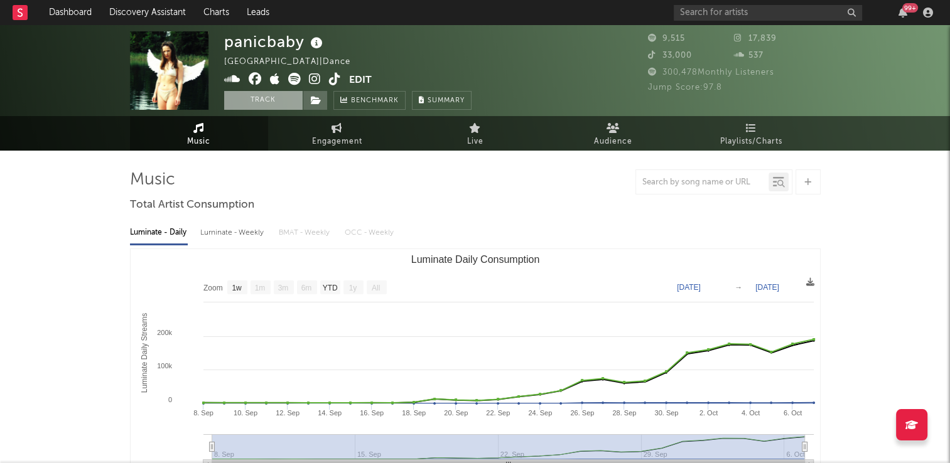
click at [259, 97] on button "Track" at bounding box center [263, 100] width 78 height 19
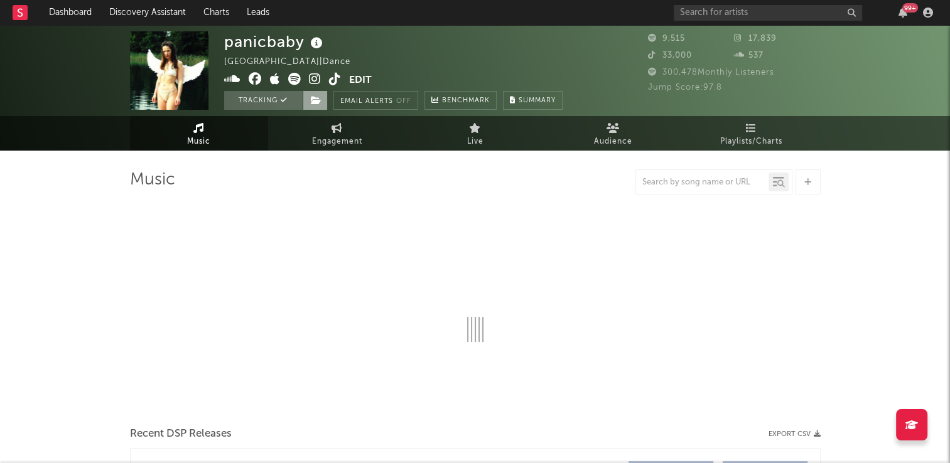
click at [317, 100] on icon at bounding box center [316, 100] width 11 height 9
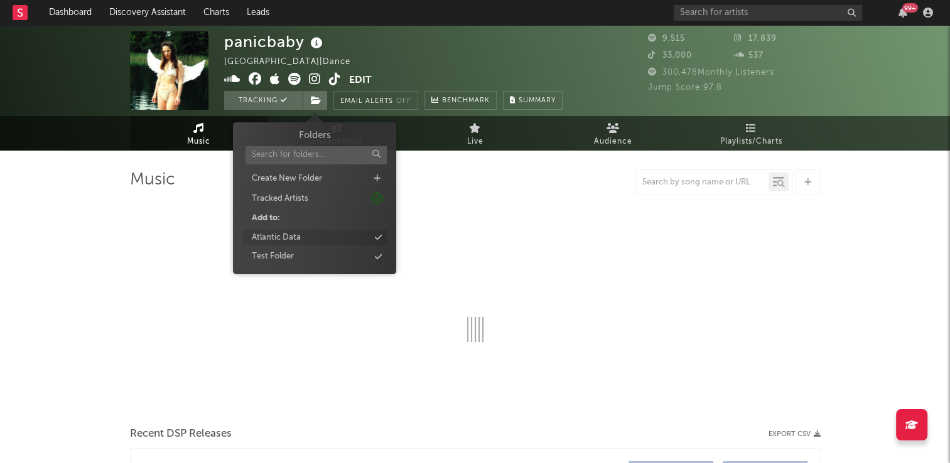
select select "1w"
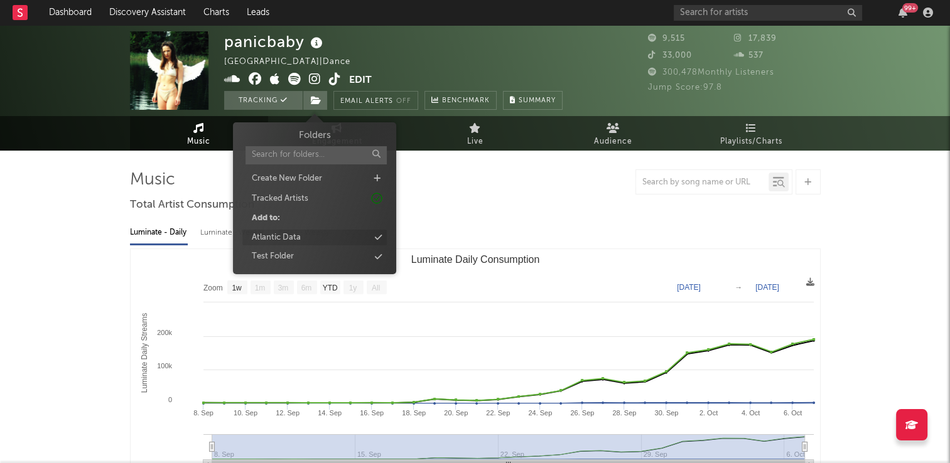
click at [291, 242] on div "Atlantic Data" at bounding box center [276, 238] width 49 height 13
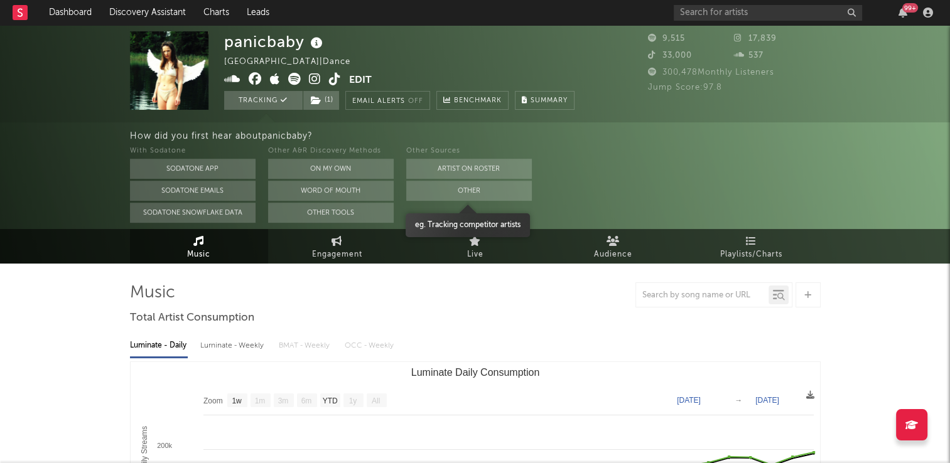
click at [440, 194] on button "Other" at bounding box center [469, 191] width 126 height 20
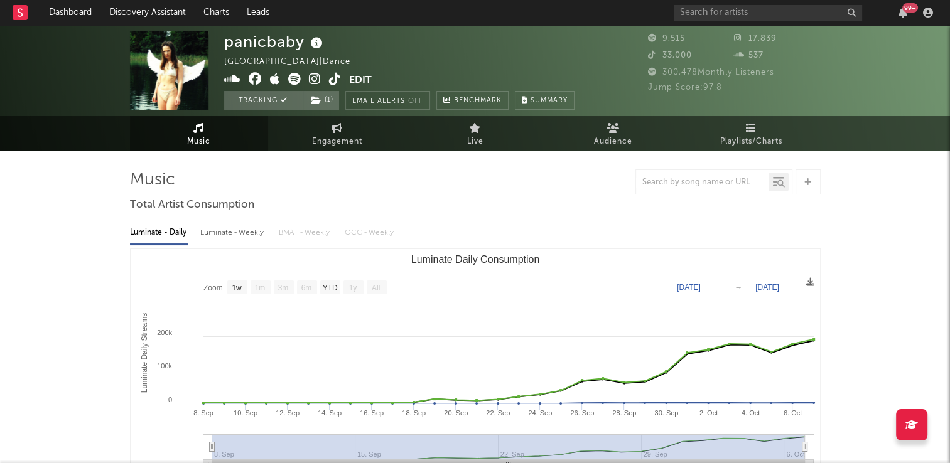
click at [317, 46] on icon at bounding box center [317, 44] width 18 height 18
click at [372, 46] on div "panicbaby Germany | Dance Edit Tracking ( 1 ) Email Alerts Off Benchmark Summary" at bounding box center [399, 70] width 350 height 78
click at [333, 84] on icon at bounding box center [335, 79] width 12 height 13
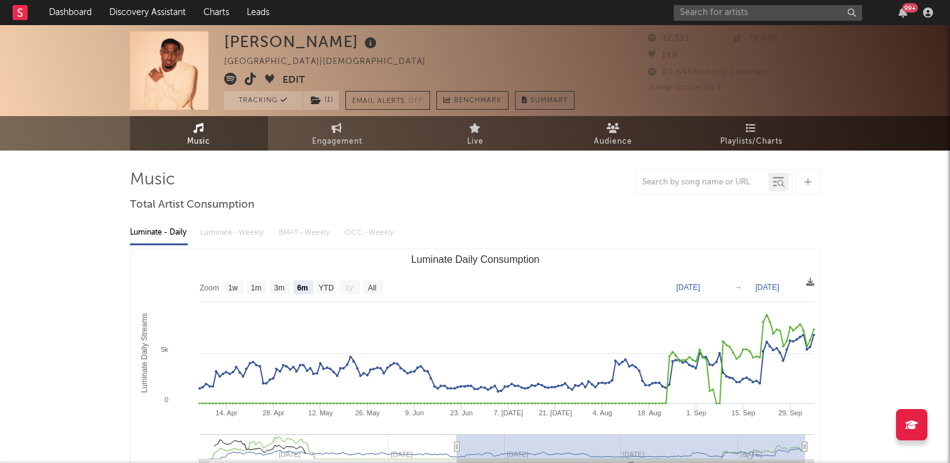
select select "6m"
click at [759, 19] on input "text" at bounding box center [768, 13] width 188 height 16
click at [720, 14] on input "[PERSON_NAME]" at bounding box center [768, 13] width 188 height 16
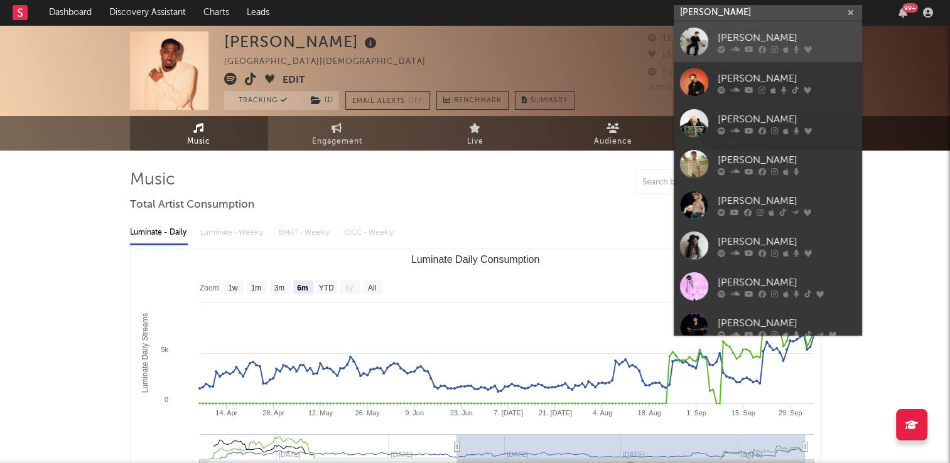
type input "[PERSON_NAME]"
click at [731, 40] on div "[PERSON_NAME]" at bounding box center [787, 37] width 138 height 15
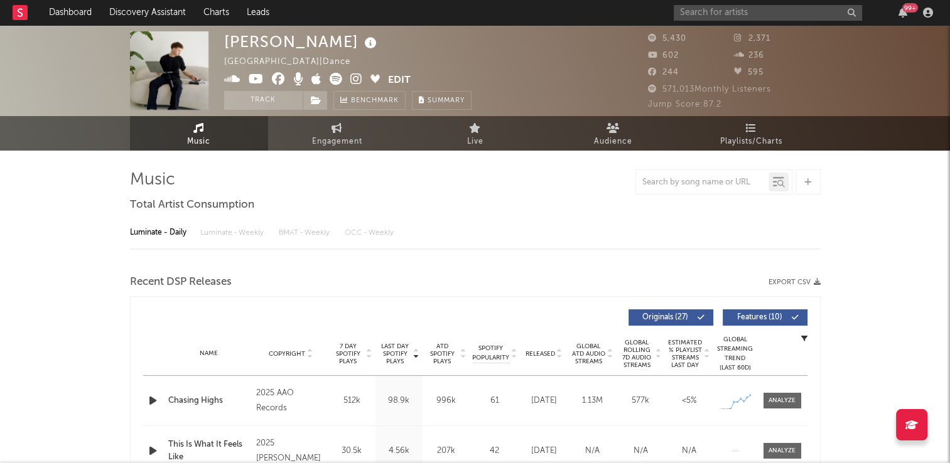
select select "6m"
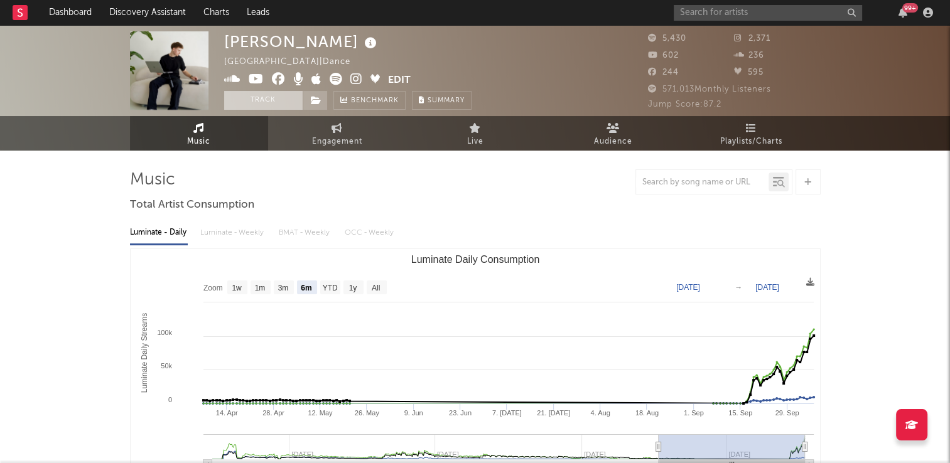
click at [264, 99] on button "Track" at bounding box center [263, 100] width 78 height 19
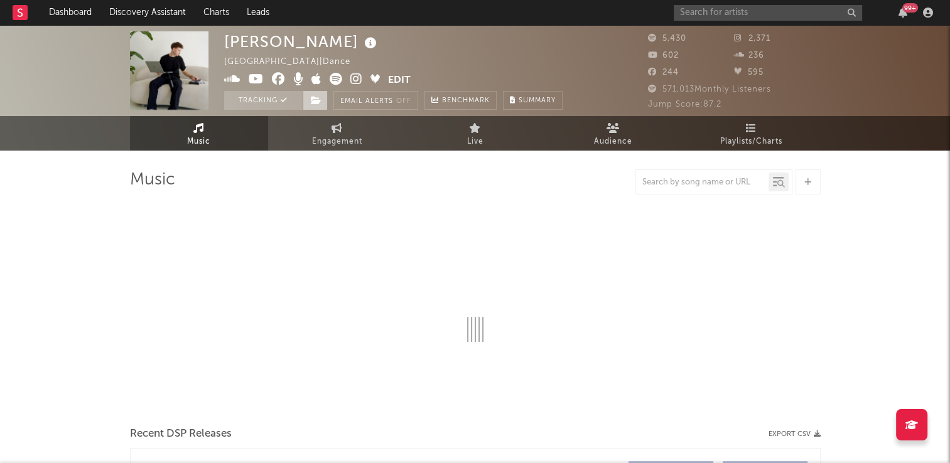
click at [315, 100] on icon at bounding box center [316, 100] width 11 height 9
select select "6m"
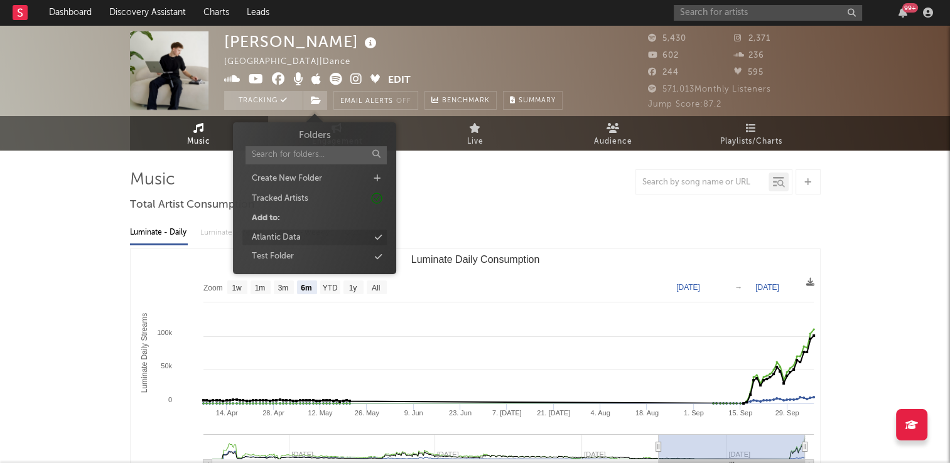
click at [291, 236] on div "Atlantic Data" at bounding box center [276, 238] width 49 height 13
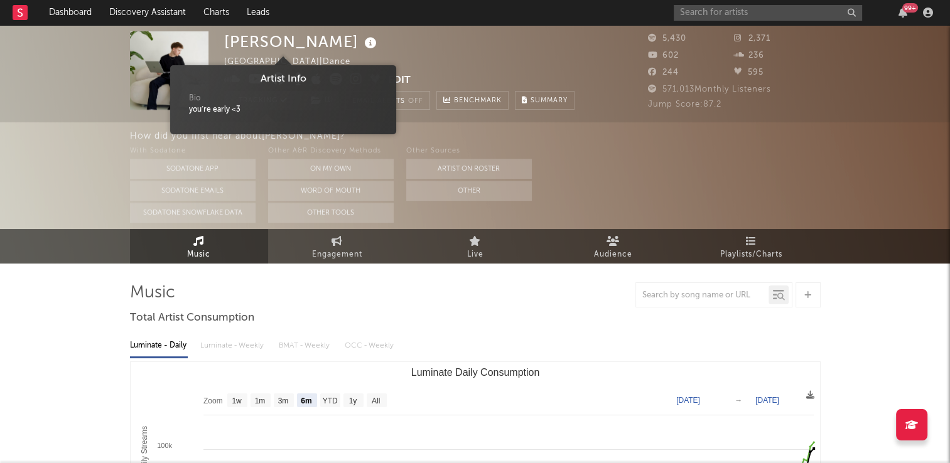
click at [362, 45] on icon at bounding box center [371, 44] width 18 height 18
click at [359, 52] on div "Julian Netherlands | Dance Edit Tracking ( 1 ) Email Alerts Off Benchmark Summa…" at bounding box center [399, 70] width 350 height 78
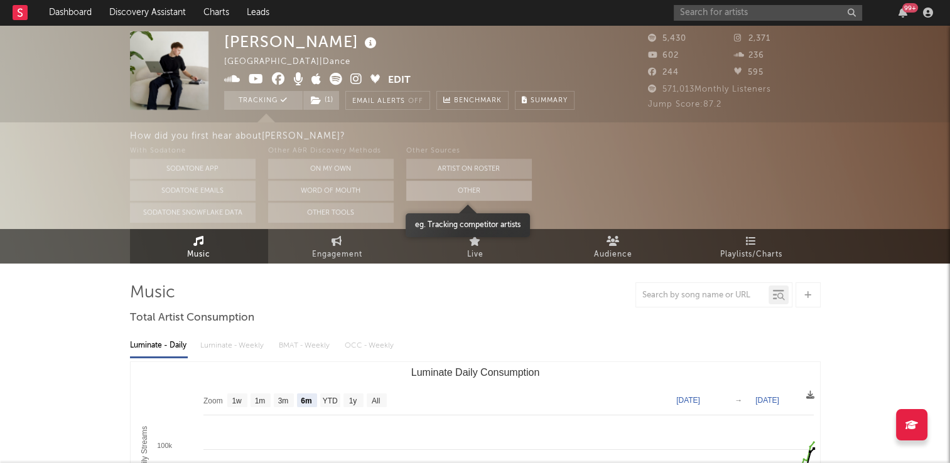
click at [457, 195] on button "Other" at bounding box center [469, 191] width 126 height 20
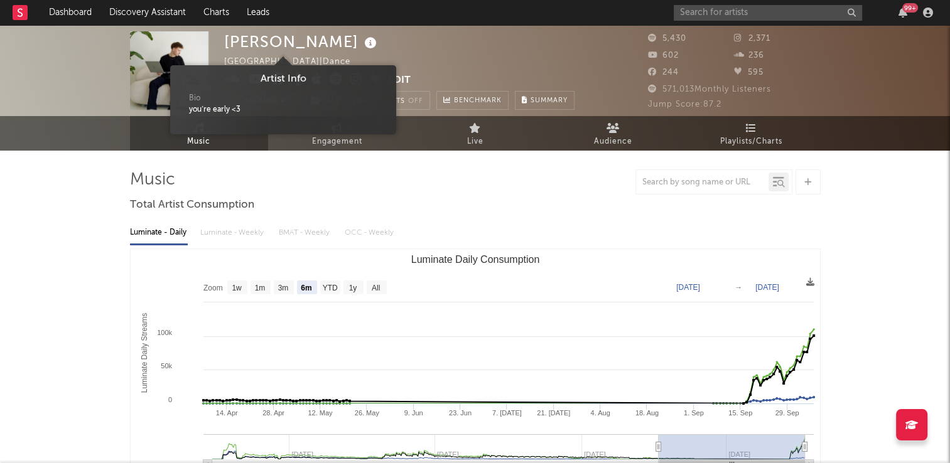
click at [362, 41] on icon at bounding box center [371, 44] width 18 height 18
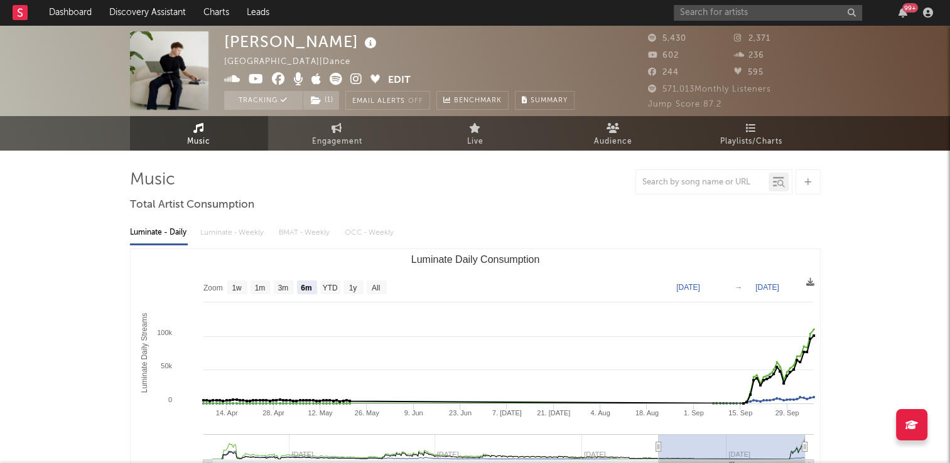
click at [397, 54] on div "Julian Netherlands | Dance Edit Tracking ( 1 ) Email Alerts Off Benchmark Summa…" at bounding box center [399, 70] width 350 height 78
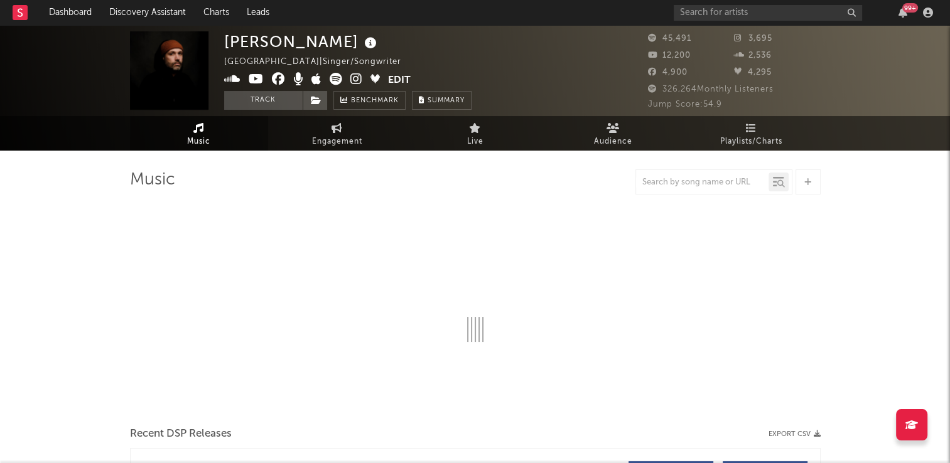
select select "6m"
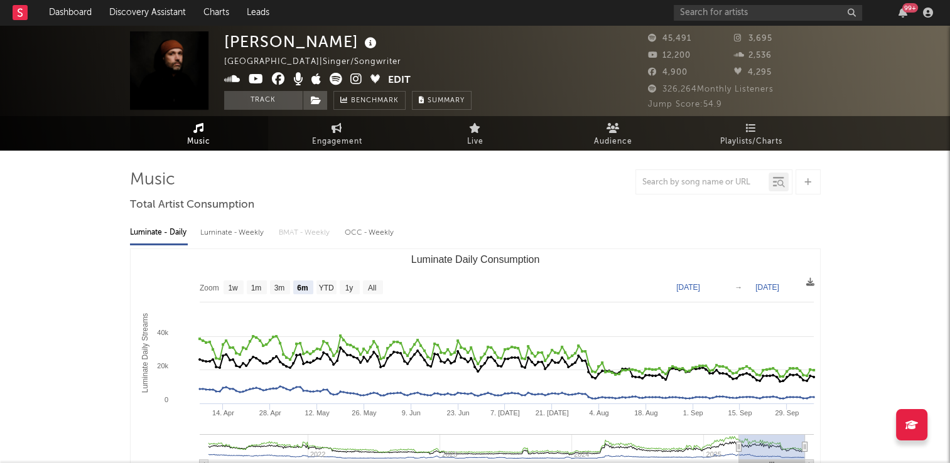
click at [362, 45] on icon at bounding box center [371, 44] width 18 height 18
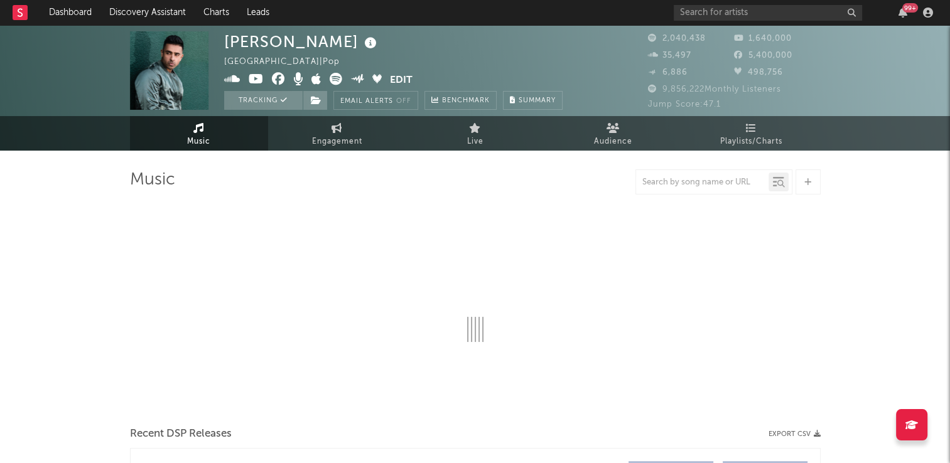
select select "6m"
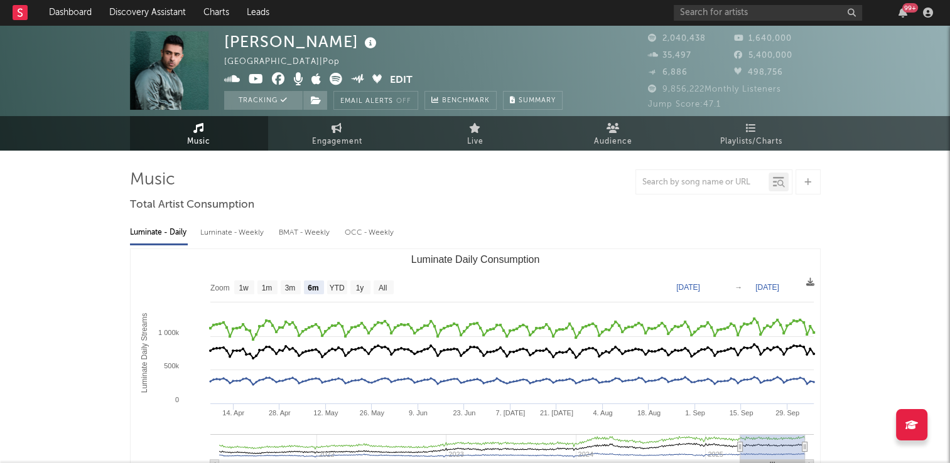
click at [225, 129] on link "Music" at bounding box center [199, 133] width 138 height 35
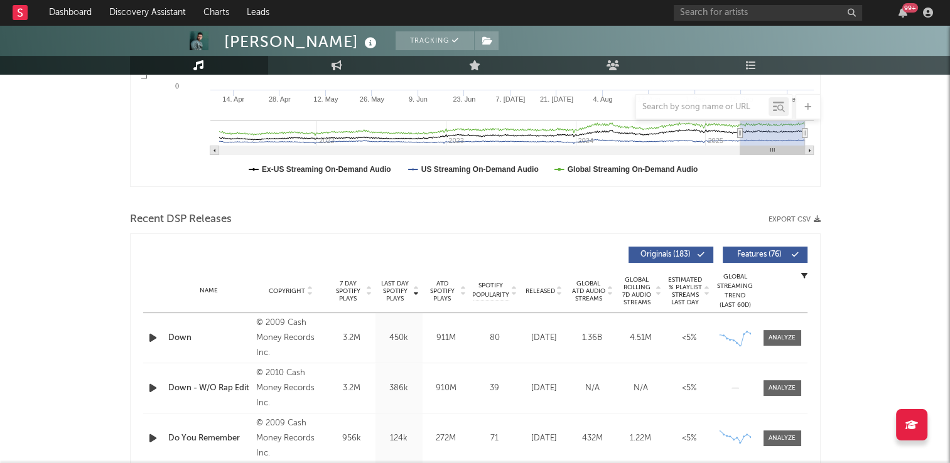
scroll to position [440, 0]
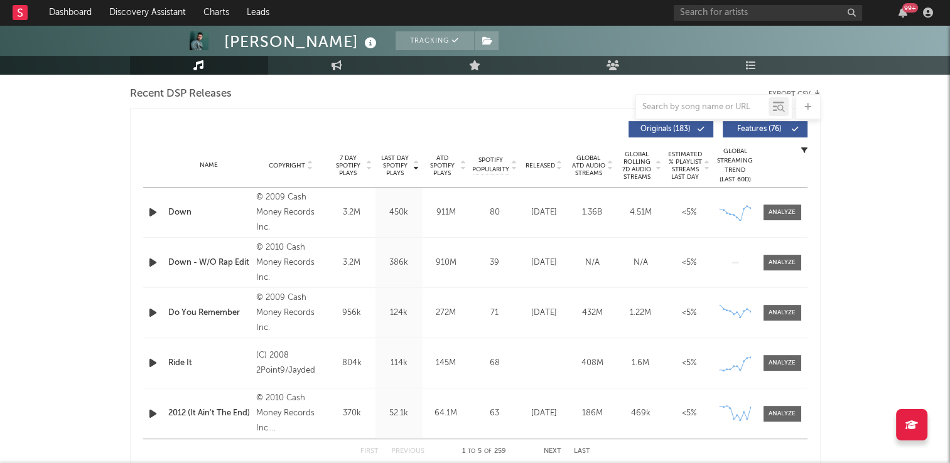
click at [306, 162] on icon at bounding box center [309, 163] width 6 height 5
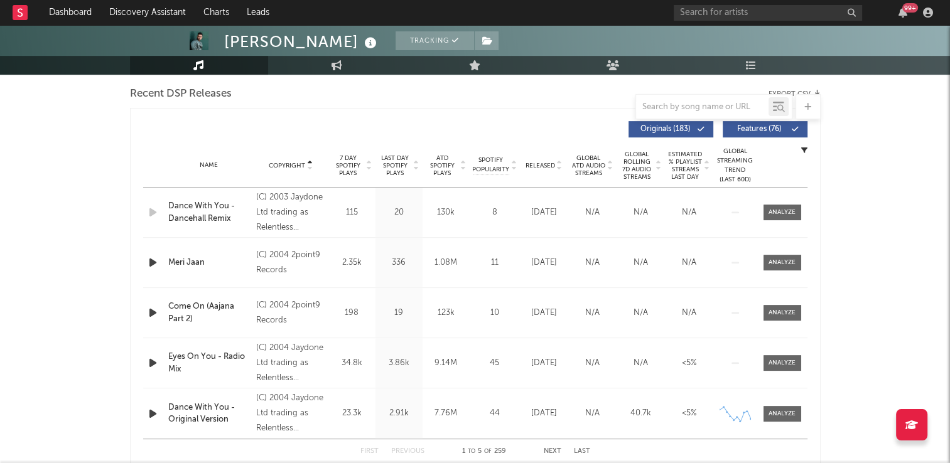
click at [306, 162] on icon at bounding box center [309, 163] width 6 height 5
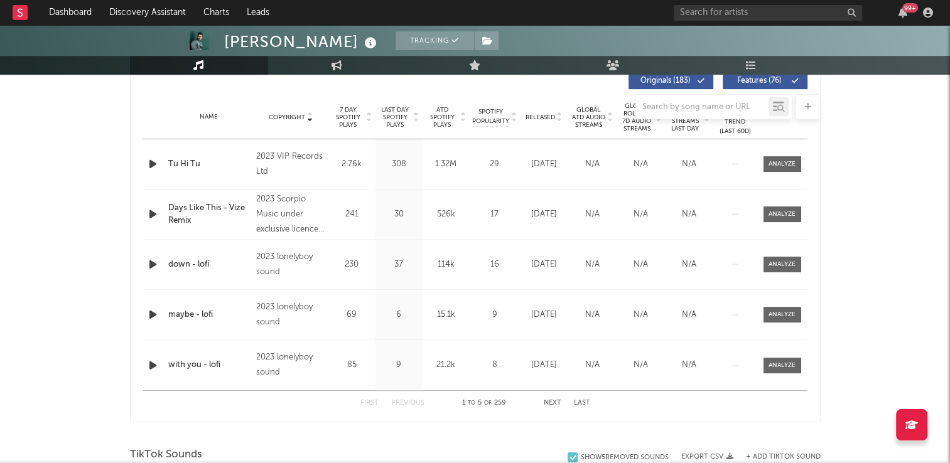
scroll to position [502, 0]
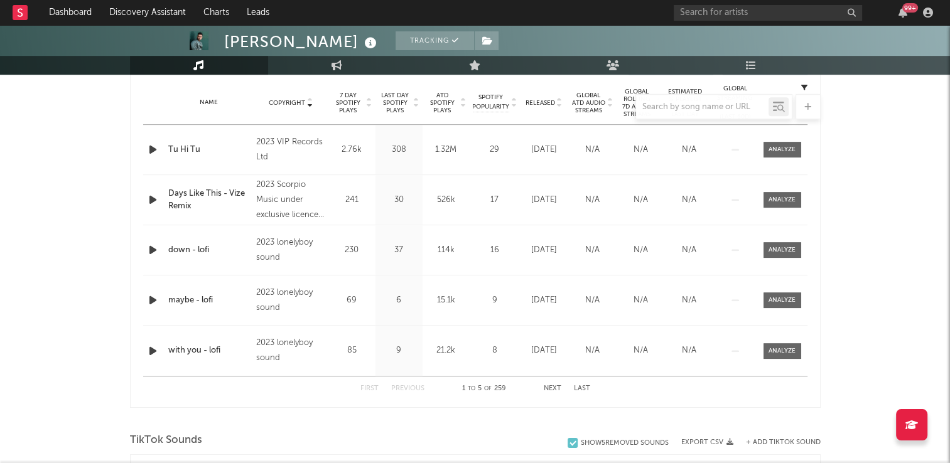
click at [310, 99] on div at bounding box center [475, 106] width 691 height 25
click at [309, 103] on div at bounding box center [475, 106] width 691 height 25
click at [548, 386] on button "Next" at bounding box center [553, 389] width 18 height 7
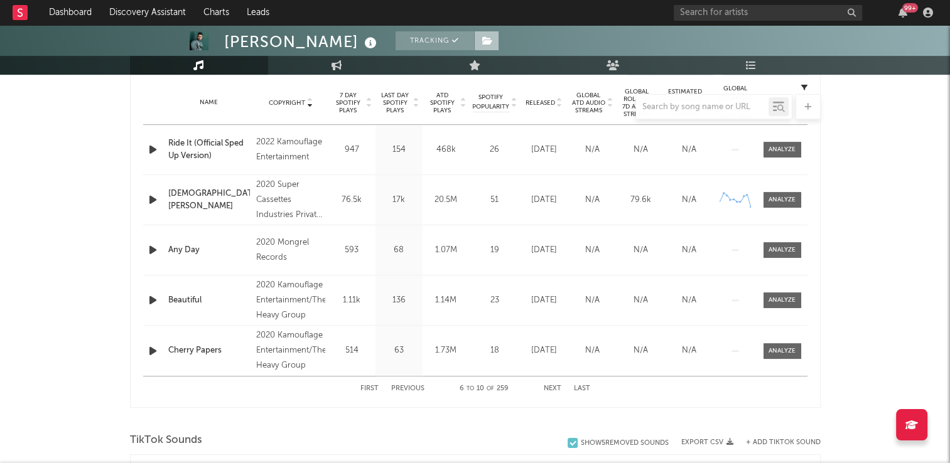
click at [482, 41] on icon at bounding box center [487, 40] width 11 height 9
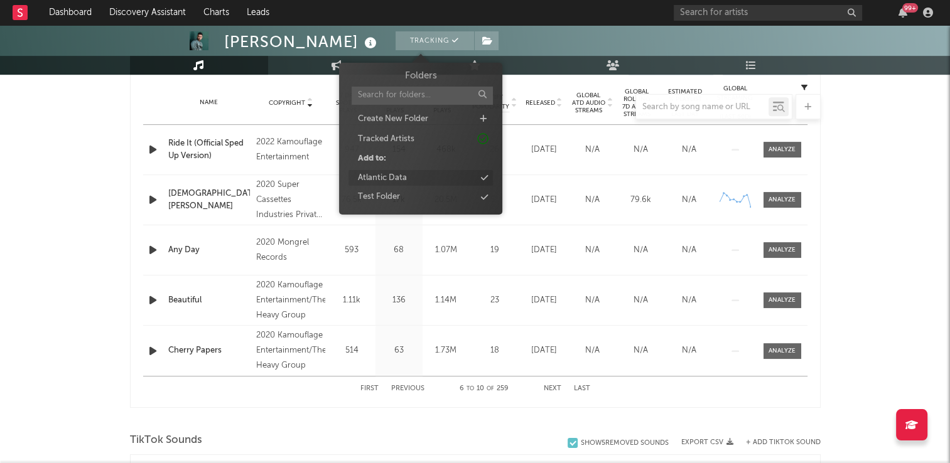
click at [397, 178] on div "Atlantic Data" at bounding box center [382, 178] width 49 height 13
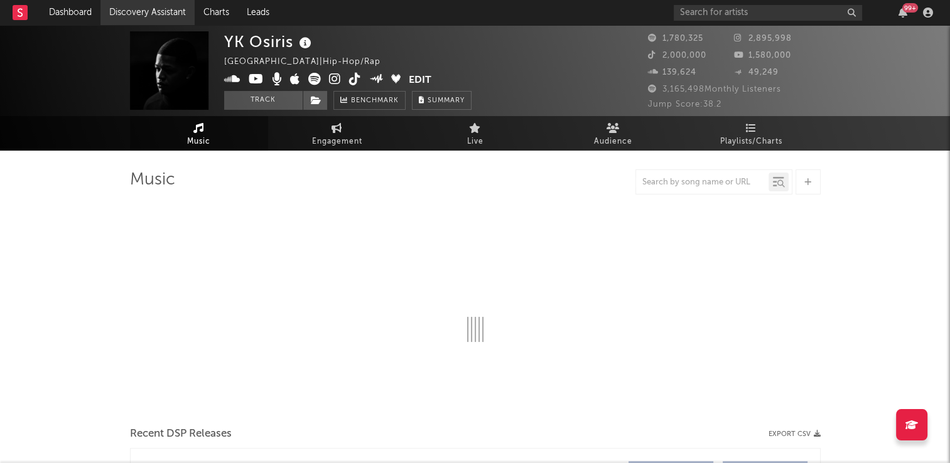
select select "6m"
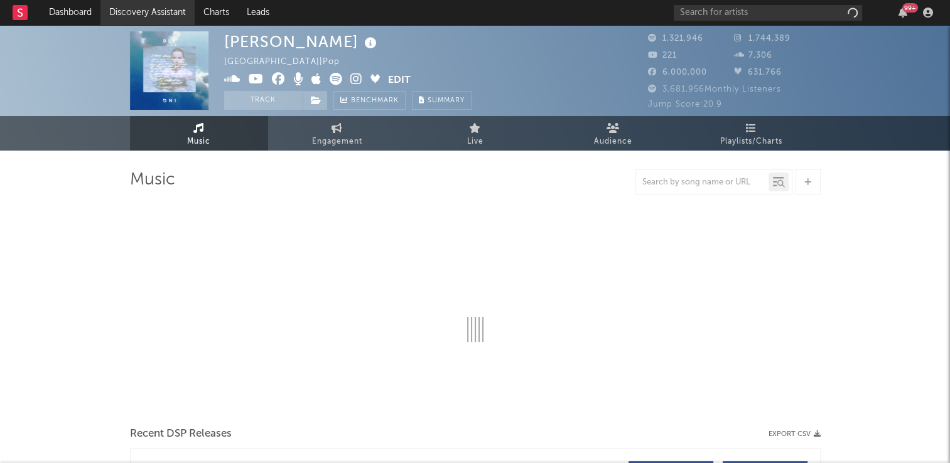
select select "6m"
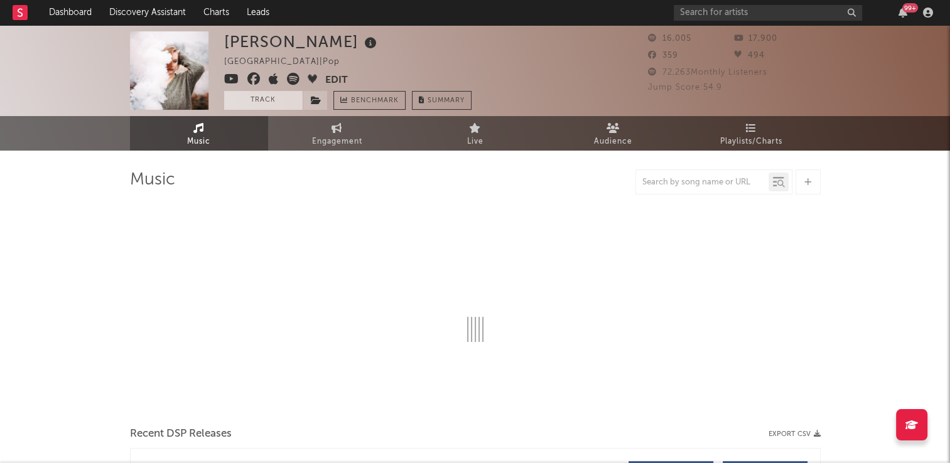
click at [238, 99] on button "Track" at bounding box center [263, 100] width 78 height 19
select select "6m"
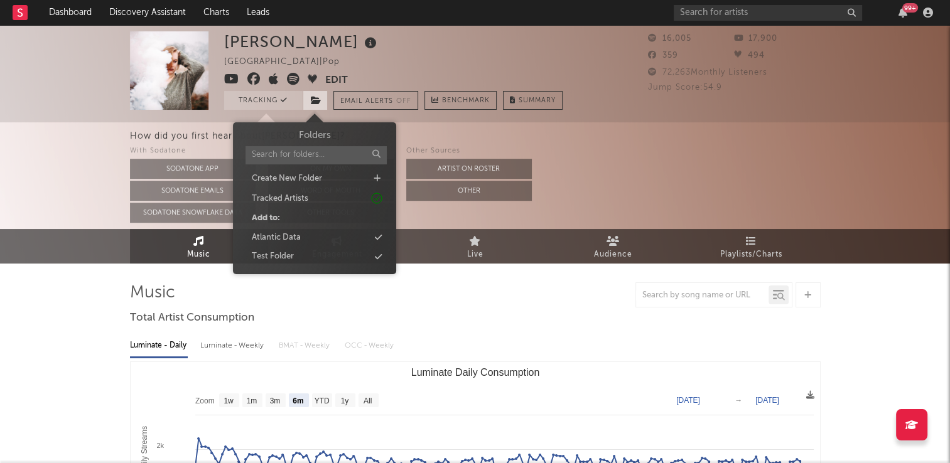
click at [313, 97] on icon at bounding box center [316, 100] width 11 height 9
click at [303, 237] on div "Atlantic Data" at bounding box center [314, 238] width 144 height 16
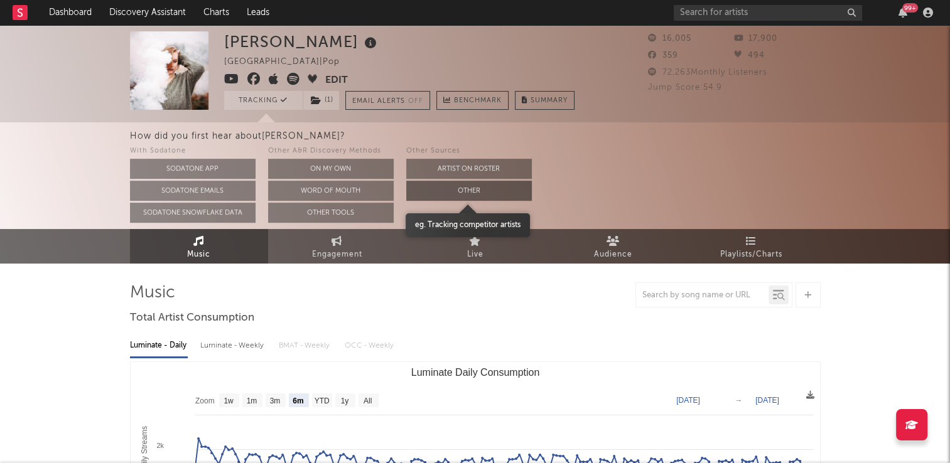
click at [477, 193] on button "Other" at bounding box center [469, 191] width 126 height 20
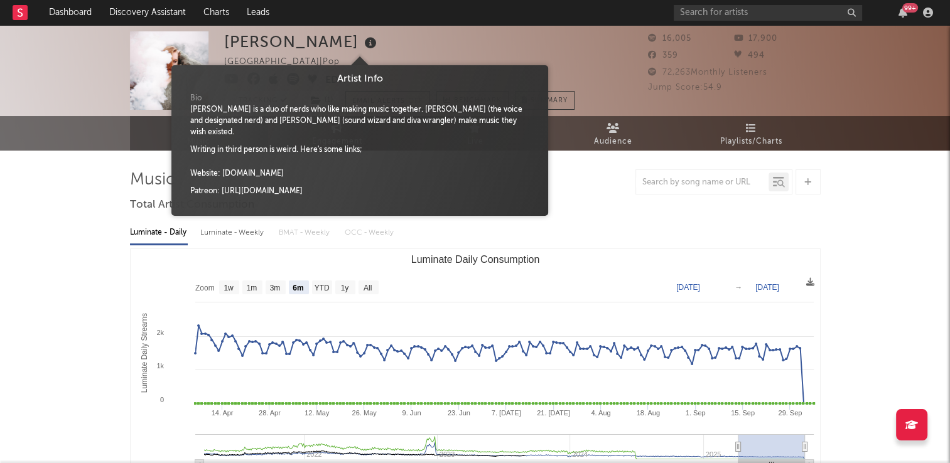
click at [362, 44] on icon at bounding box center [371, 44] width 18 height 18
click at [362, 45] on icon at bounding box center [371, 44] width 18 height 18
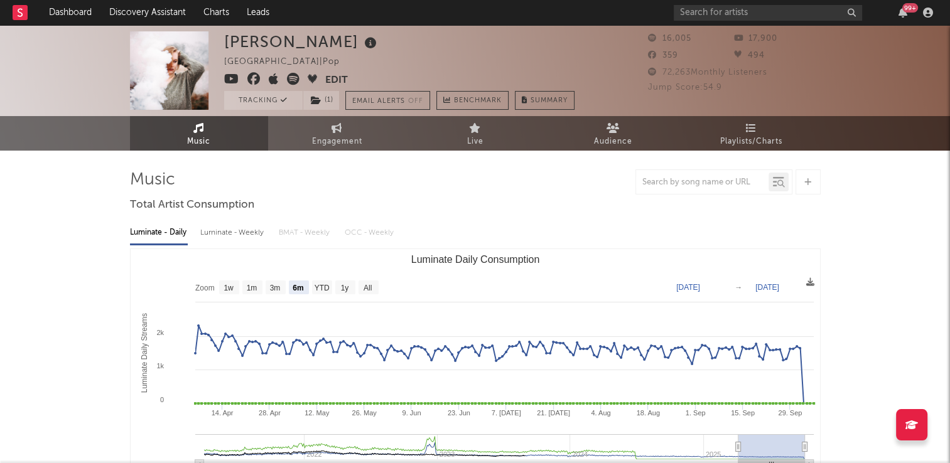
click at [476, 53] on div "[PERSON_NAME] [GEOGRAPHIC_DATA] | Pop Edit Tracking ( 1 ) Email Alerts Off Benc…" at bounding box center [399, 70] width 350 height 78
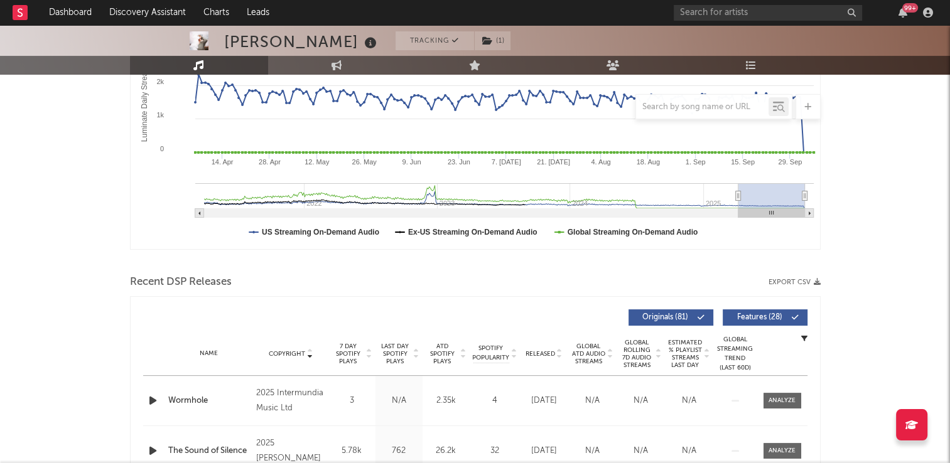
scroll to position [502, 0]
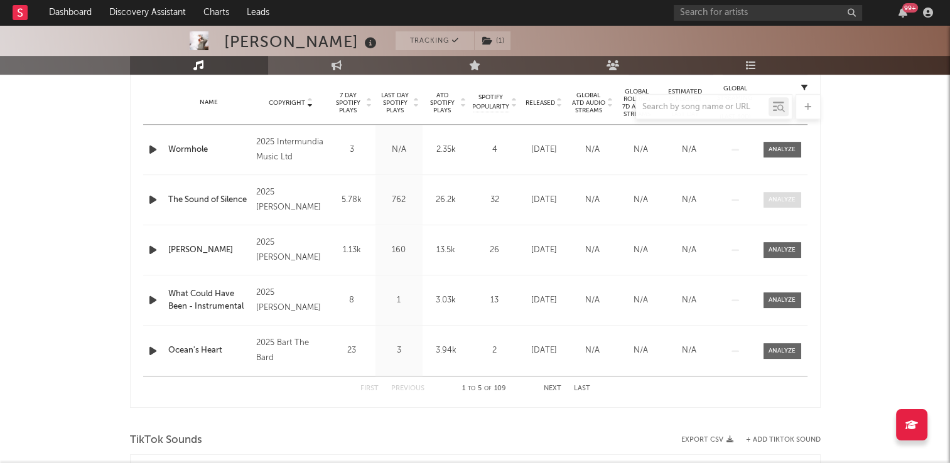
click at [789, 201] on div at bounding box center [782, 199] width 27 height 9
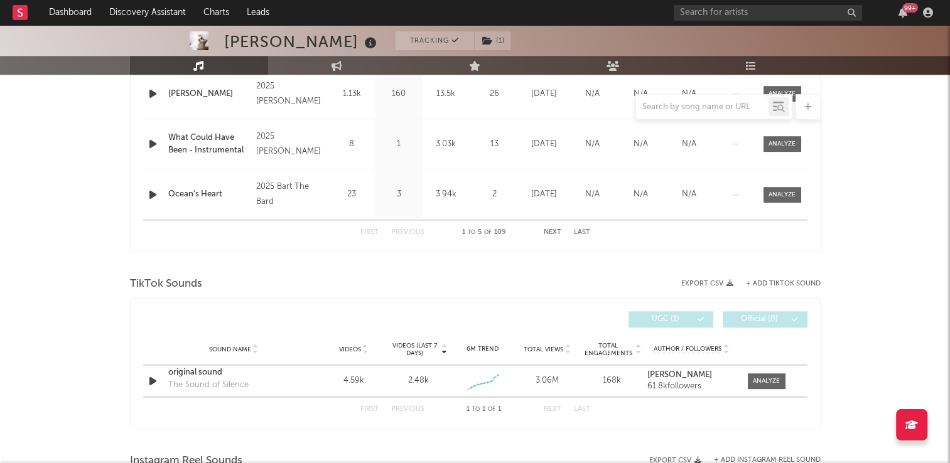
scroll to position [1319, 0]
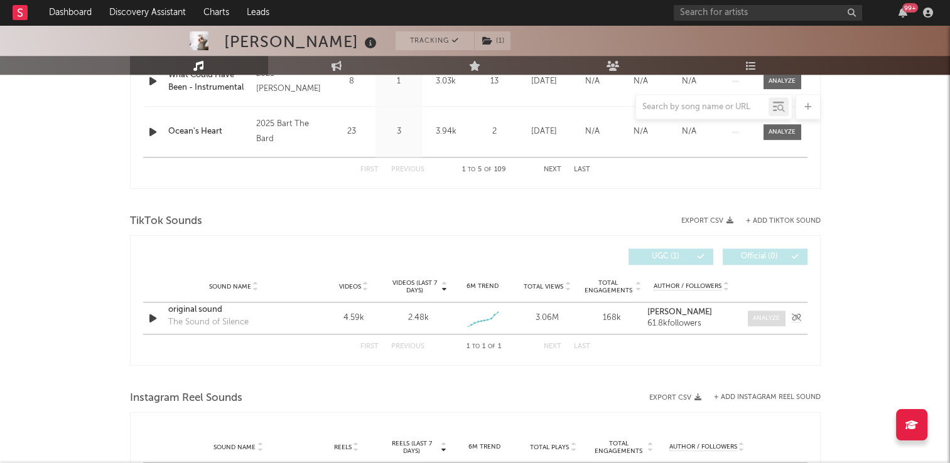
click at [759, 316] on div at bounding box center [766, 318] width 27 height 9
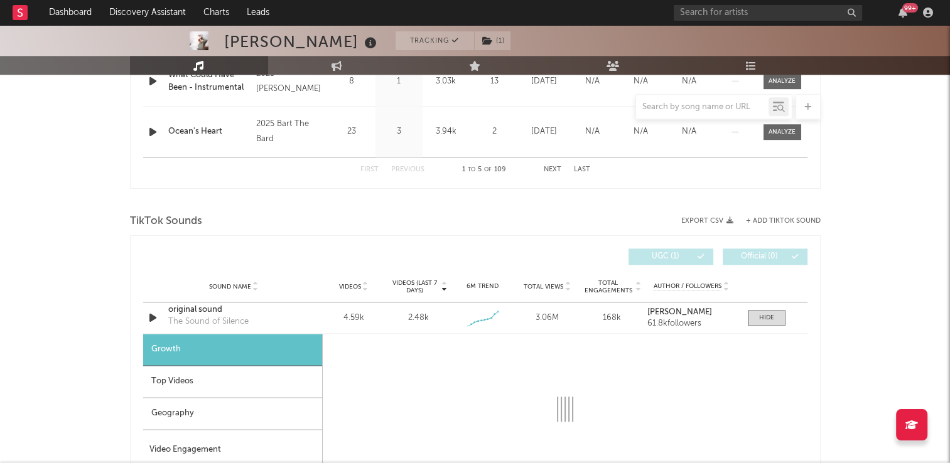
select select "1w"
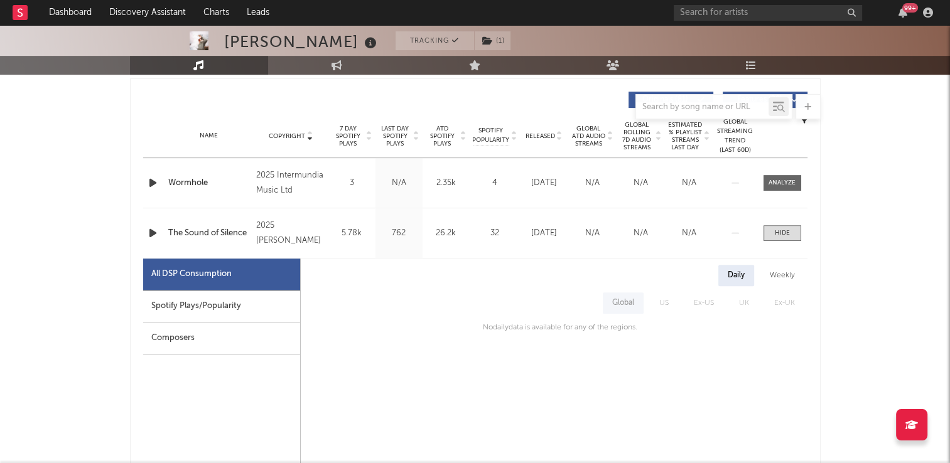
scroll to position [440, 0]
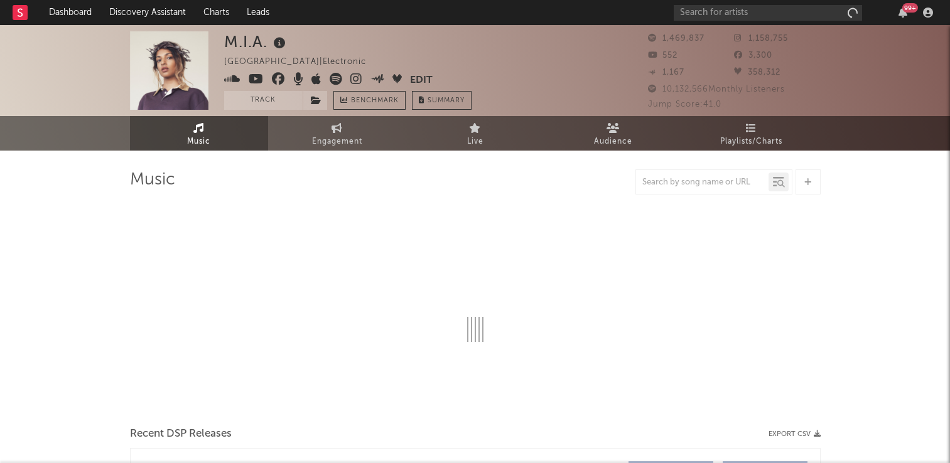
select select "6m"
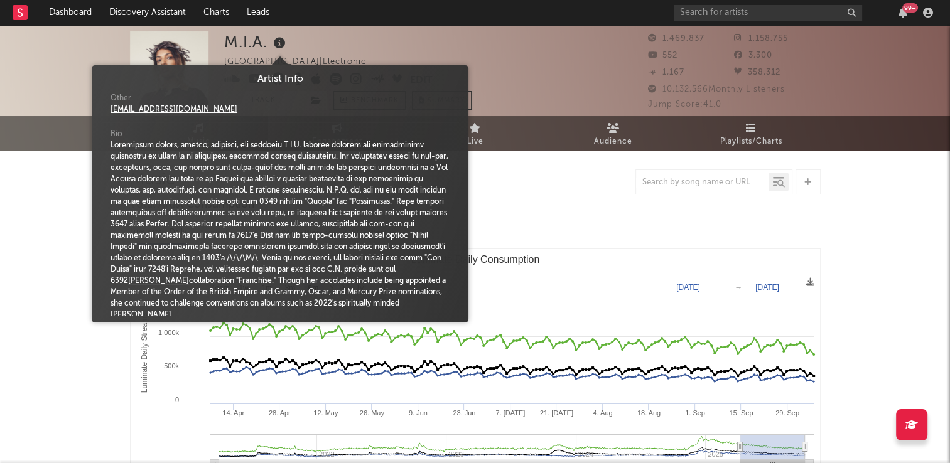
click at [276, 44] on icon at bounding box center [280, 44] width 18 height 18
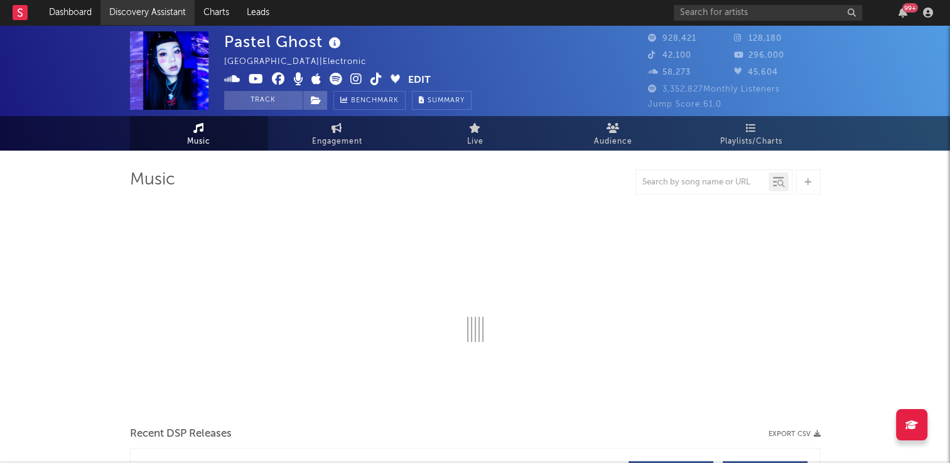
select select "6m"
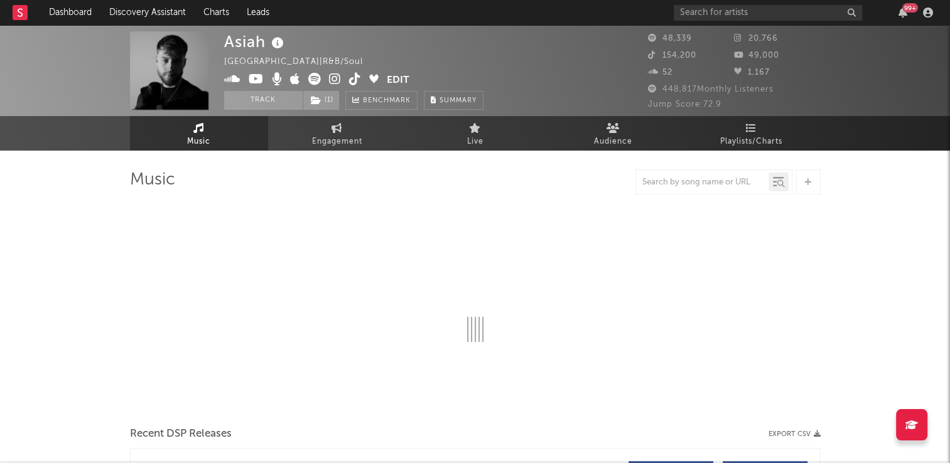
select select "6m"
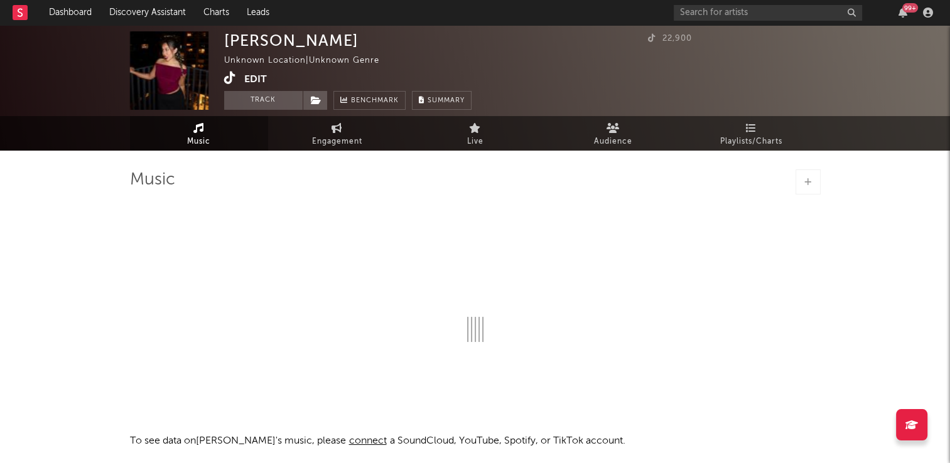
select select "1w"
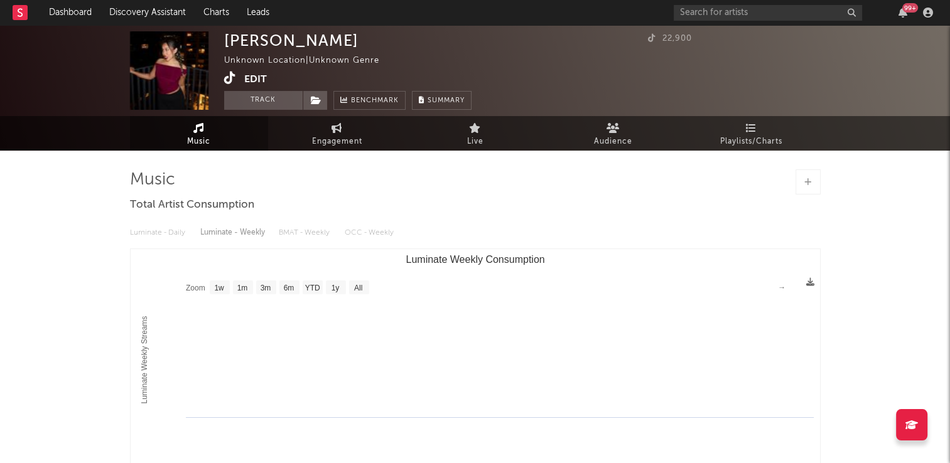
click at [226, 80] on icon at bounding box center [230, 78] width 12 height 13
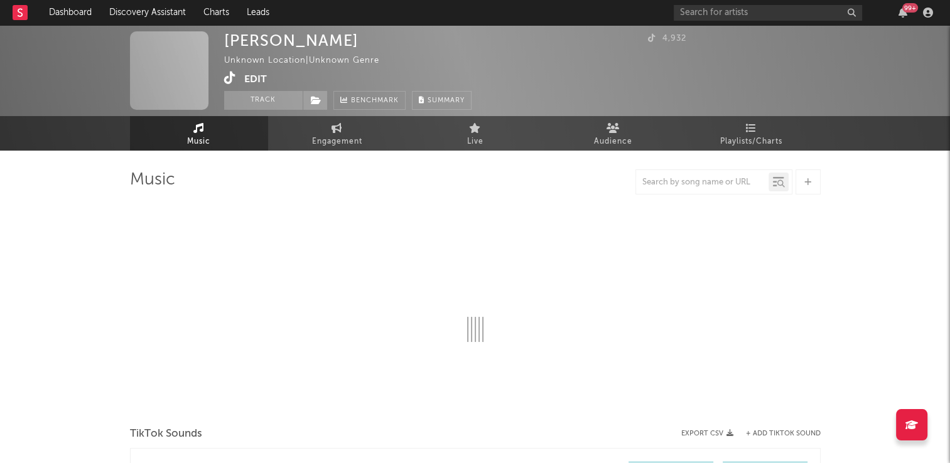
select select "1w"
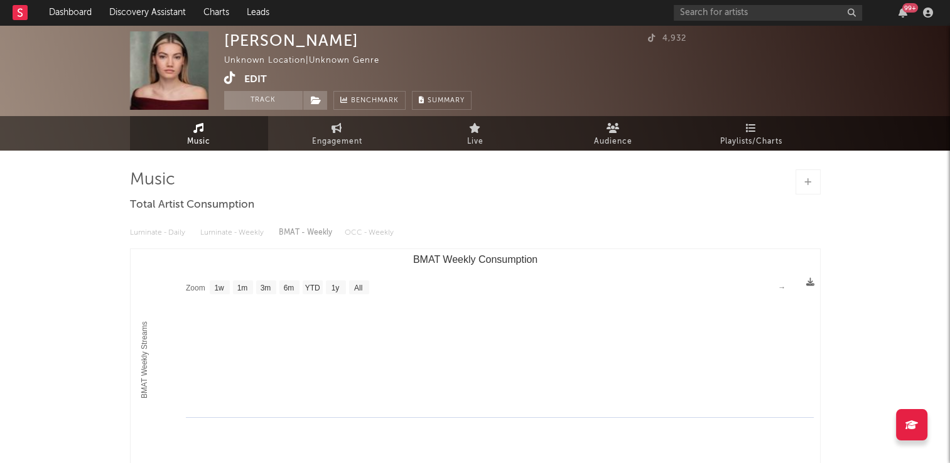
click at [228, 77] on icon at bounding box center [230, 78] width 12 height 13
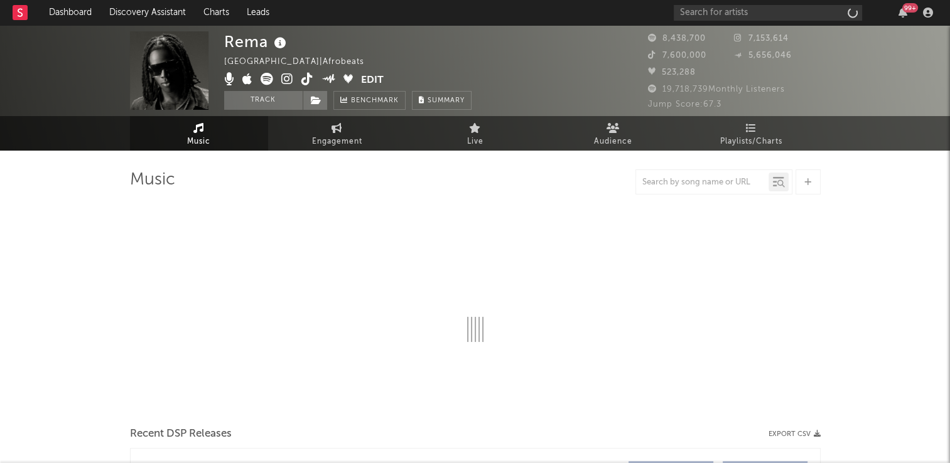
select select "6m"
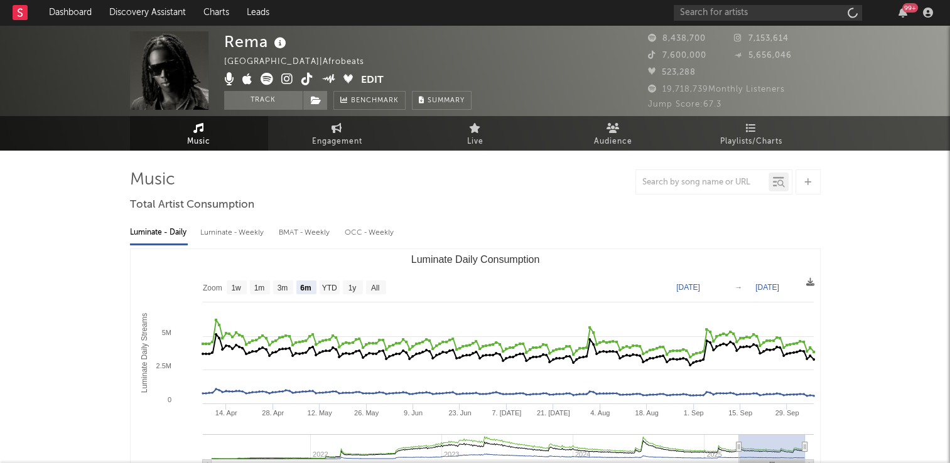
click at [281, 42] on icon at bounding box center [280, 44] width 18 height 18
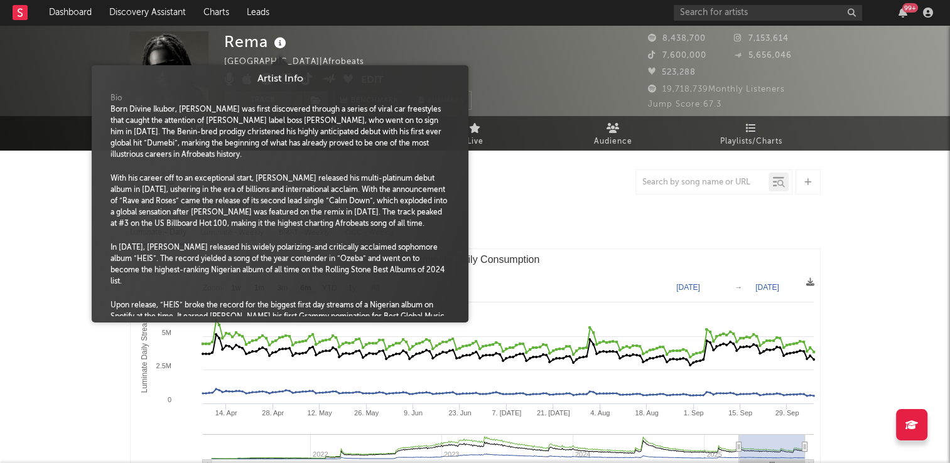
scroll to position [18, 0]
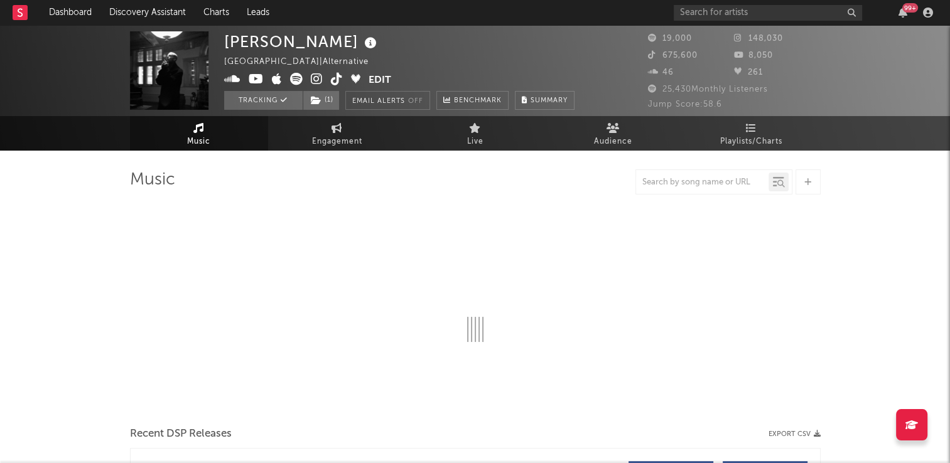
select select "6m"
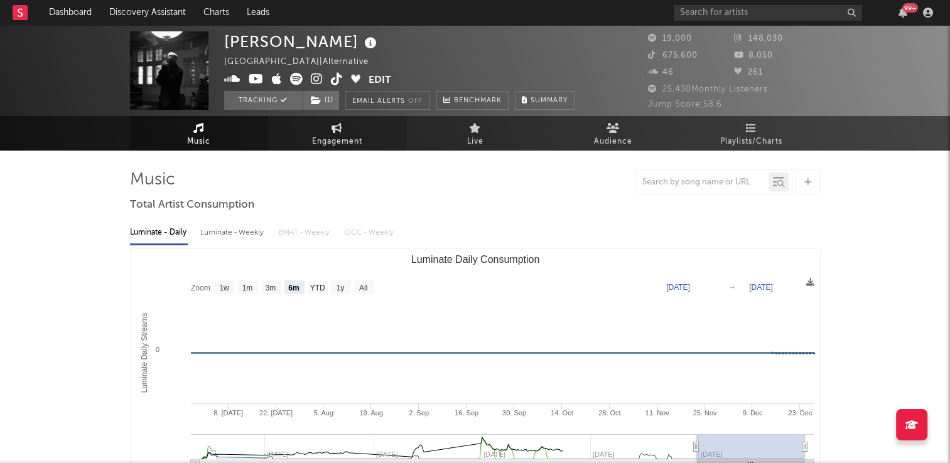
click at [352, 132] on link "Engagement" at bounding box center [337, 133] width 138 height 35
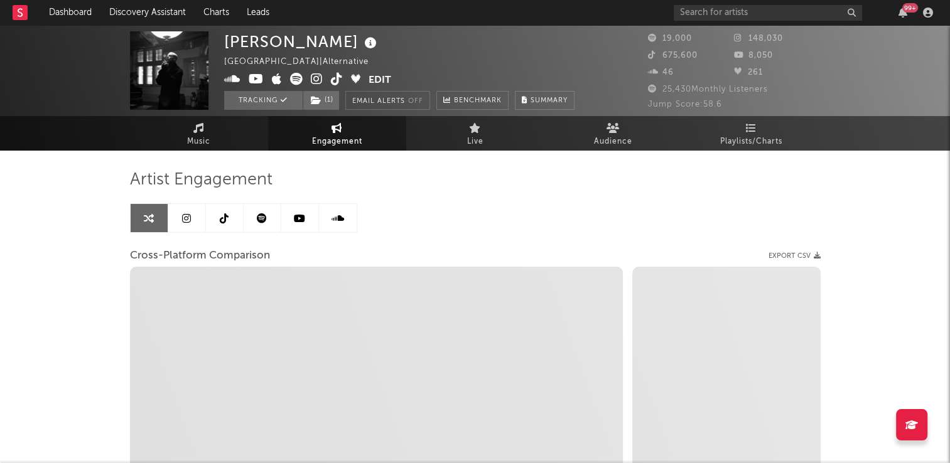
select select "1w"
click at [220, 223] on link at bounding box center [225, 218] width 38 height 28
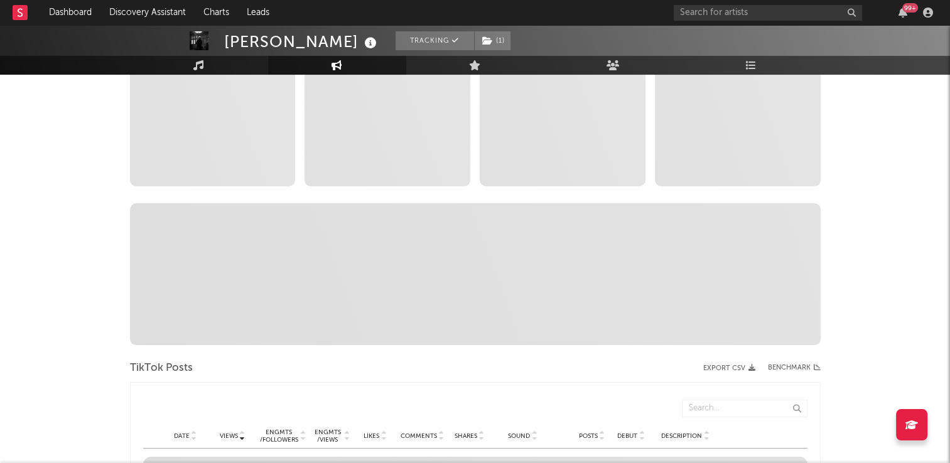
scroll to position [440, 0]
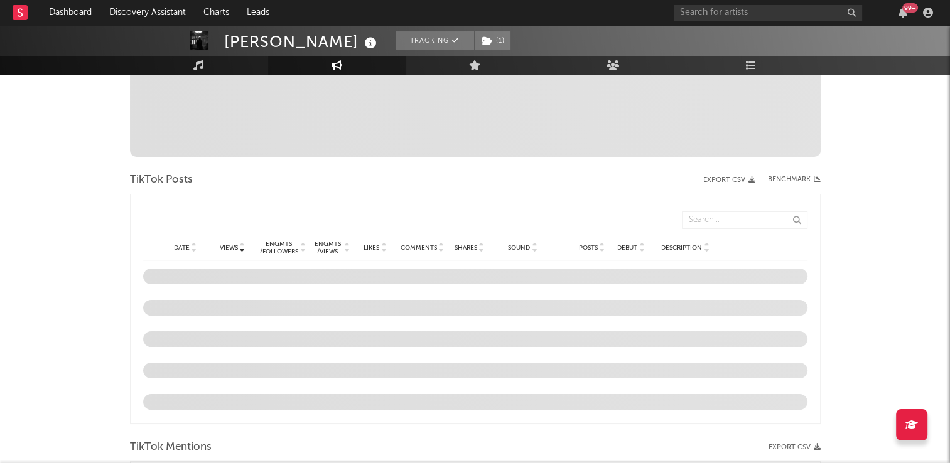
select select "6m"
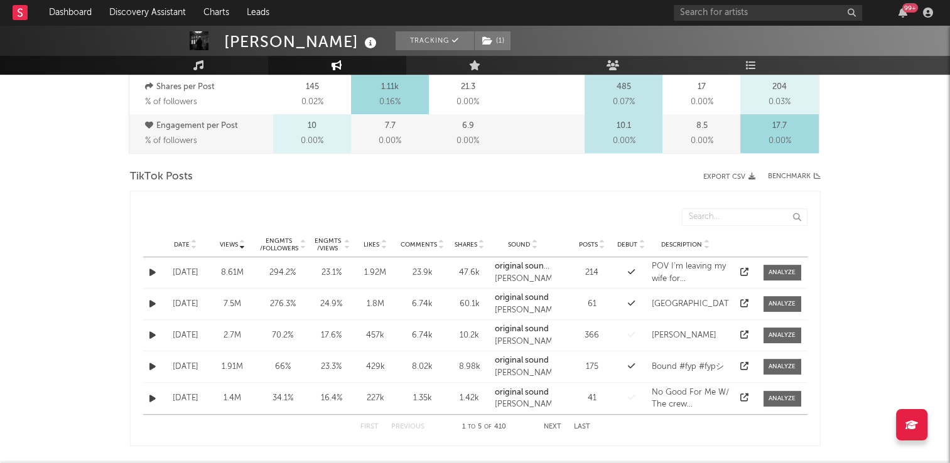
scroll to position [565, 0]
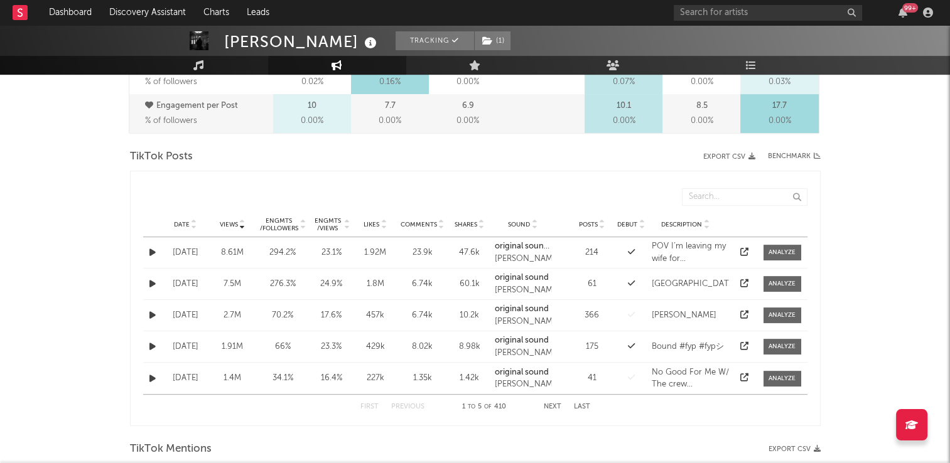
click at [193, 220] on icon at bounding box center [194, 222] width 6 height 5
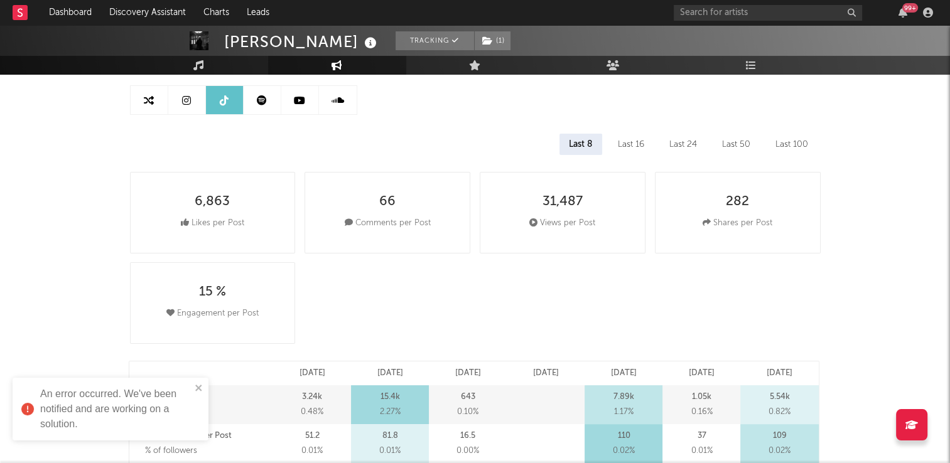
scroll to position [0, 0]
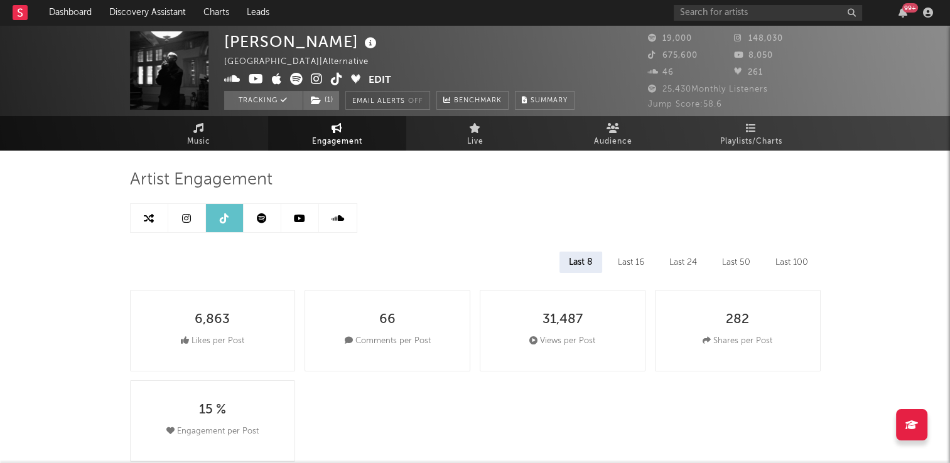
click at [332, 79] on icon at bounding box center [337, 79] width 12 height 13
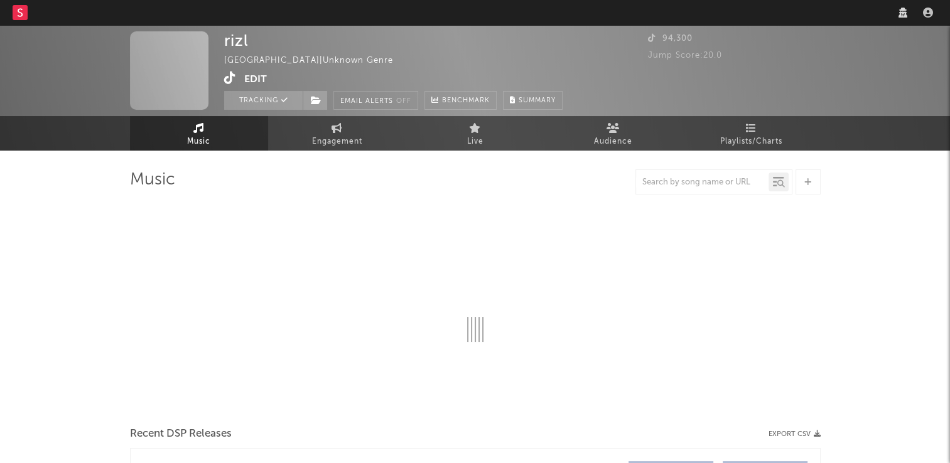
select select "1w"
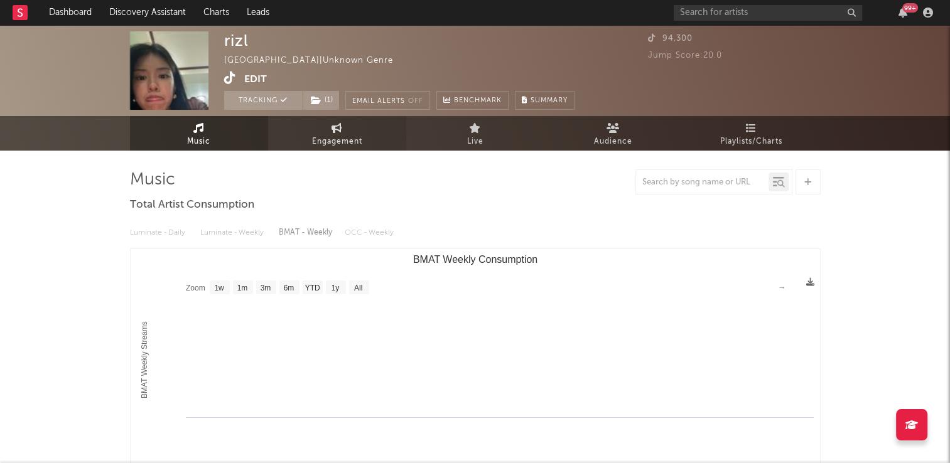
click at [340, 130] on icon at bounding box center [337, 128] width 11 height 10
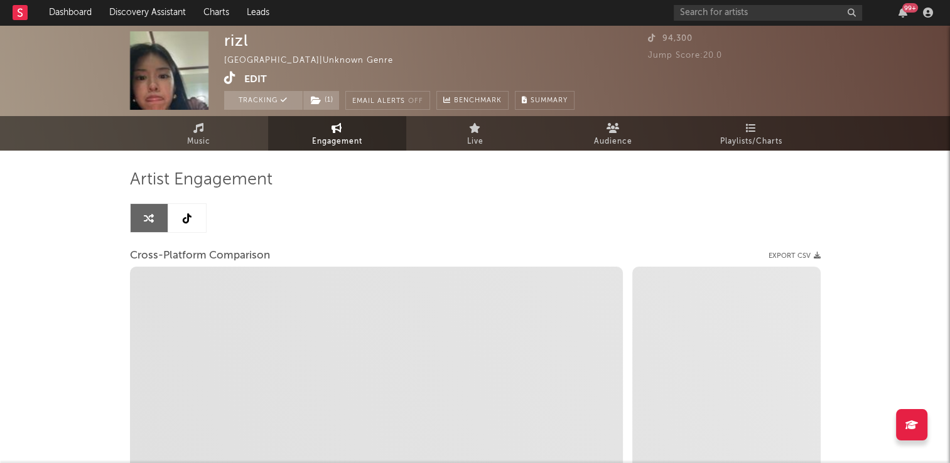
select select "1w"
click at [191, 217] on link at bounding box center [187, 218] width 38 height 28
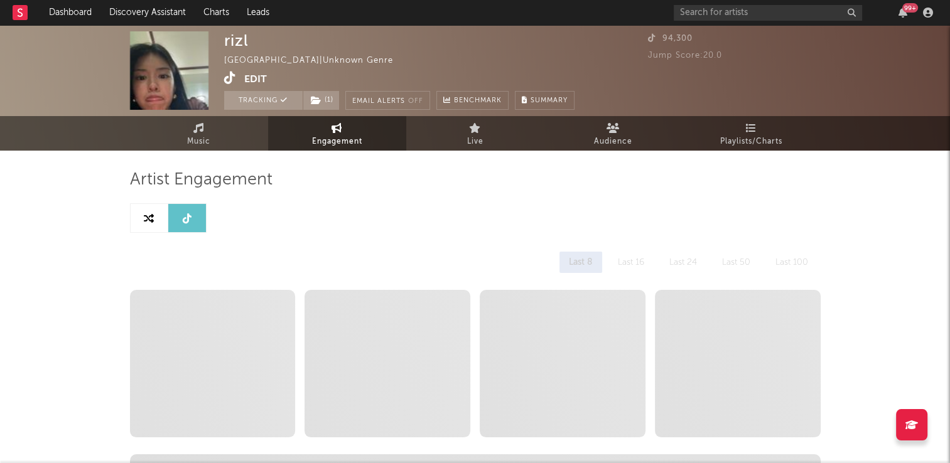
select select "1w"
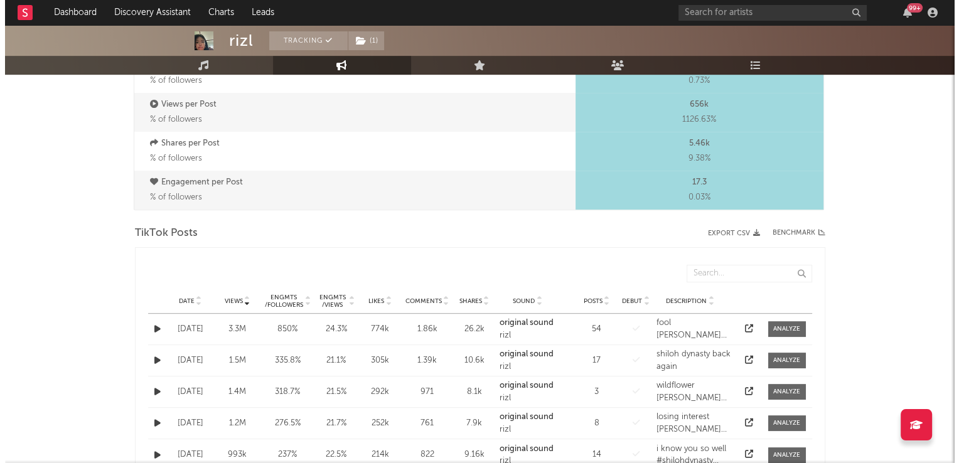
scroll to position [502, 0]
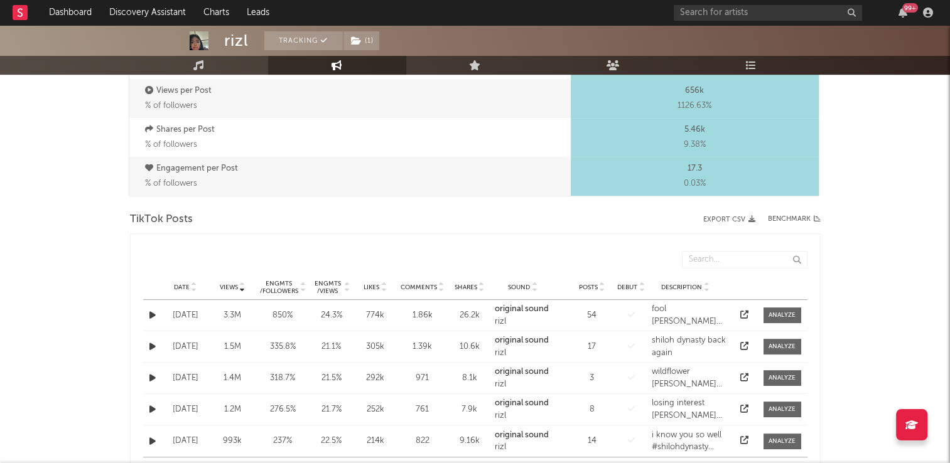
click at [196, 285] on icon at bounding box center [194, 285] width 6 height 5
click at [149, 315] on icon "button" at bounding box center [152, 315] width 6 height 8
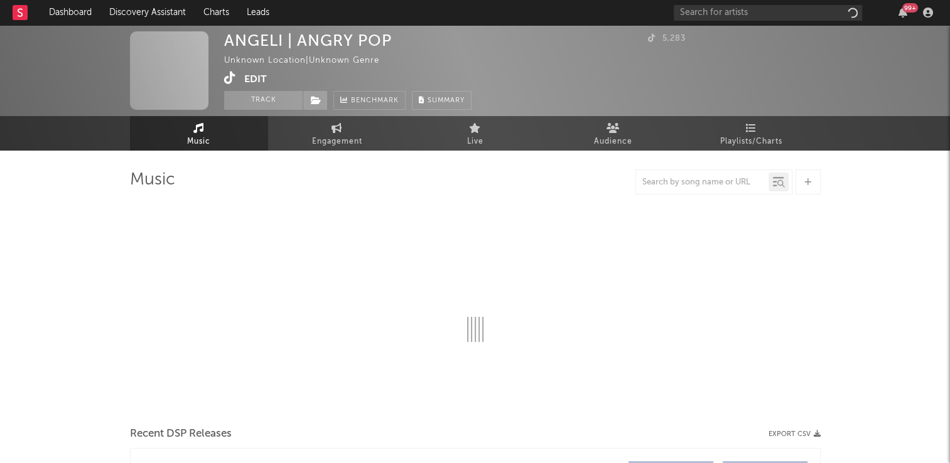
select select "1w"
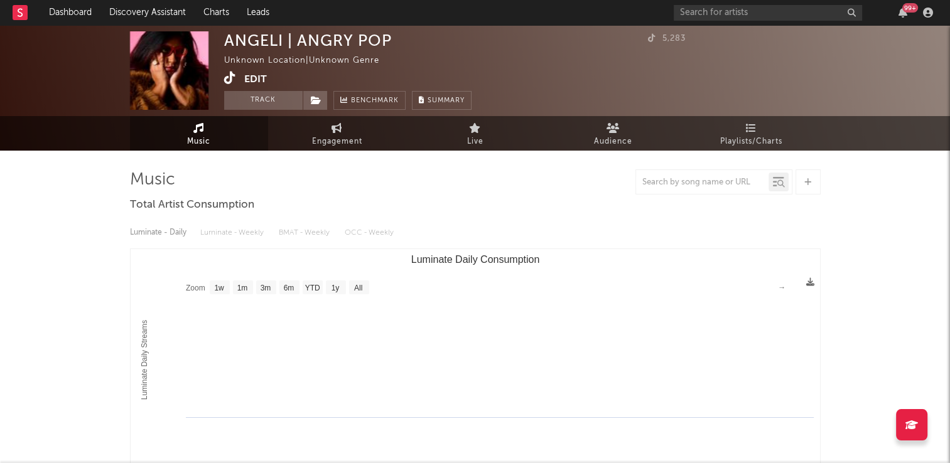
click at [228, 78] on icon at bounding box center [230, 78] width 12 height 13
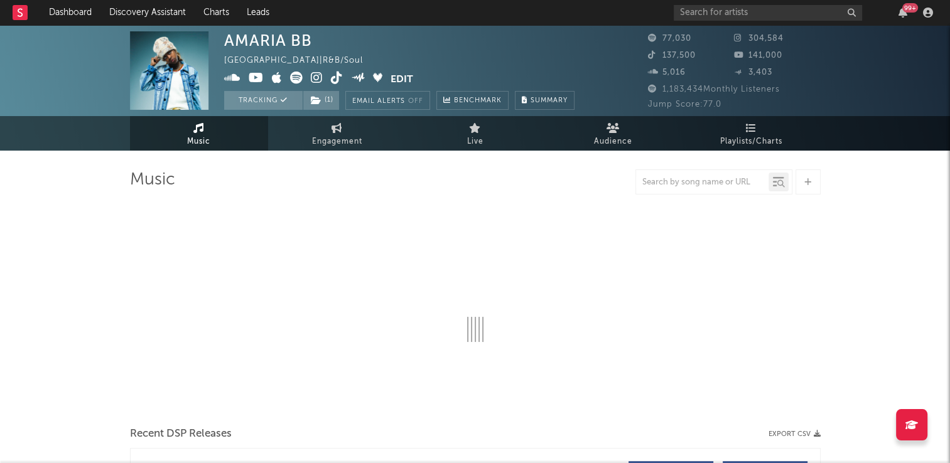
select select "6m"
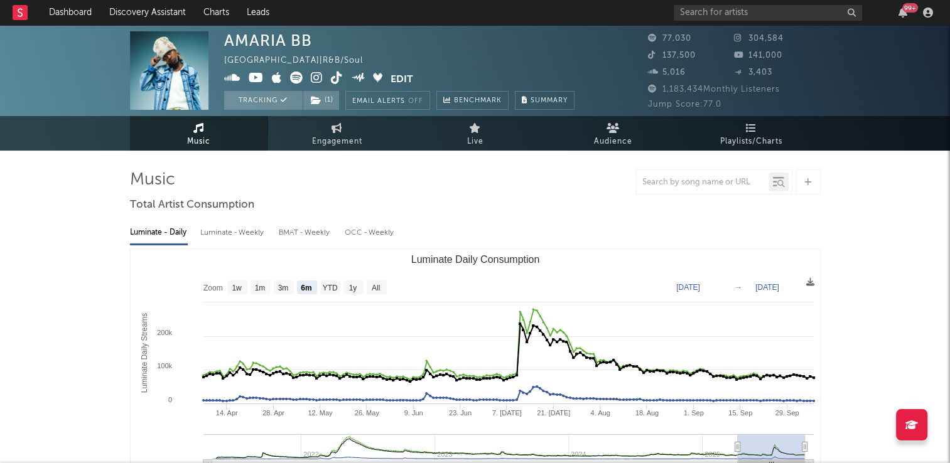
click at [337, 79] on icon at bounding box center [337, 78] width 12 height 13
click at [335, 137] on span "Engagement" at bounding box center [337, 141] width 50 height 15
select select "1w"
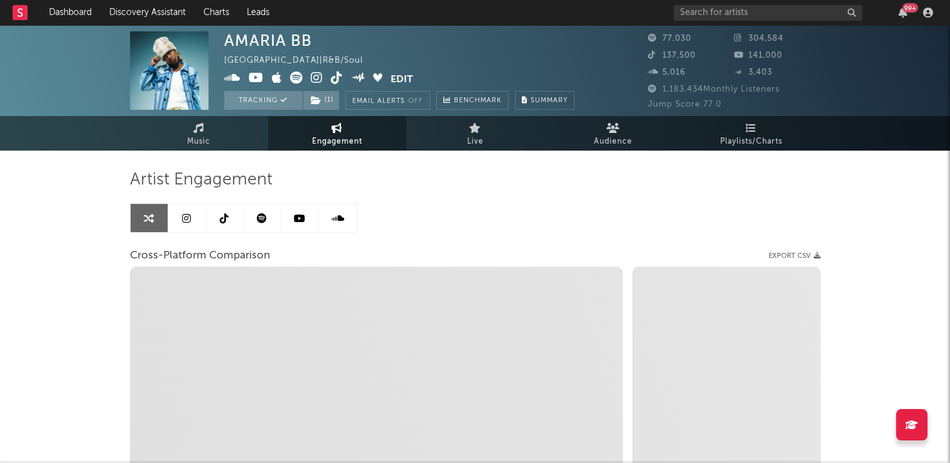
click at [218, 220] on link at bounding box center [225, 218] width 38 height 28
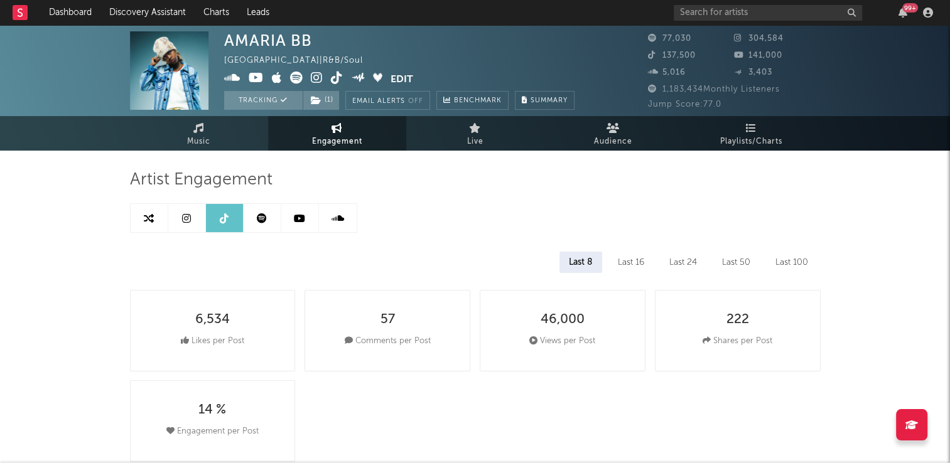
select select "6m"
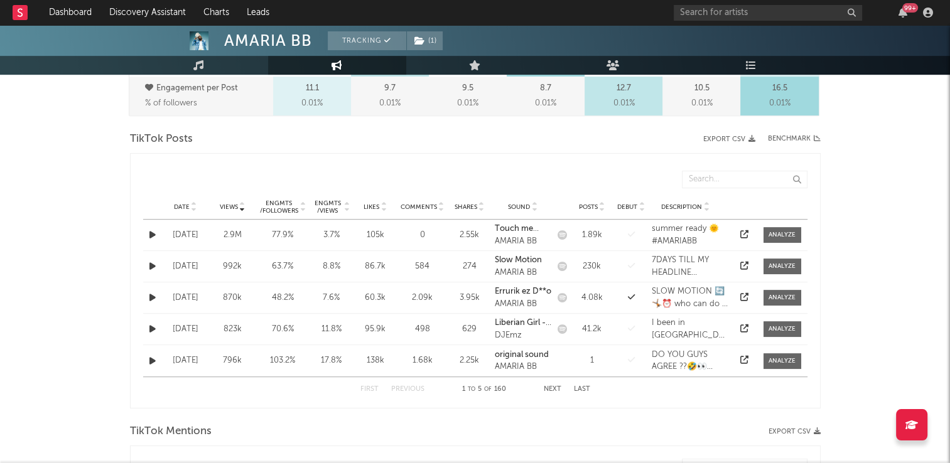
scroll to position [628, 0]
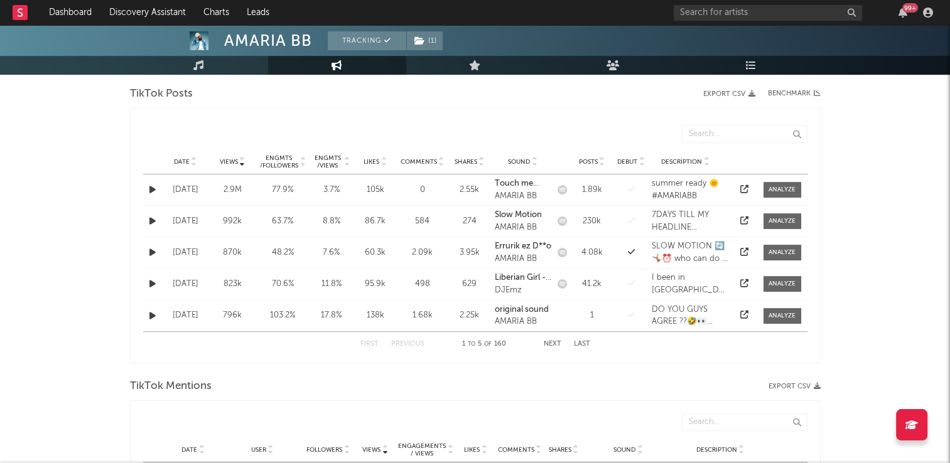
click at [193, 155] on div "Date Views Engmts / Followers Engmts / Views Likes Comments Shares Sound Posts …" at bounding box center [475, 161] width 664 height 25
click at [193, 162] on icon at bounding box center [194, 164] width 6 height 5
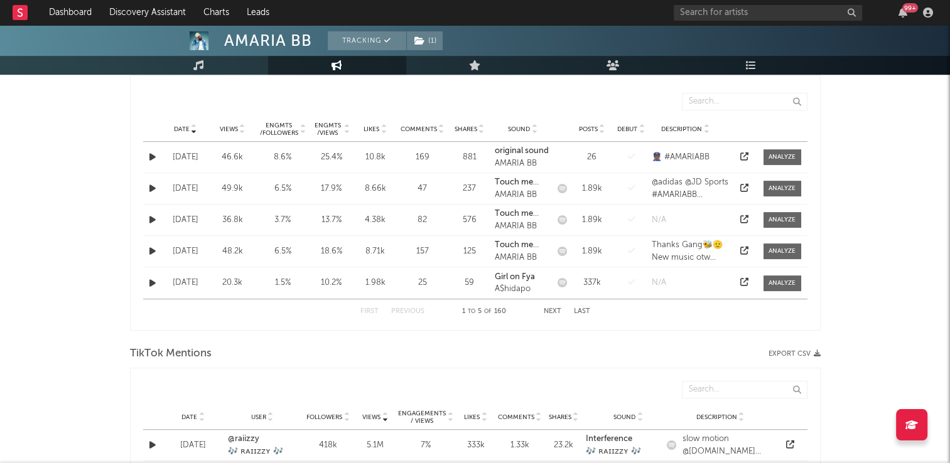
scroll to position [565, 0]
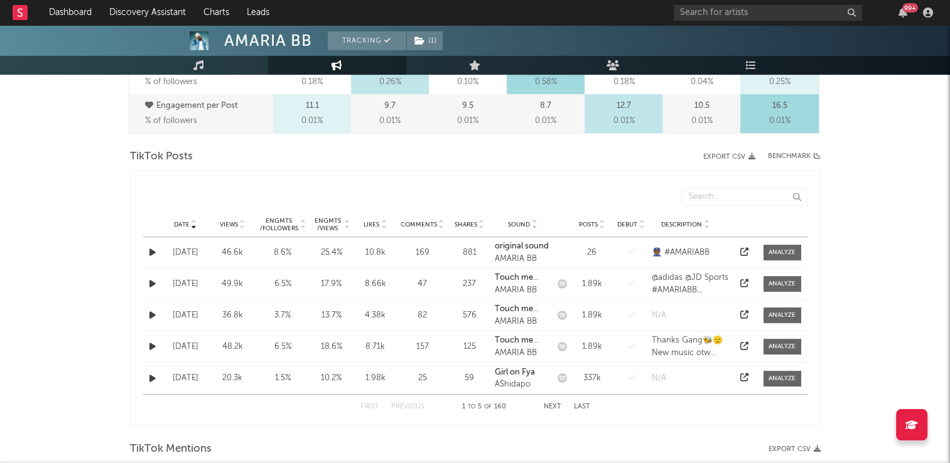
click at [154, 251] on icon "button" at bounding box center [152, 253] width 6 height 8
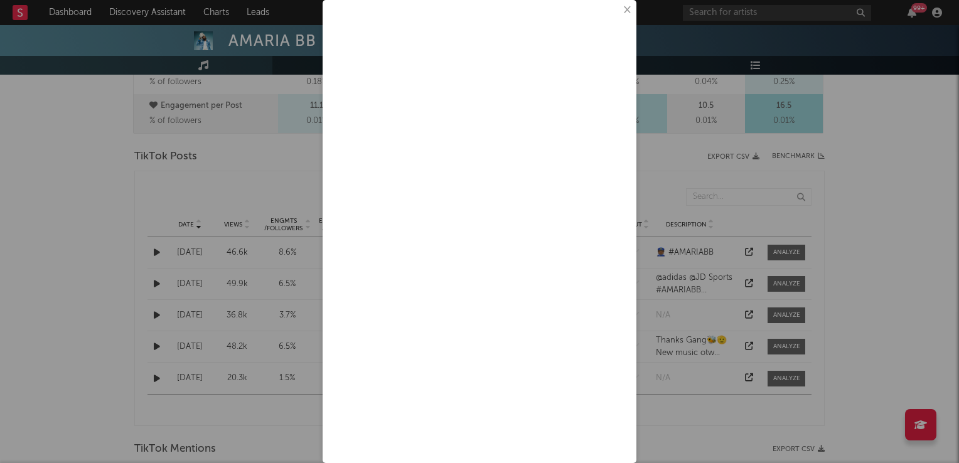
click at [620, 13] on button "×" at bounding box center [627, 10] width 14 height 14
